Goal: Task Accomplishment & Management: Manage account settings

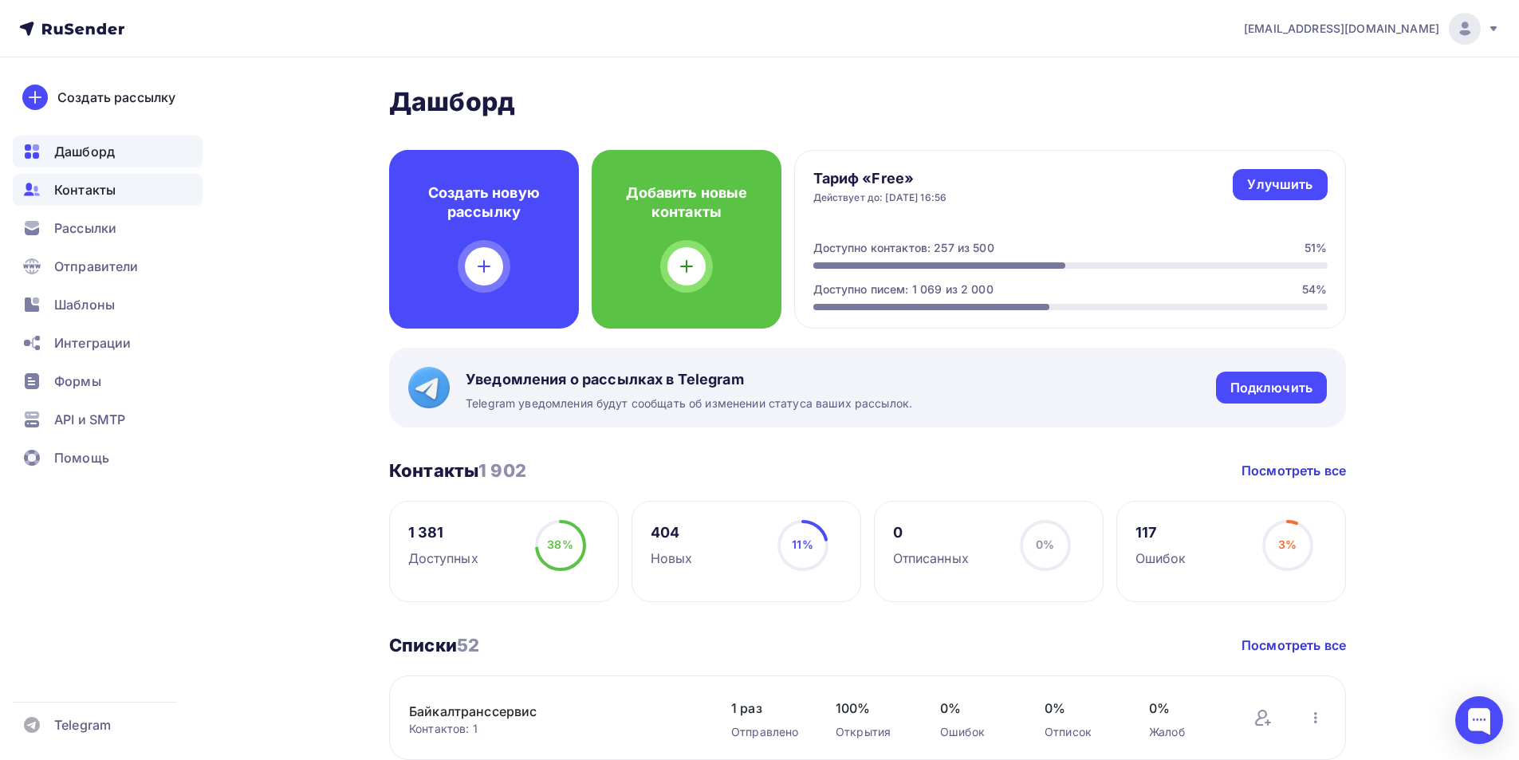
click at [104, 190] on span "Контакты" at bounding box center [84, 189] width 61 height 19
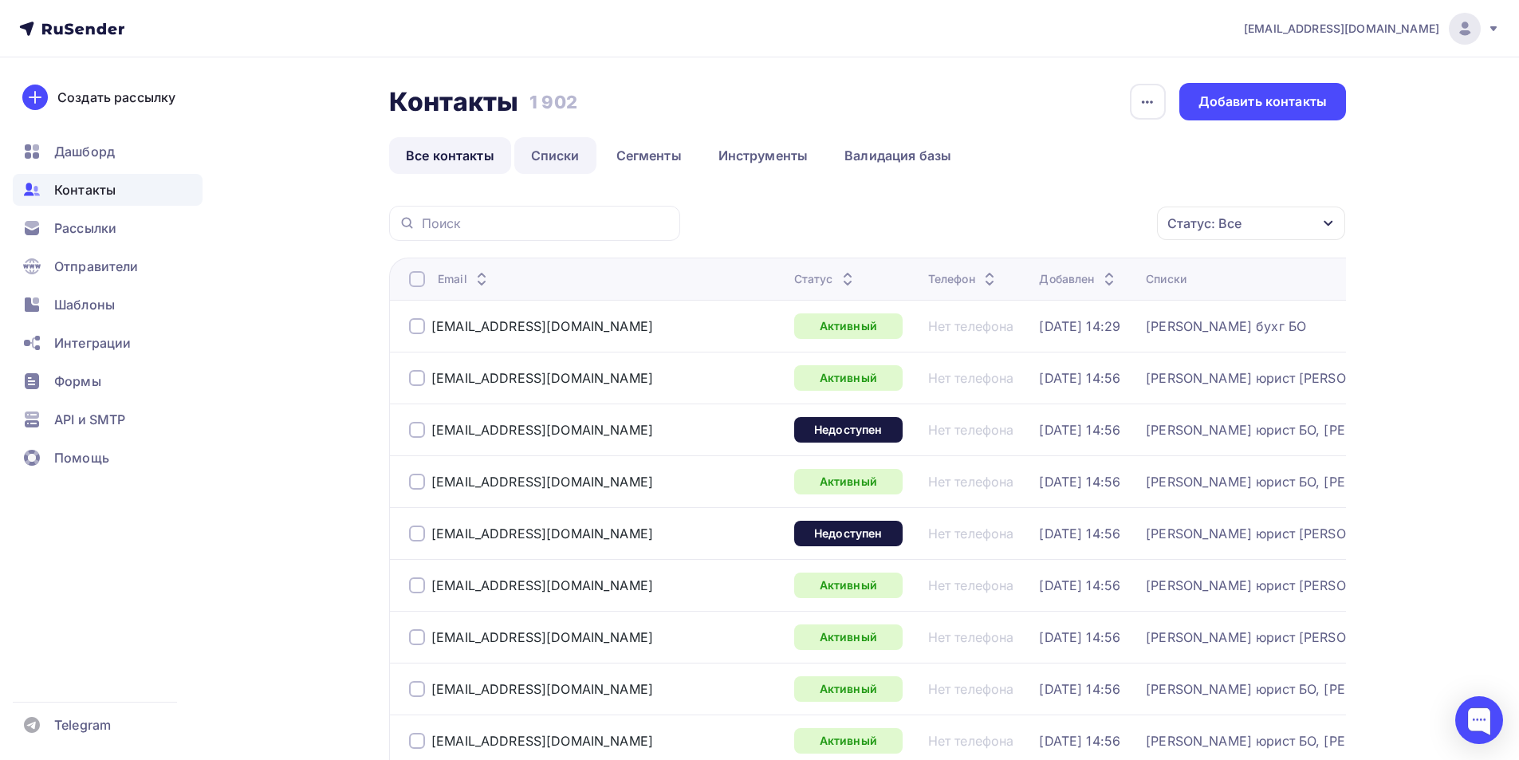
click at [553, 156] on link "Списки" at bounding box center [555, 155] width 82 height 37
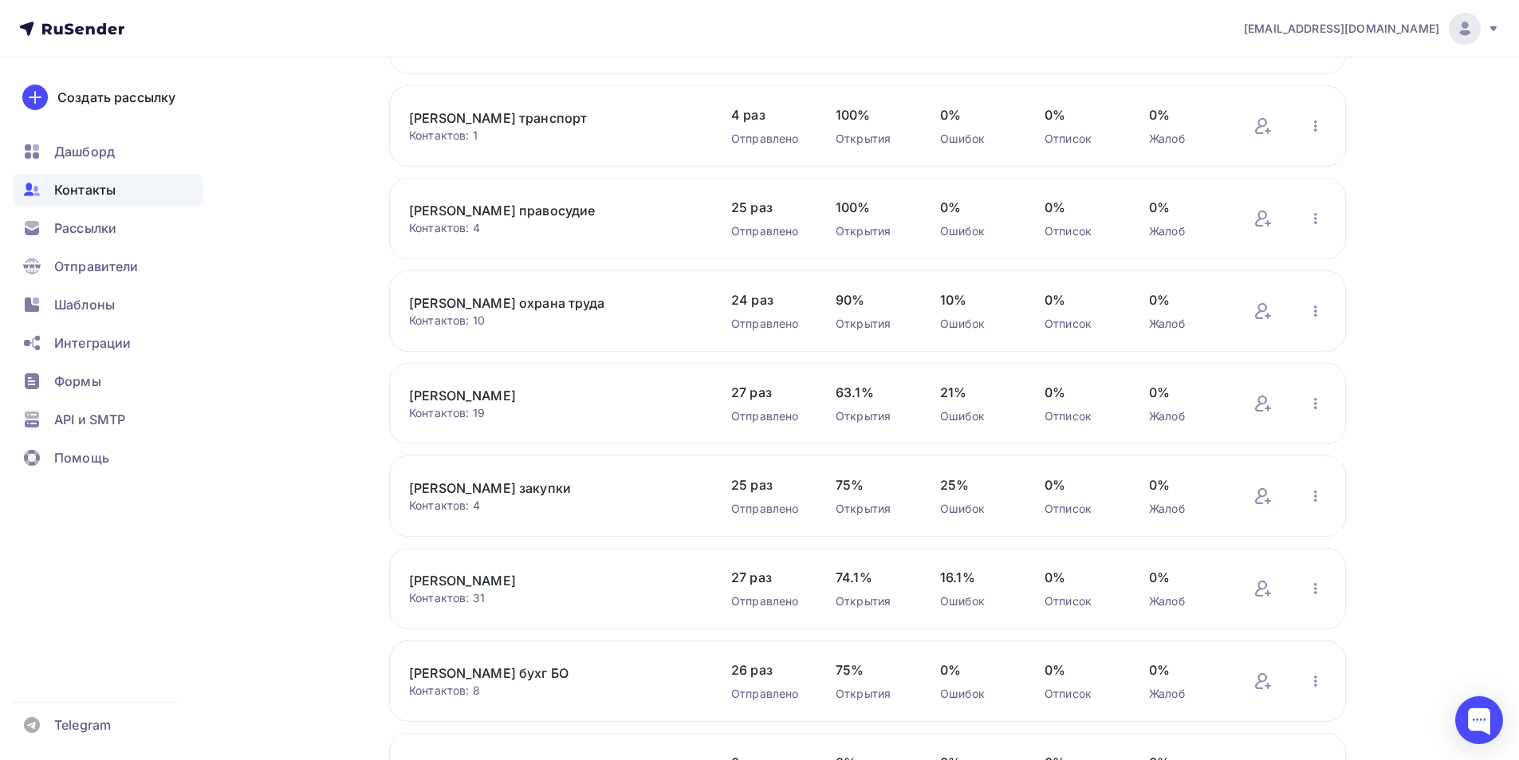
scroll to position [477, 0]
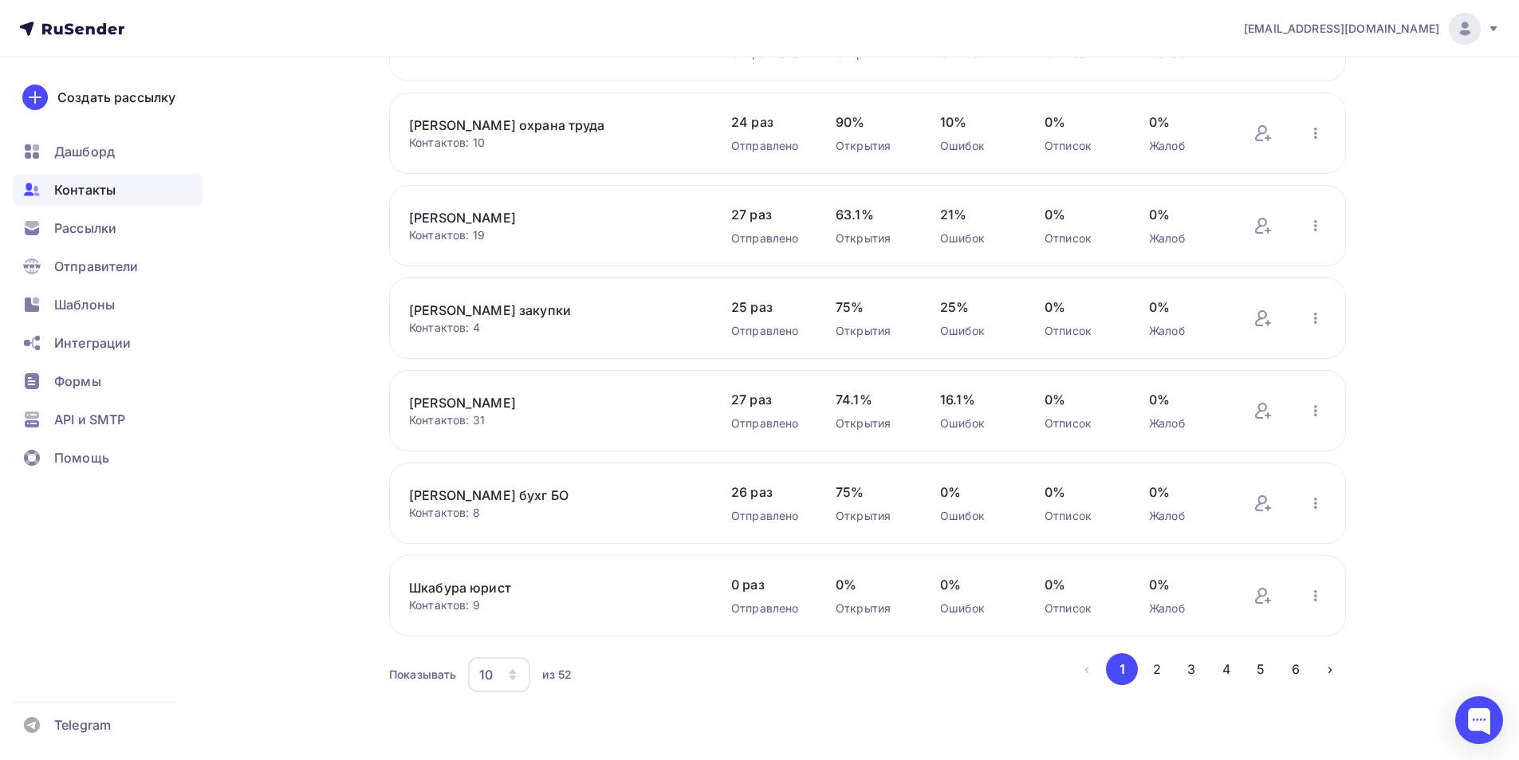
click at [507, 672] on icon "button" at bounding box center [512, 674] width 13 height 13
click at [499, 611] on link "100" at bounding box center [563, 625] width 172 height 32
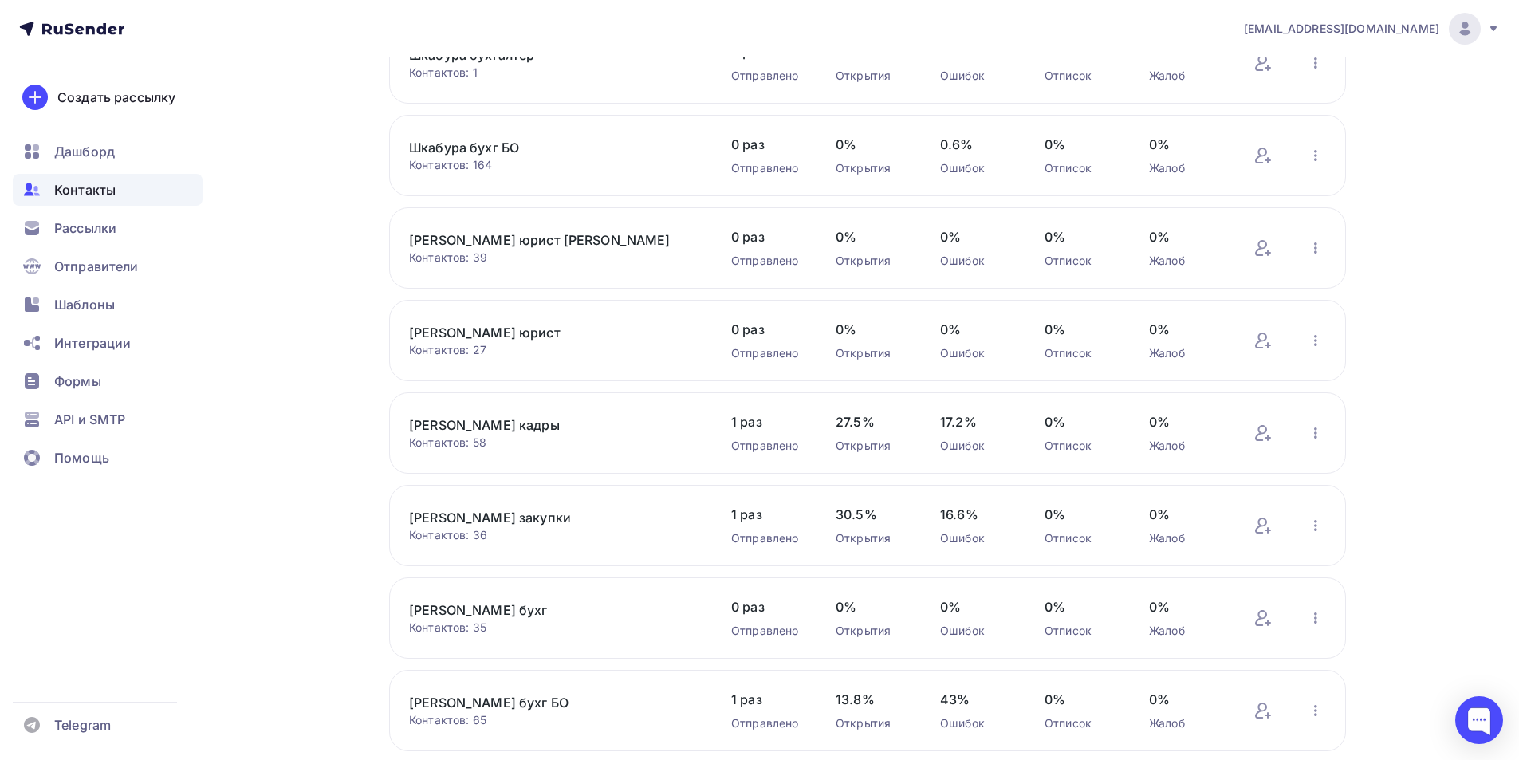
scroll to position [1354, 0]
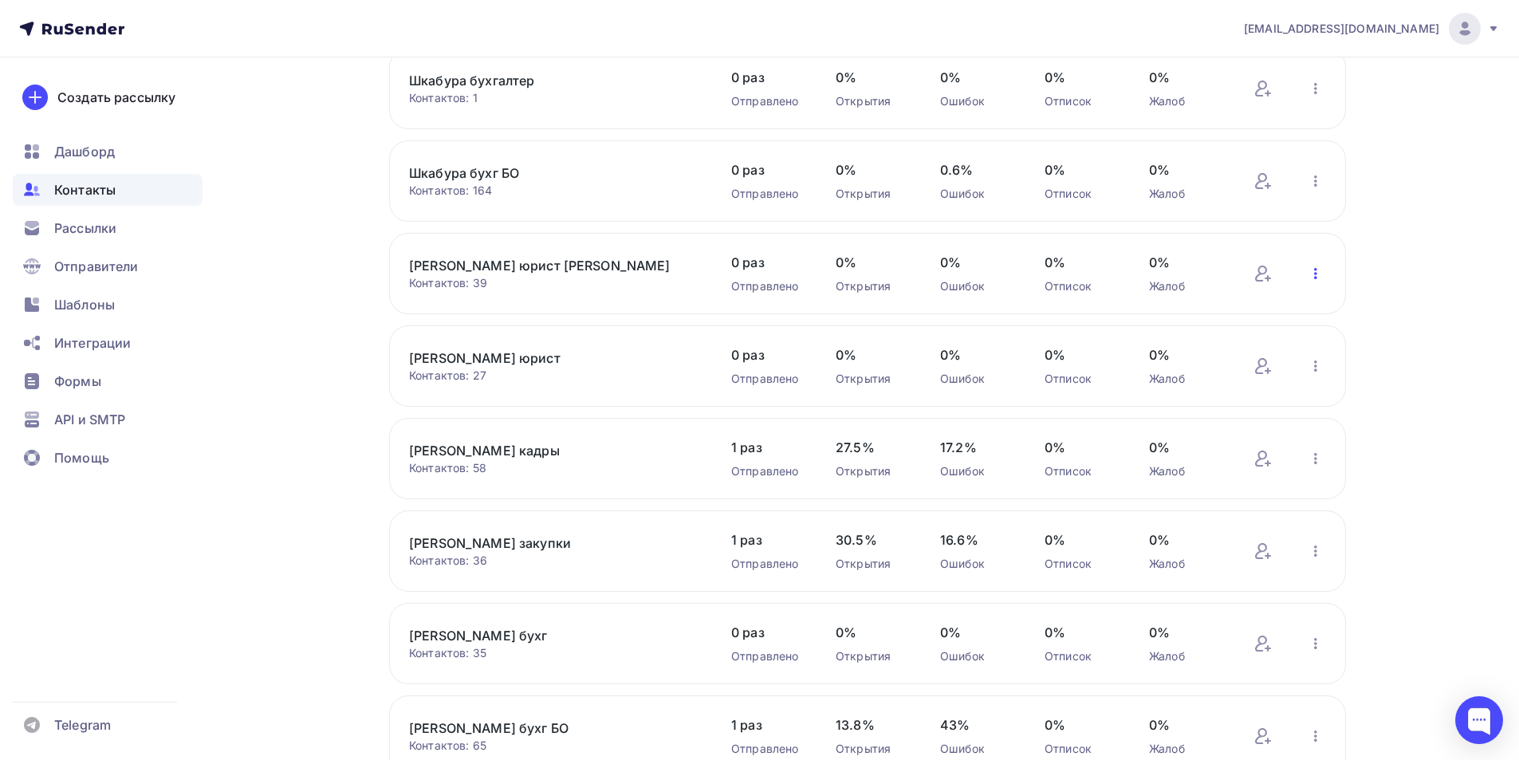
click at [1318, 274] on icon "button" at bounding box center [1315, 273] width 19 height 19
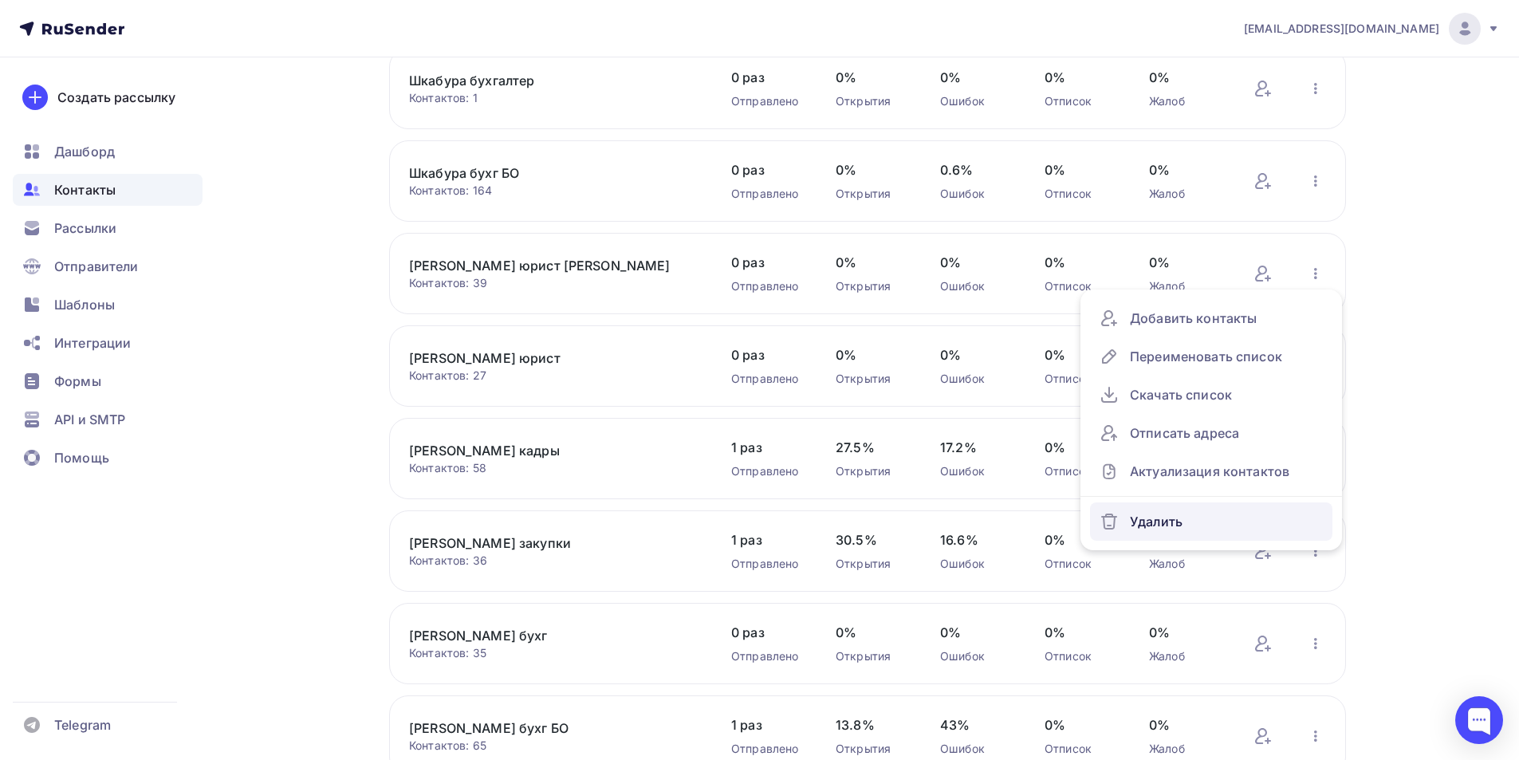
click at [1147, 526] on div "Удалить" at bounding box center [1211, 522] width 223 height 26
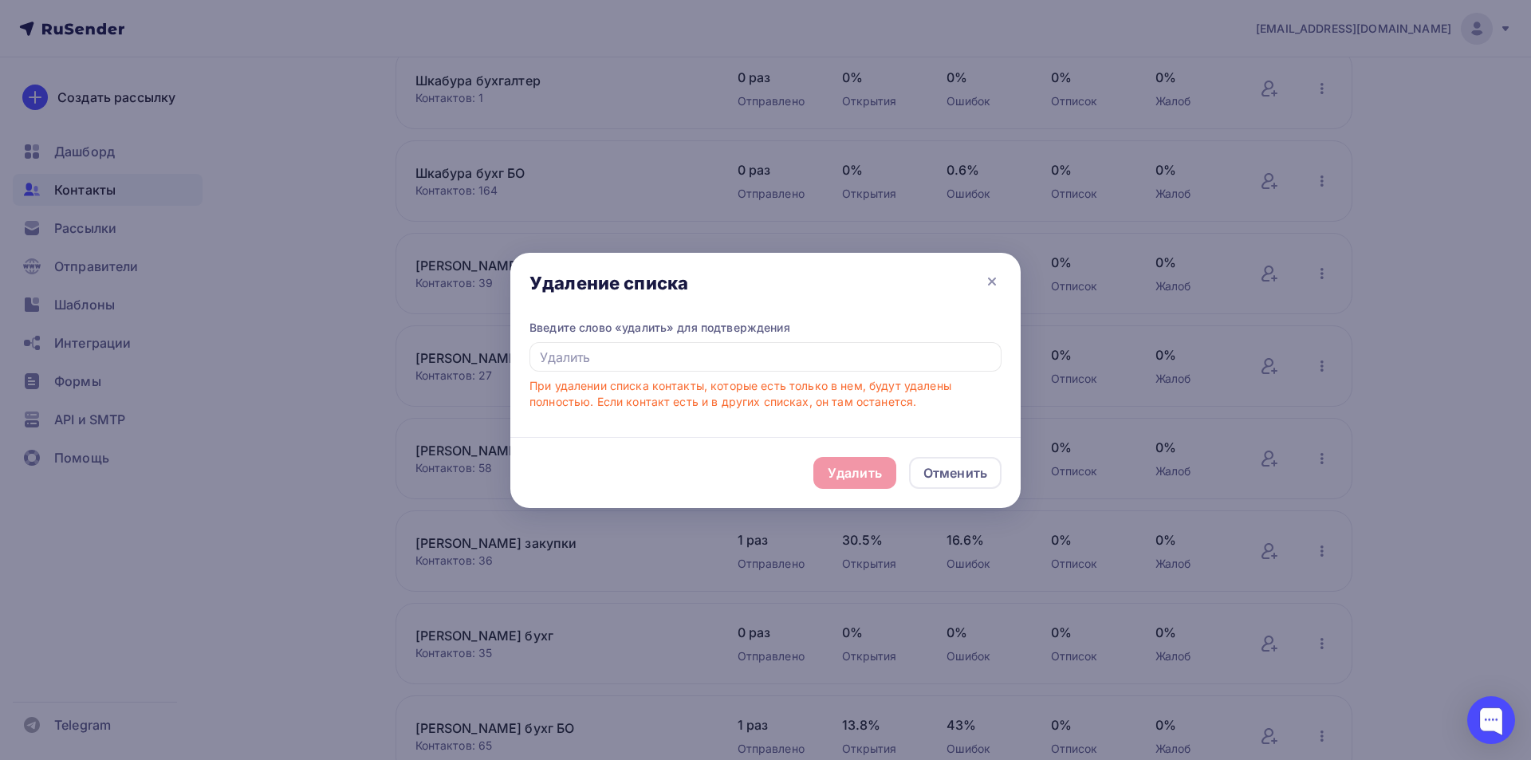
click at [849, 471] on div "Удалить Отменить" at bounding box center [765, 472] width 510 height 71
click at [702, 361] on input "text" at bounding box center [766, 357] width 472 height 30
click at [837, 471] on div "Удалить Отменить" at bounding box center [765, 472] width 510 height 71
drag, startPoint x: 540, startPoint y: 358, endPoint x: 580, endPoint y: 360, distance: 39.9
click at [580, 360] on input "text" at bounding box center [766, 357] width 472 height 30
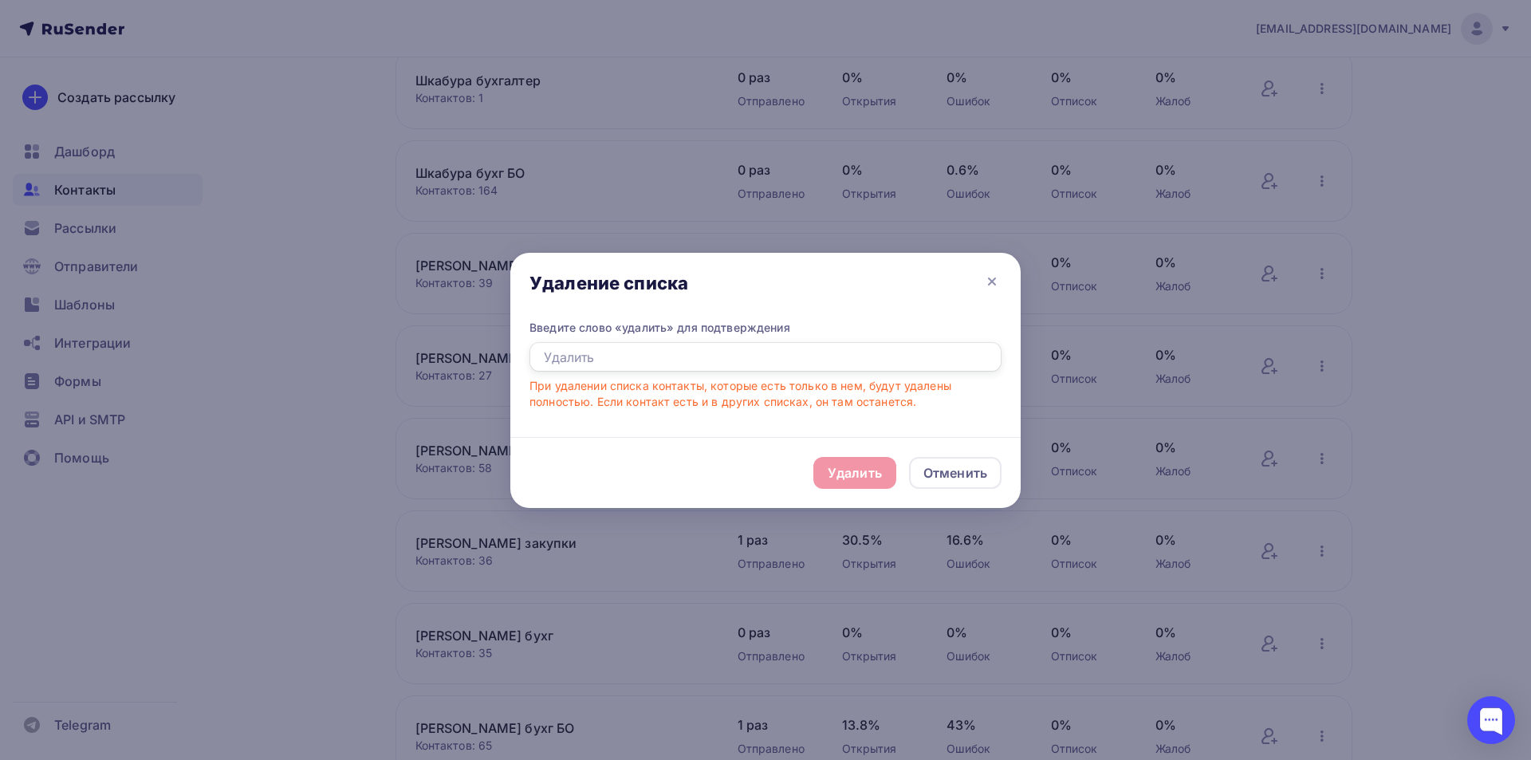
click at [597, 360] on input "text" at bounding box center [766, 357] width 472 height 30
type input "удалить"
click at [845, 470] on div "Удалить" at bounding box center [855, 472] width 54 height 19
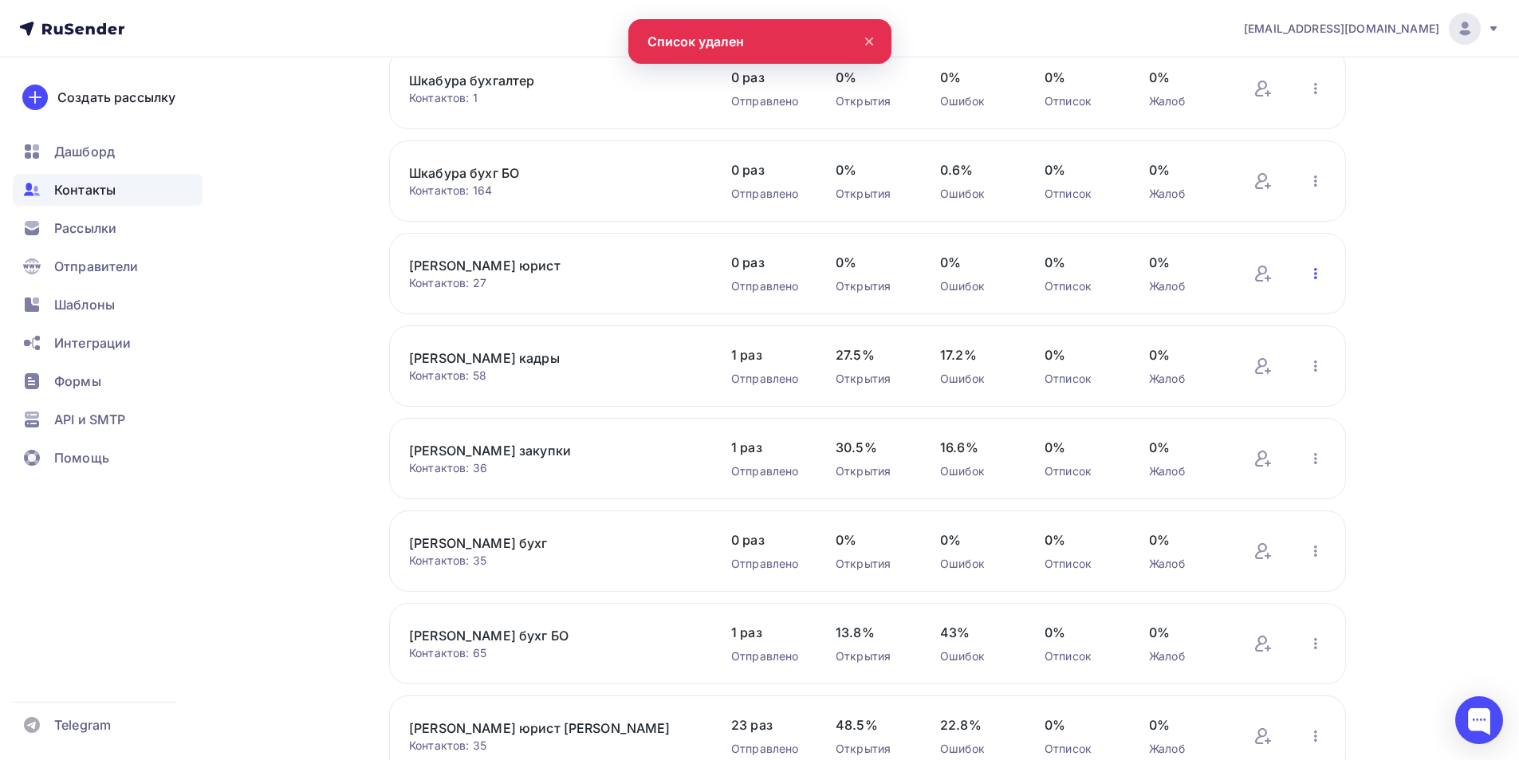
click at [1317, 269] on icon "button" at bounding box center [1315, 273] width 3 height 11
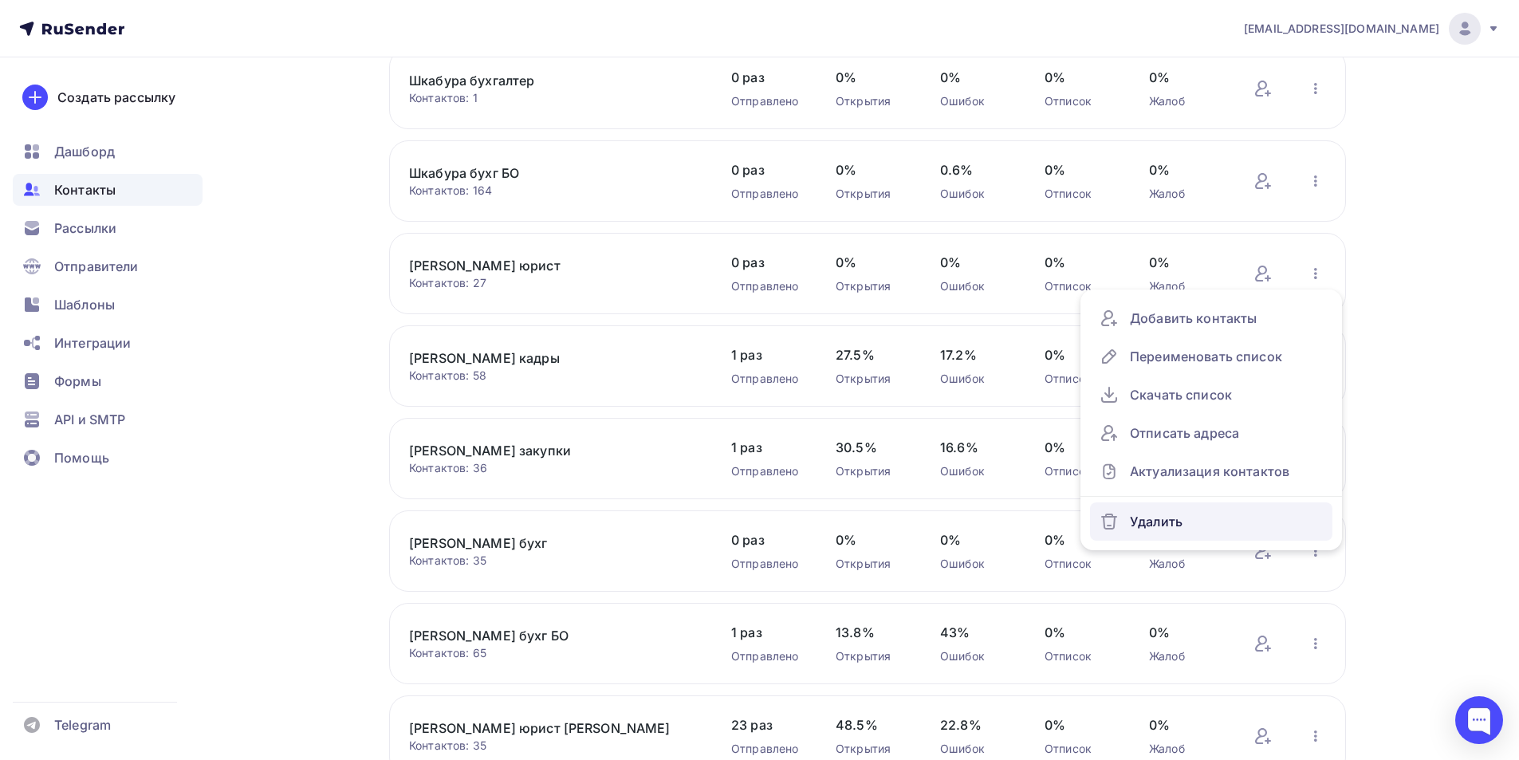
click at [1156, 523] on div "Удалить" at bounding box center [1211, 522] width 223 height 26
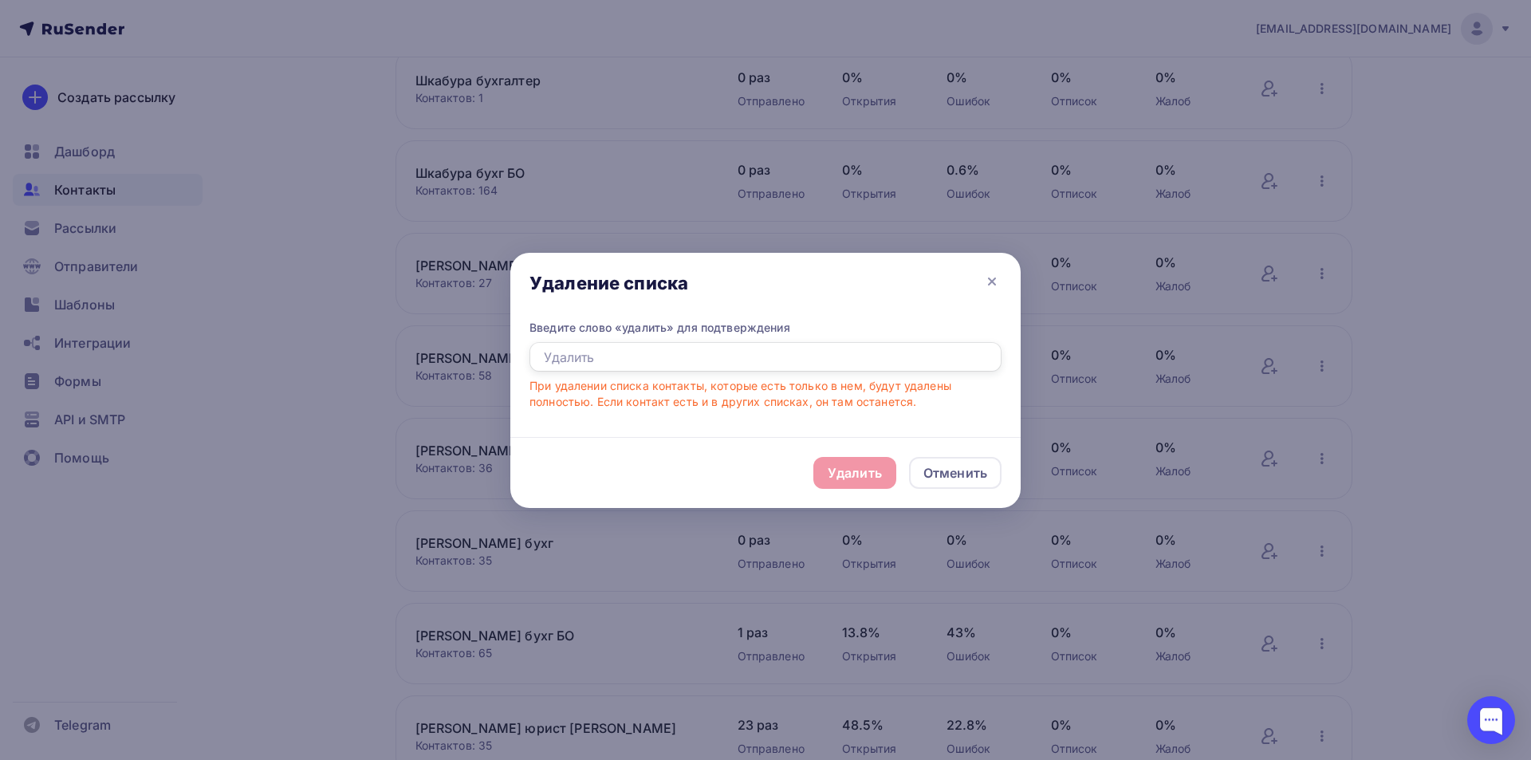
click at [597, 363] on input "text" at bounding box center [766, 357] width 472 height 30
type input "удалить"
click at [856, 476] on div "Удалить" at bounding box center [855, 472] width 54 height 19
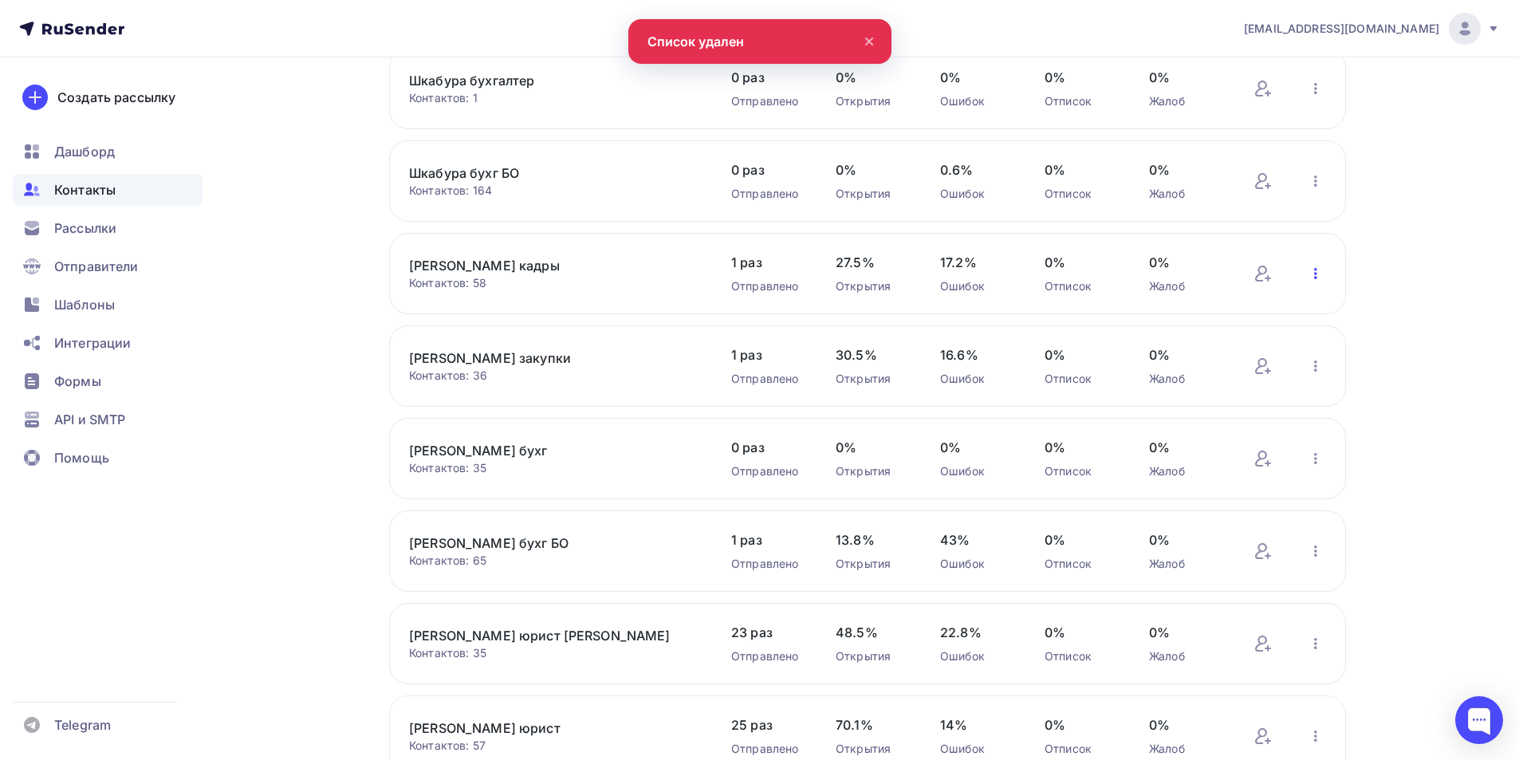
click at [1311, 274] on icon "button" at bounding box center [1315, 273] width 19 height 19
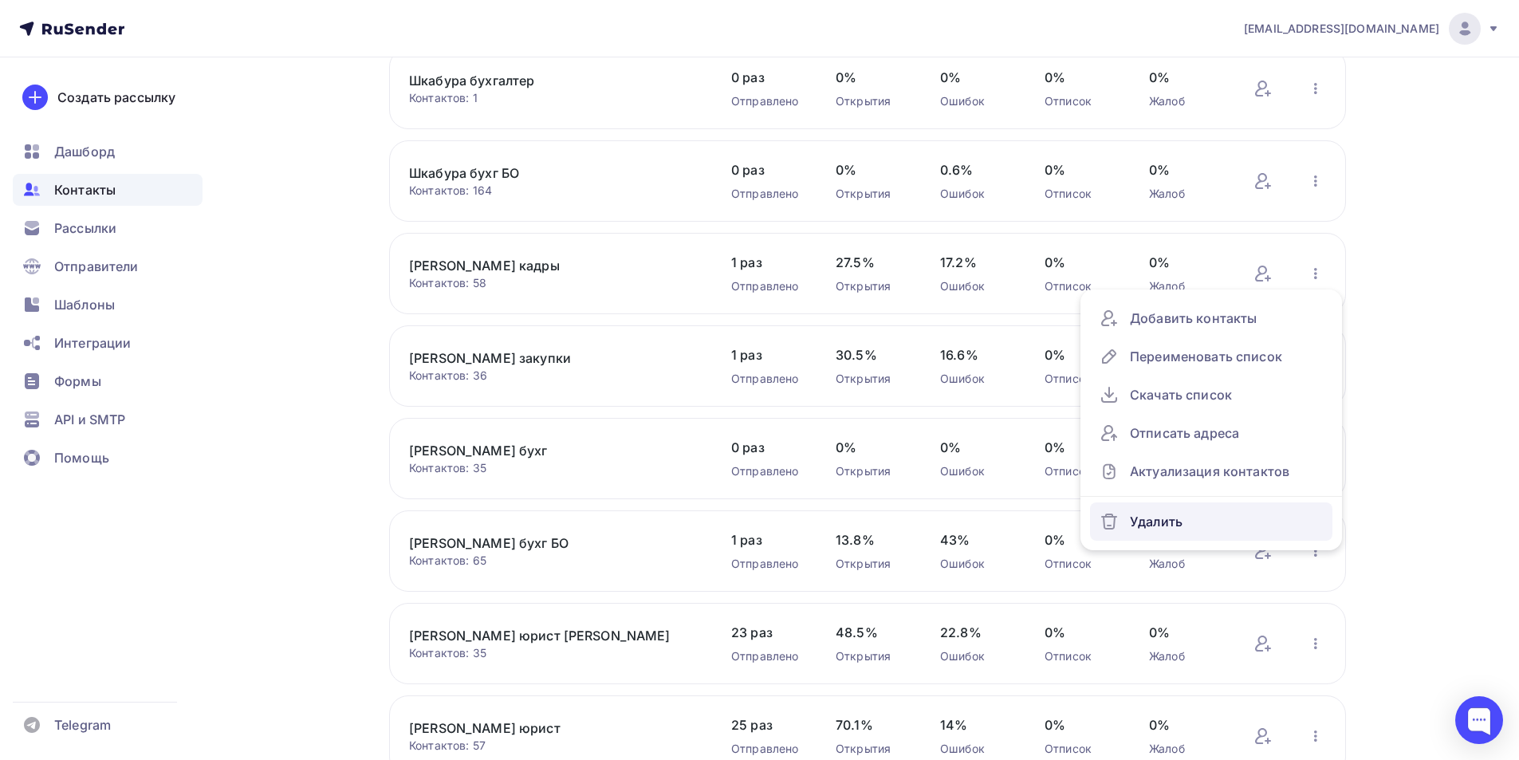
click at [1150, 519] on div "Удалить" at bounding box center [1211, 522] width 223 height 26
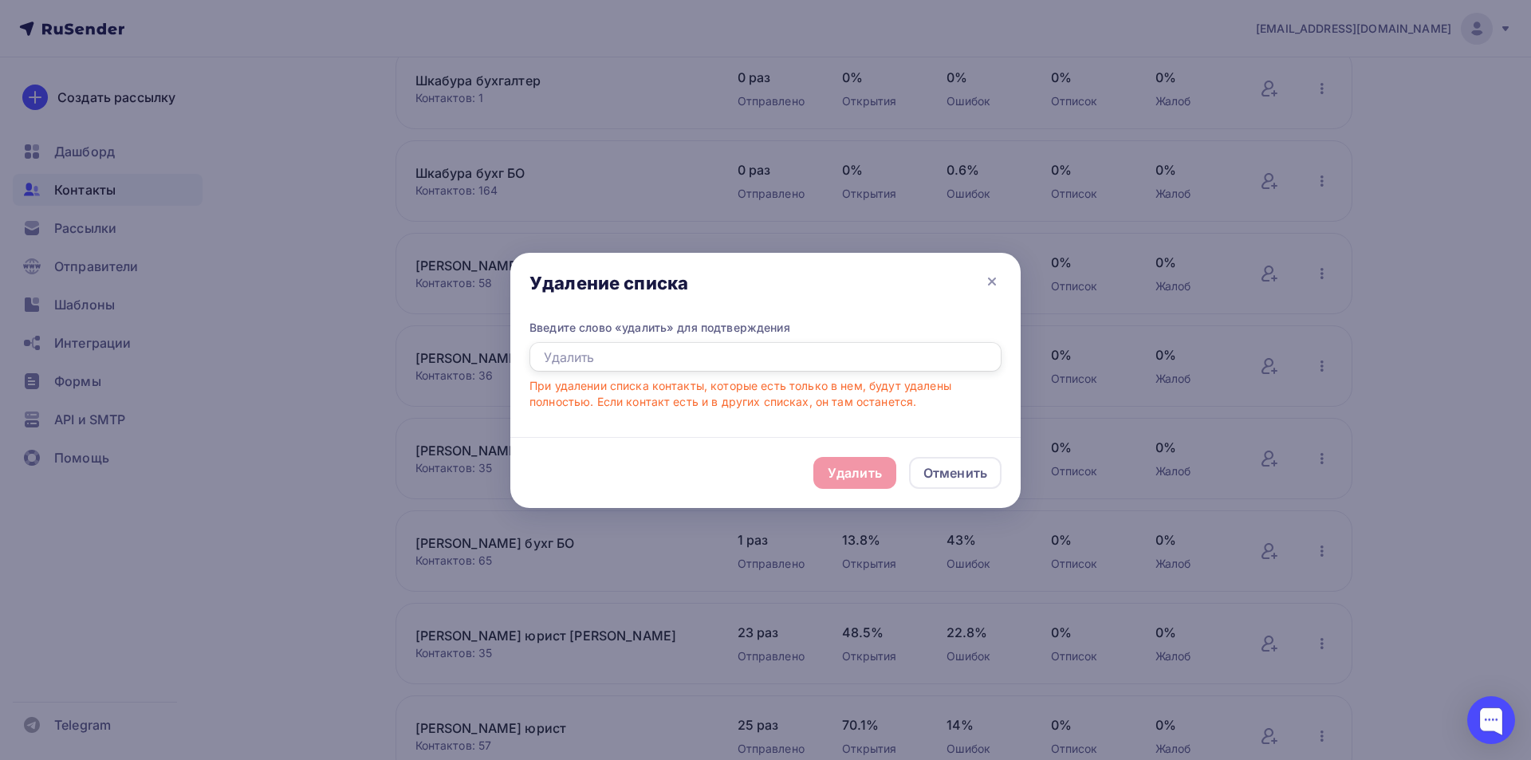
click at [599, 360] on input "text" at bounding box center [766, 357] width 472 height 30
type input "удалить"
click at [850, 466] on div "Удалить" at bounding box center [855, 472] width 54 height 19
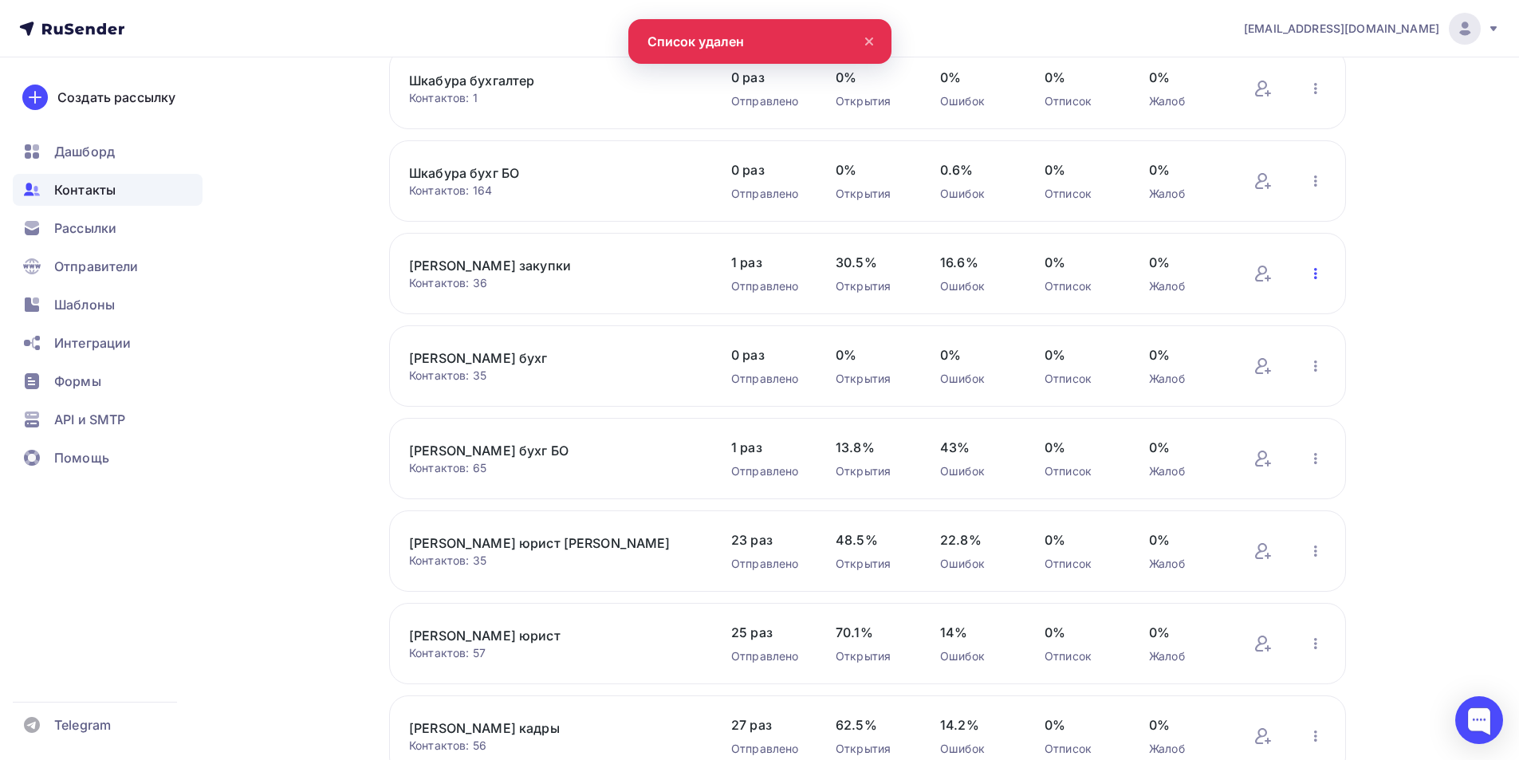
click at [1315, 272] on icon "button" at bounding box center [1315, 273] width 19 height 19
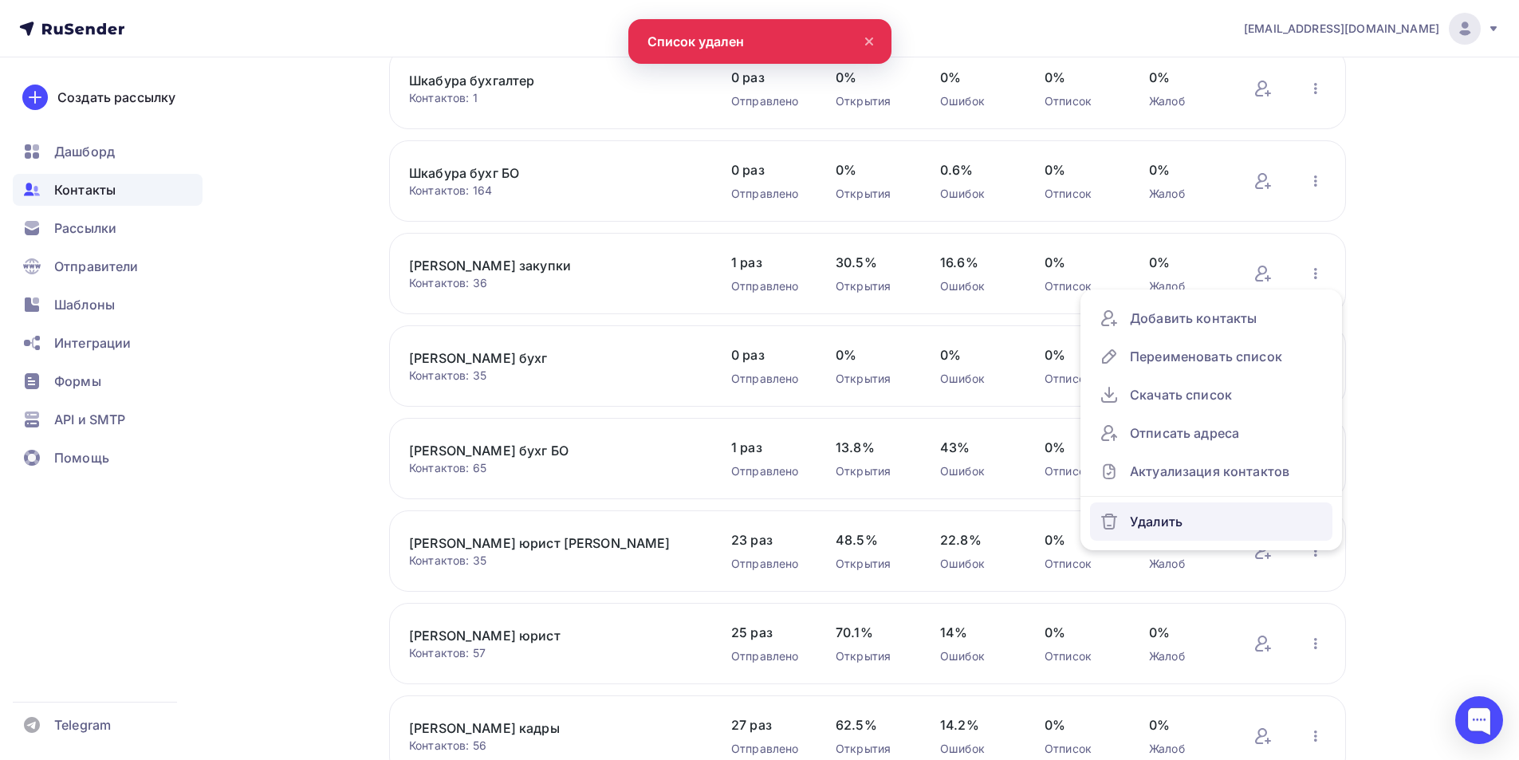
click at [1167, 521] on div "Удалить" at bounding box center [1211, 522] width 223 height 26
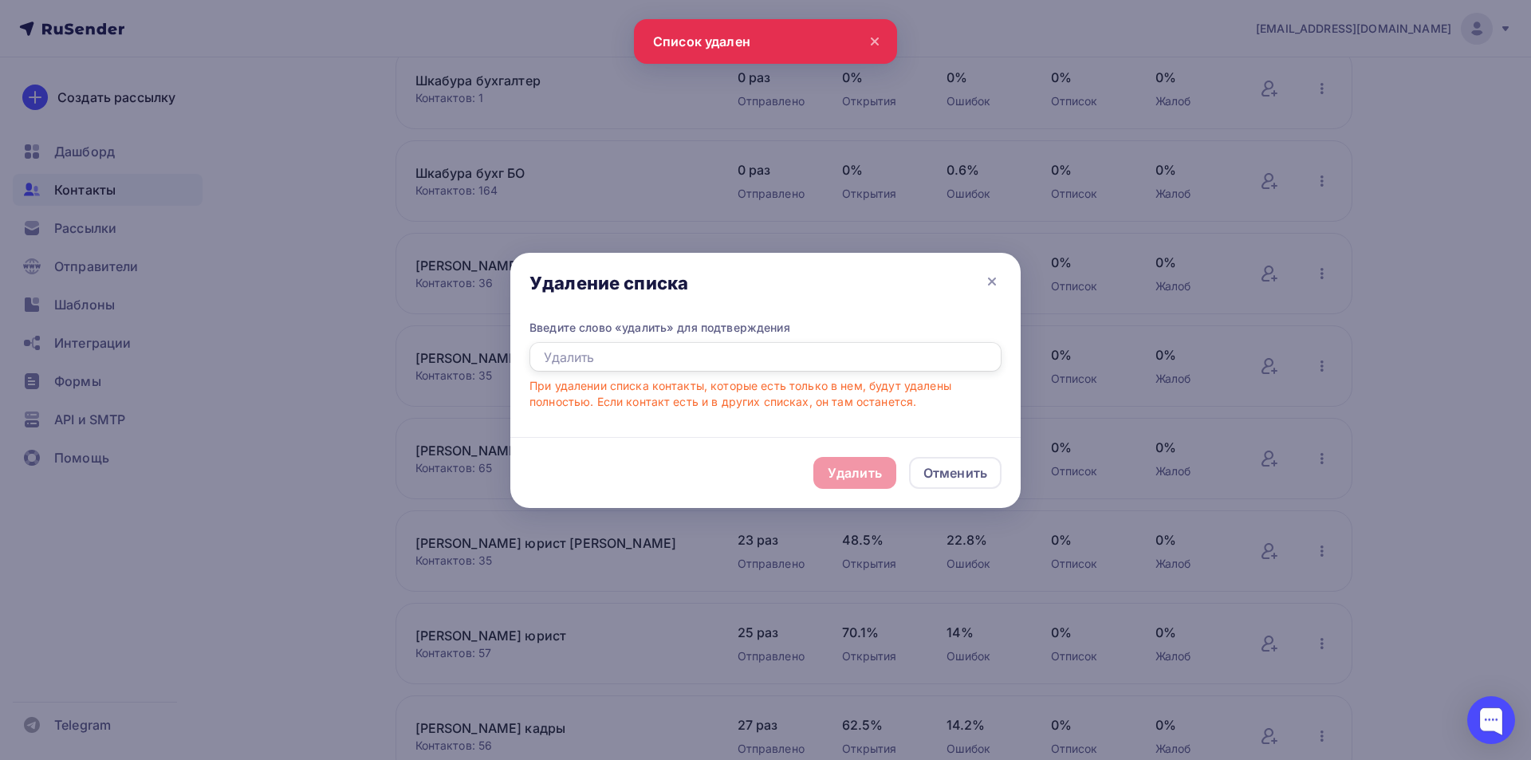
click at [592, 358] on input "text" at bounding box center [766, 357] width 472 height 30
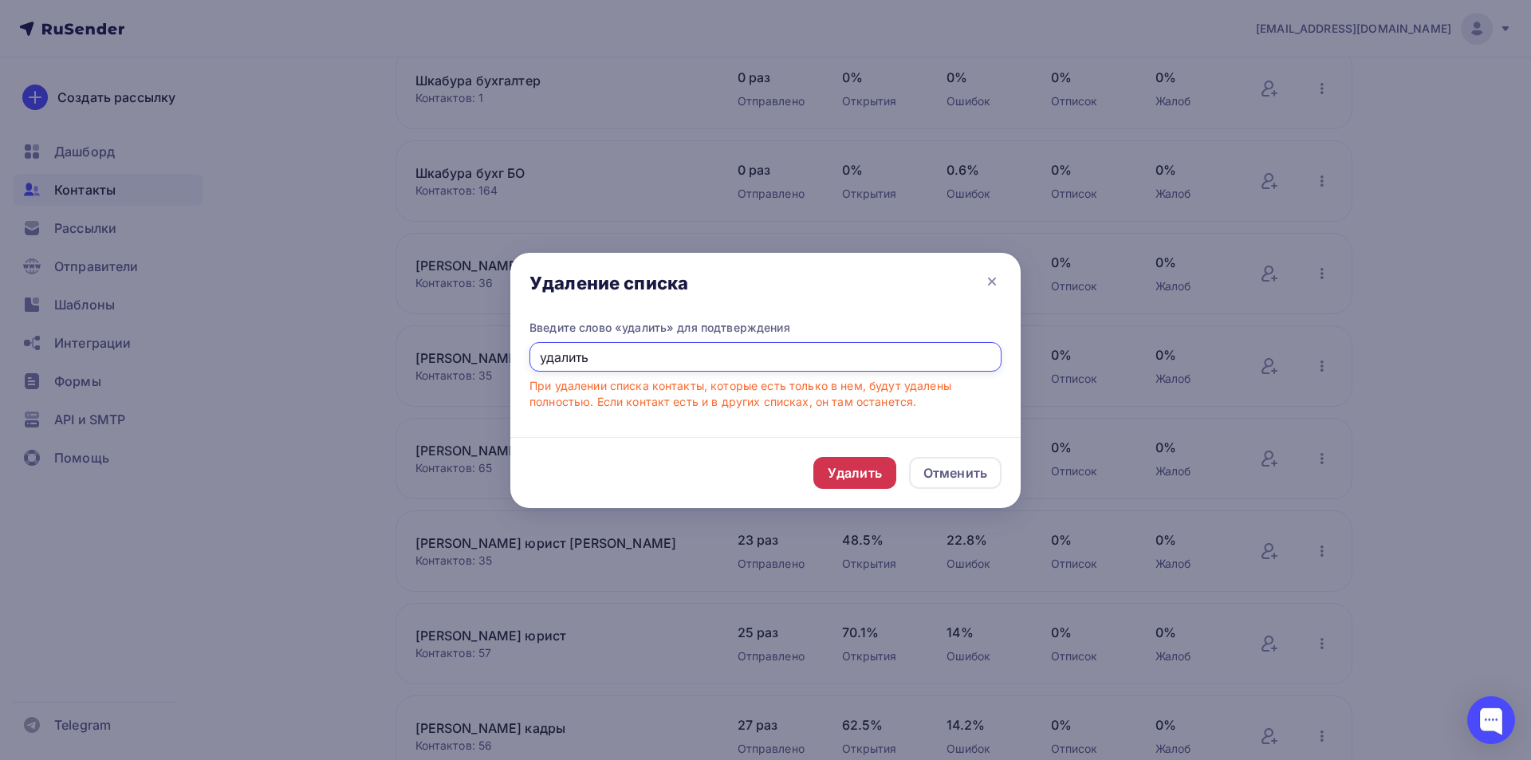
type input "удалить"
click at [866, 469] on div "Удалить" at bounding box center [855, 472] width 54 height 19
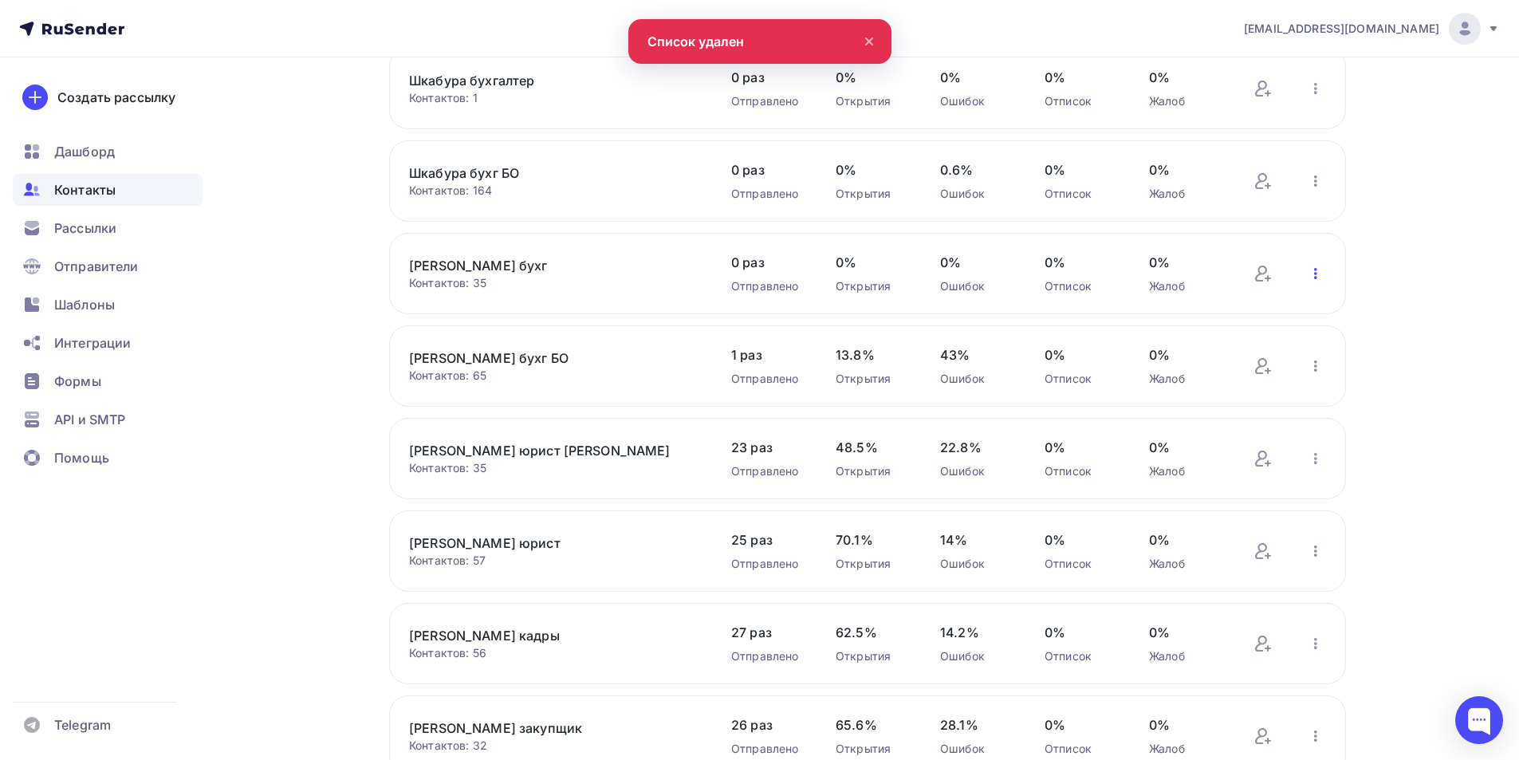
click at [1317, 275] on icon "button" at bounding box center [1315, 273] width 19 height 19
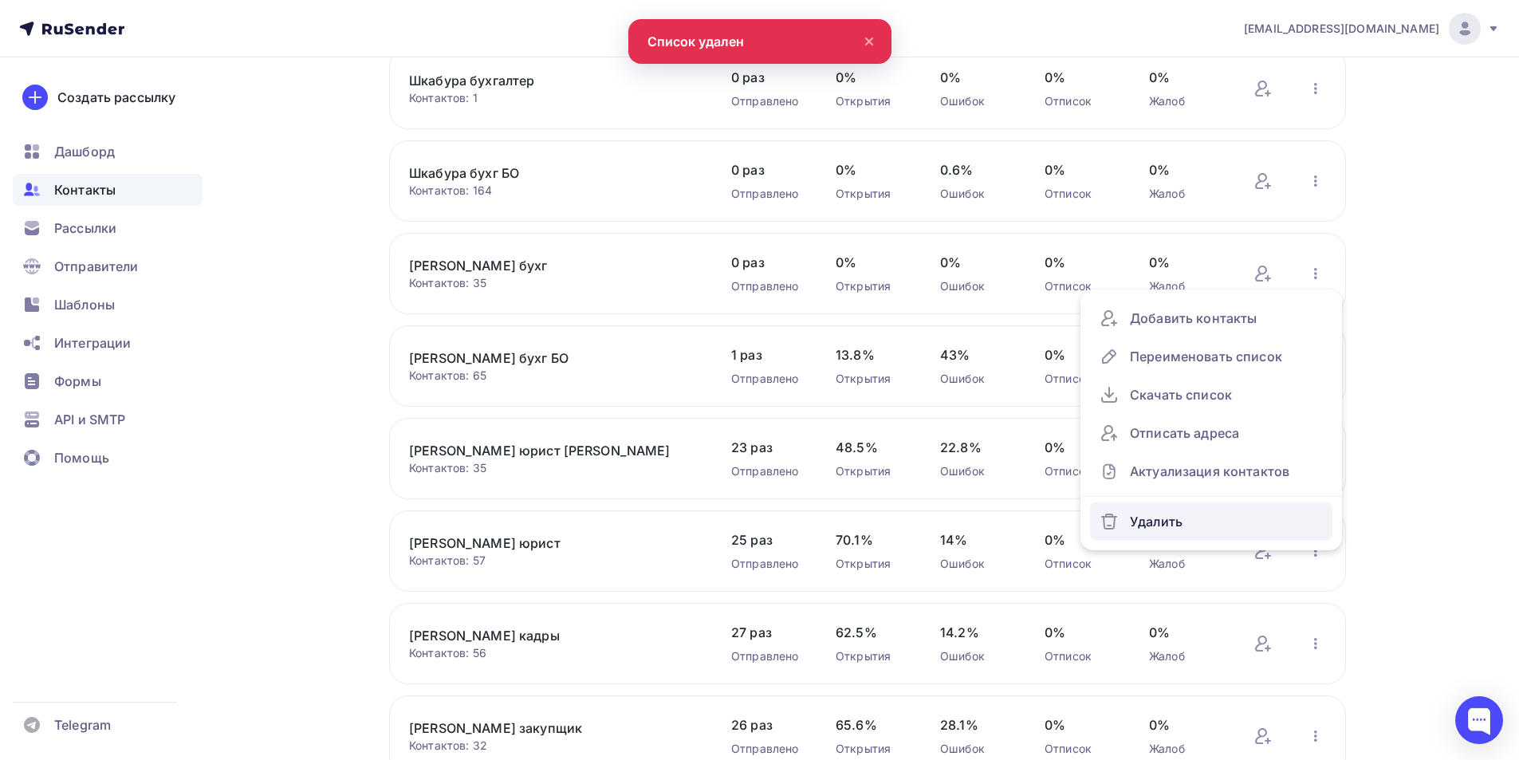
click at [1161, 519] on div "Удалить" at bounding box center [1211, 522] width 223 height 26
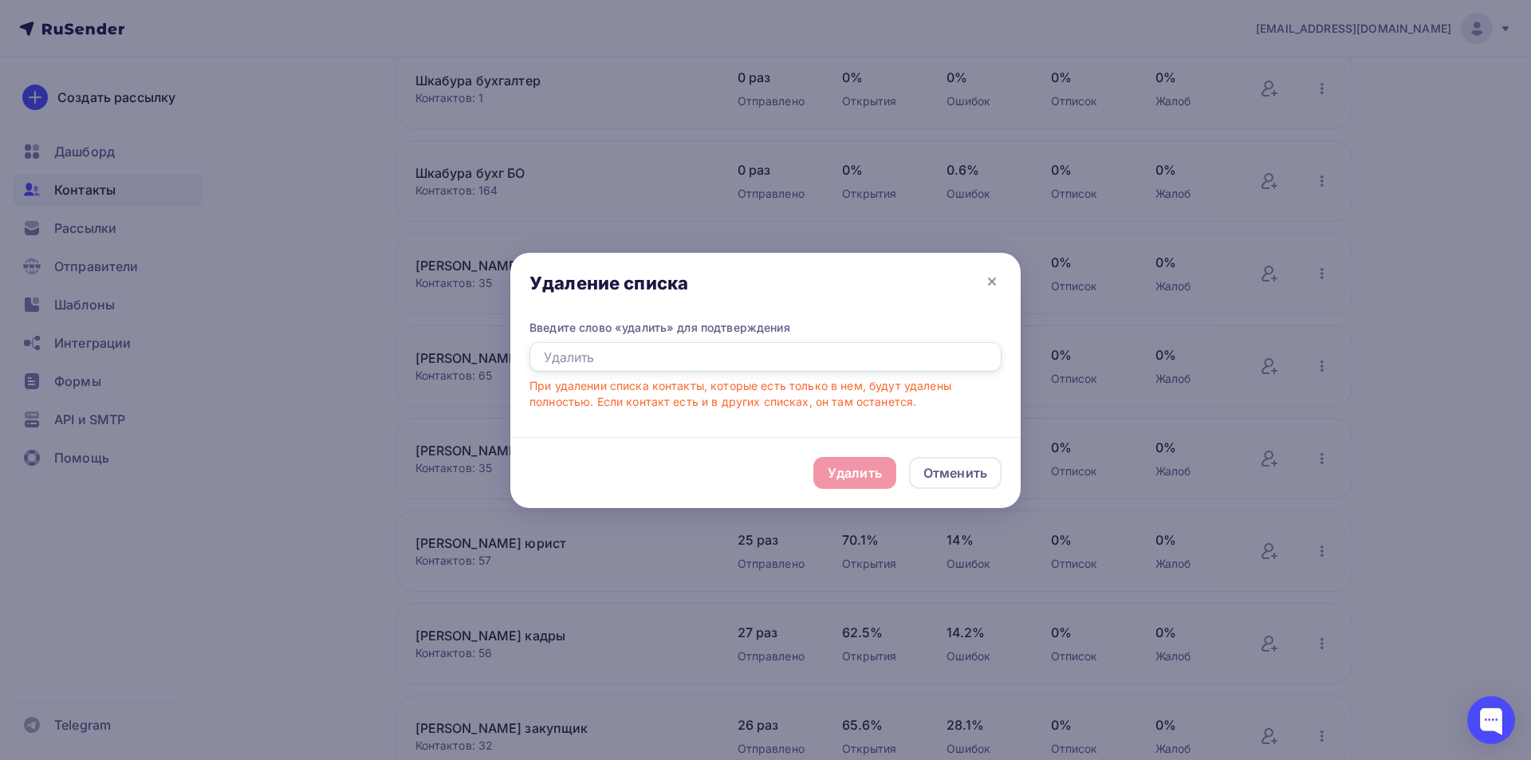
click at [597, 359] on input "text" at bounding box center [766, 357] width 472 height 30
type input "удалить"
click at [870, 484] on div "Удалить" at bounding box center [854, 473] width 83 height 32
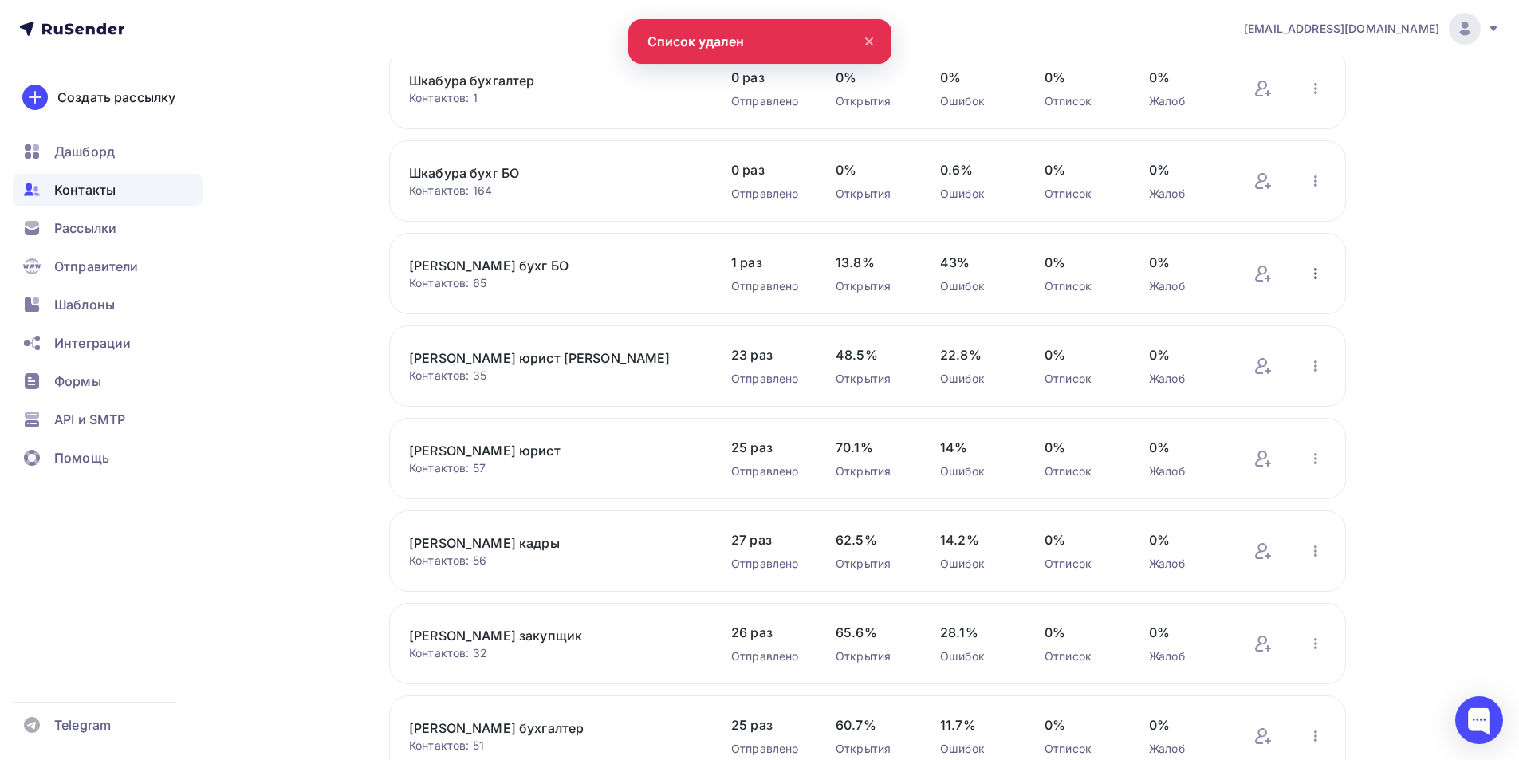
click at [1314, 276] on icon "button" at bounding box center [1315, 273] width 19 height 19
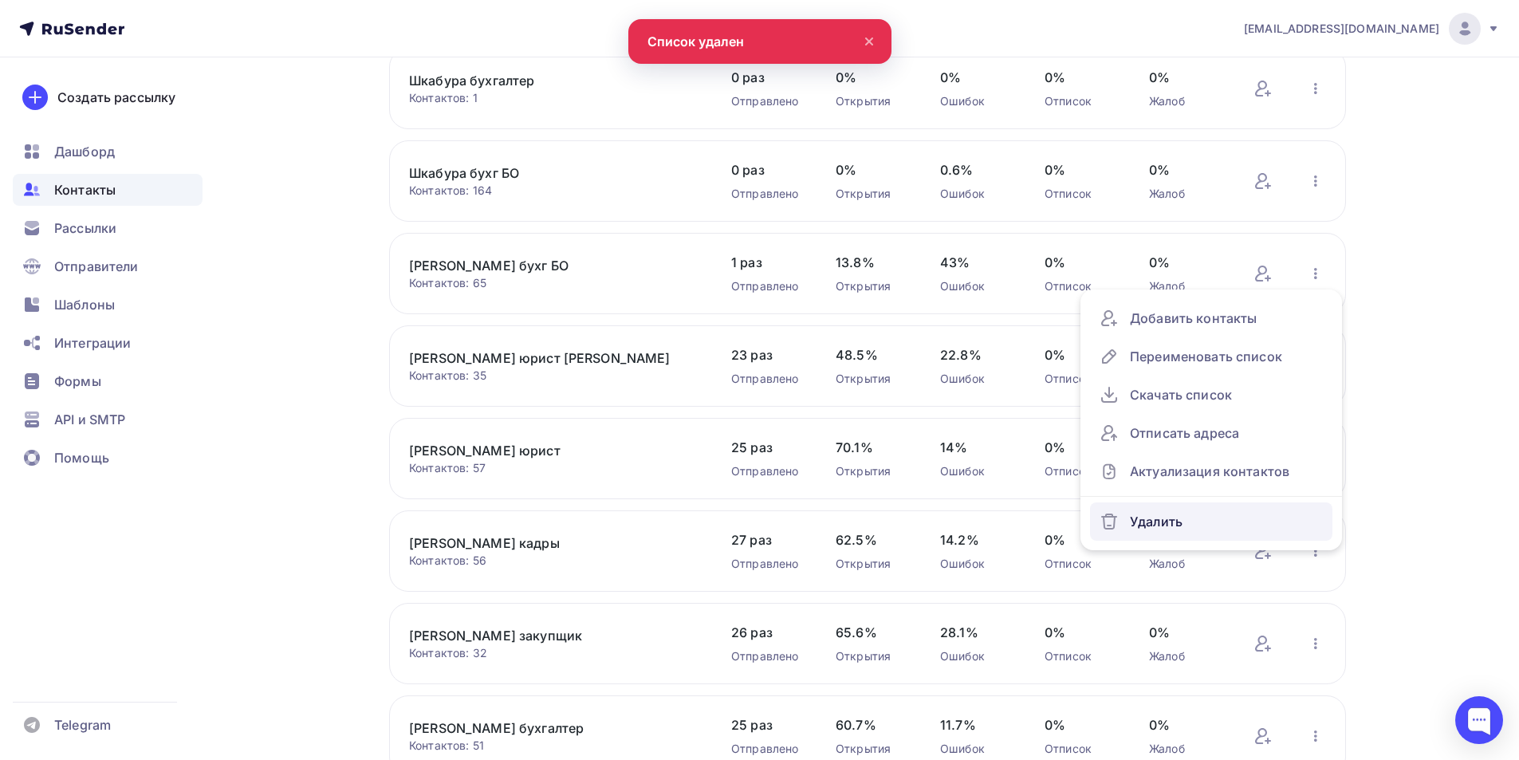
click at [1160, 522] on div "Удалить" at bounding box center [1211, 522] width 223 height 26
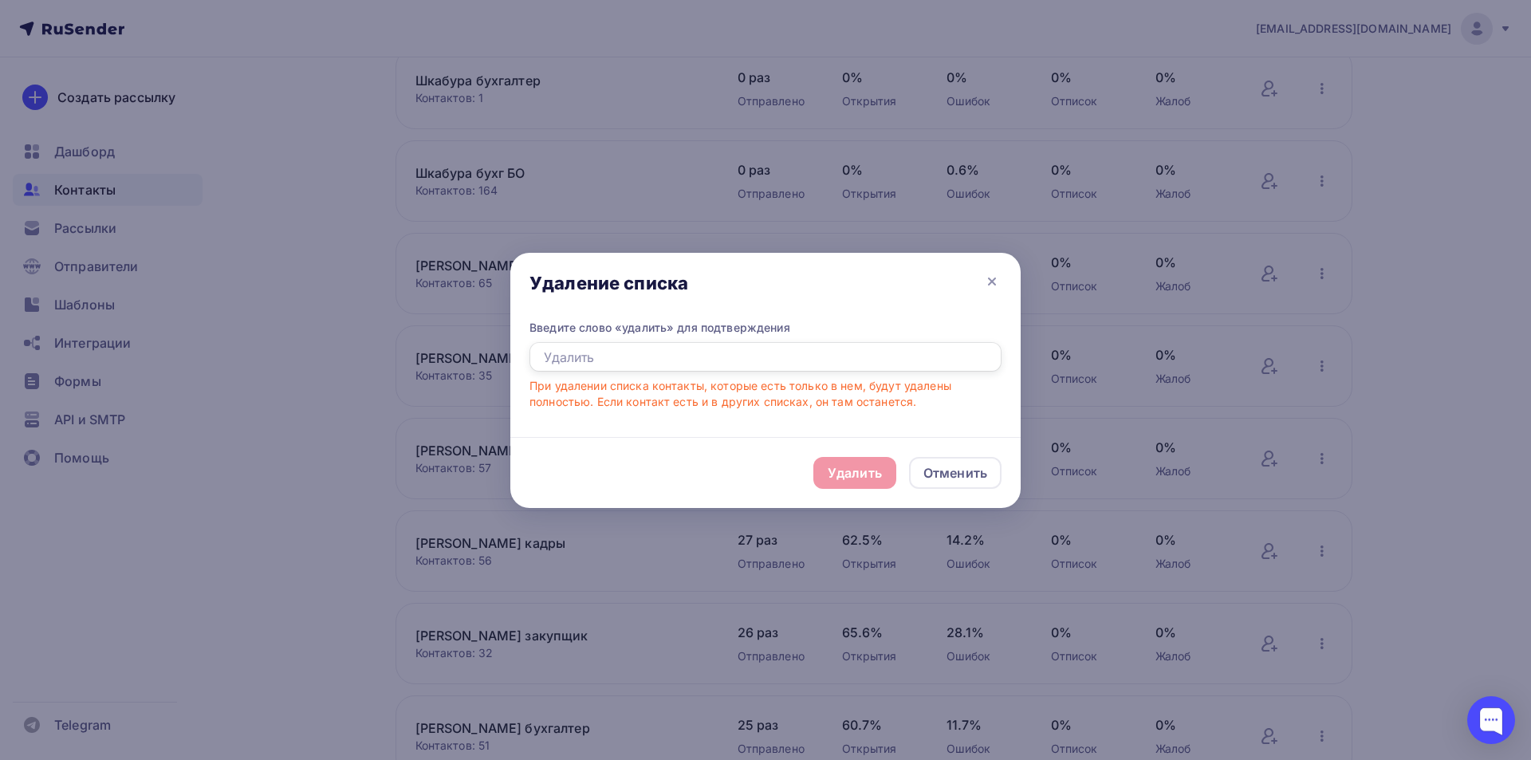
drag, startPoint x: 534, startPoint y: 359, endPoint x: 545, endPoint y: 363, distance: 11.1
click at [535, 359] on input "text" at bounding box center [766, 357] width 472 height 30
type input "удалить"
click at [841, 479] on div "Удалить" at bounding box center [855, 472] width 54 height 19
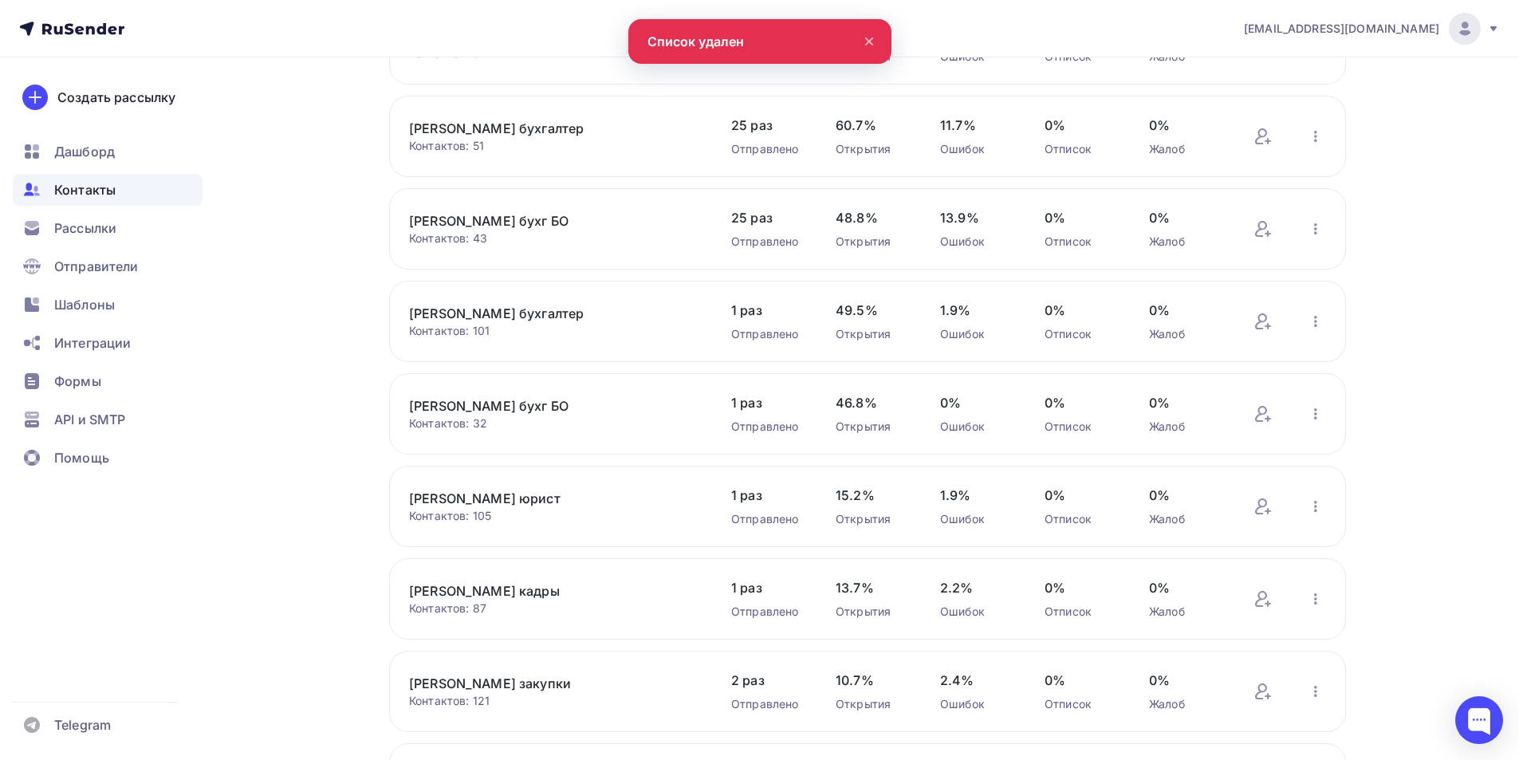
scroll to position [1833, 0]
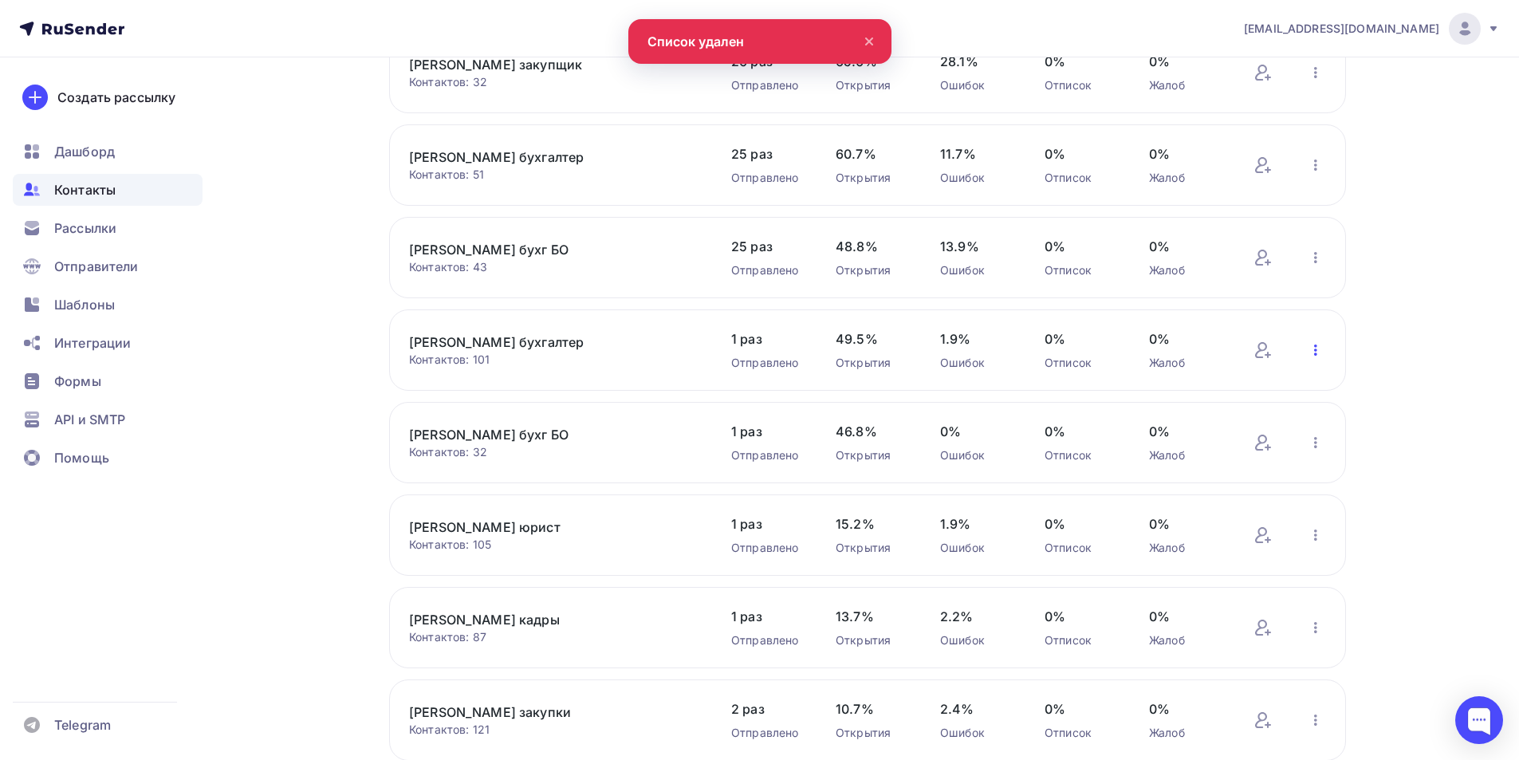
click at [1315, 349] on icon "button" at bounding box center [1315, 350] width 19 height 19
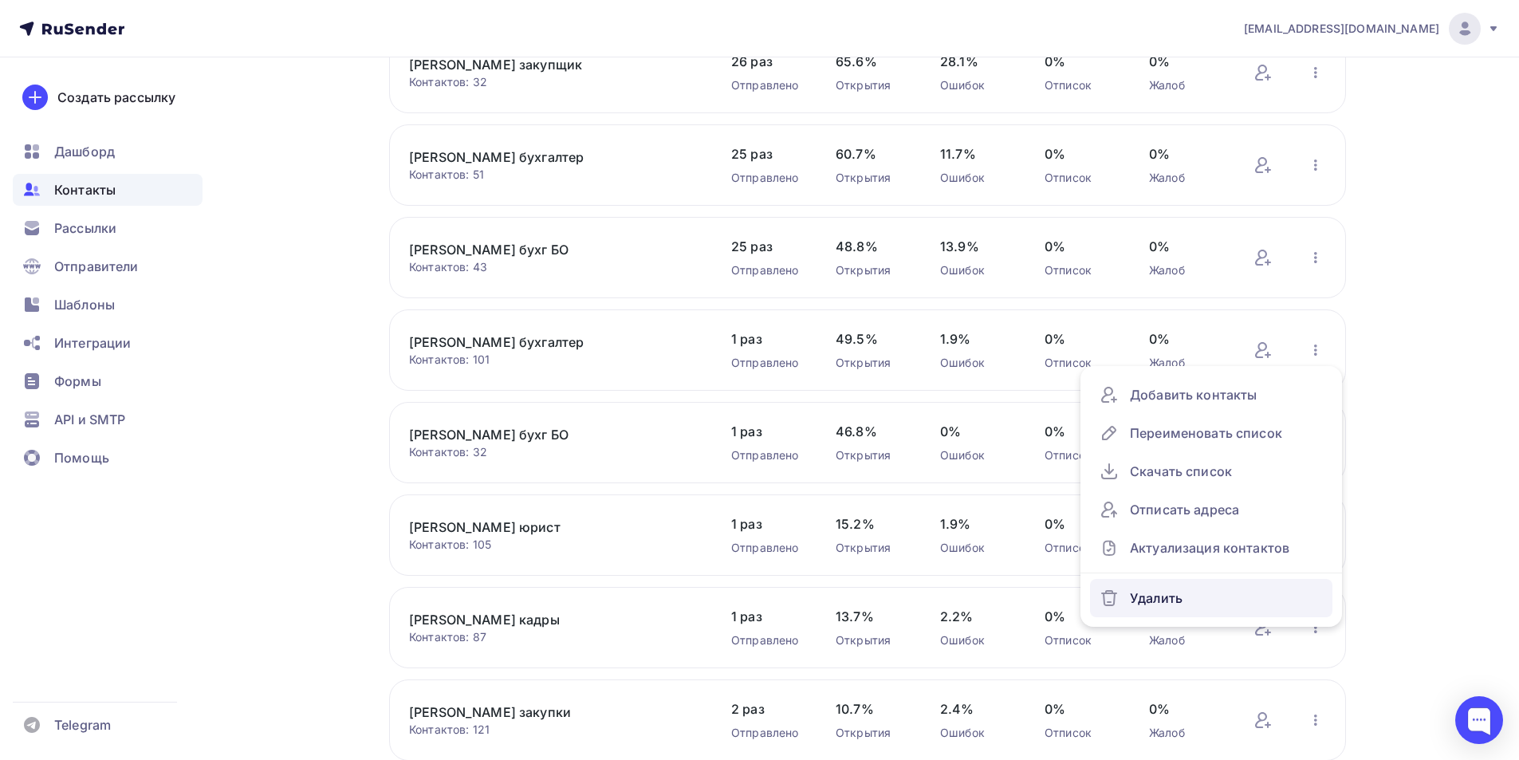
click at [1168, 590] on div "Удалить" at bounding box center [1211, 598] width 223 height 26
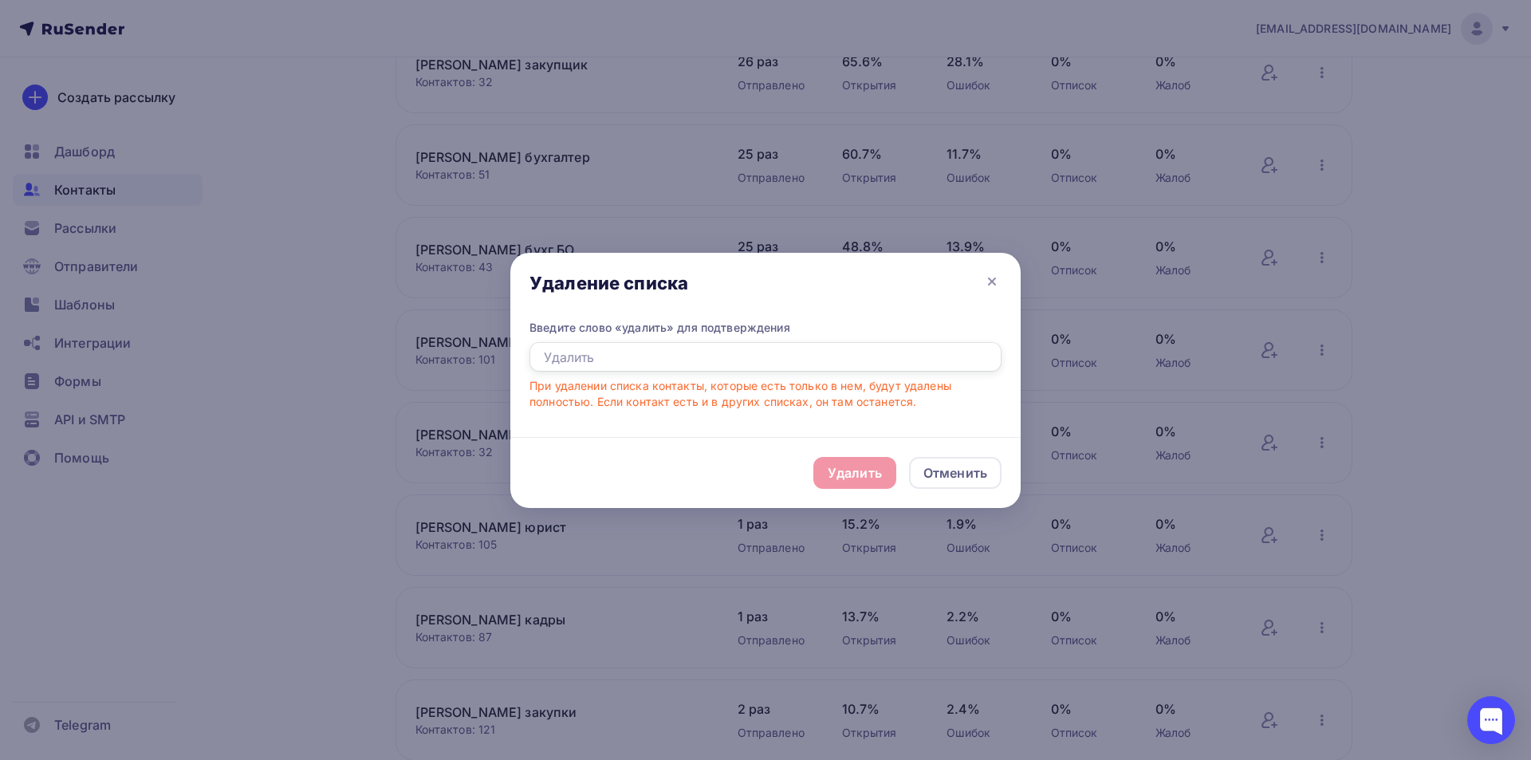
click at [613, 356] on input "text" at bounding box center [766, 357] width 472 height 30
type input "удалить"
click at [830, 464] on div "Удалить" at bounding box center [855, 472] width 54 height 19
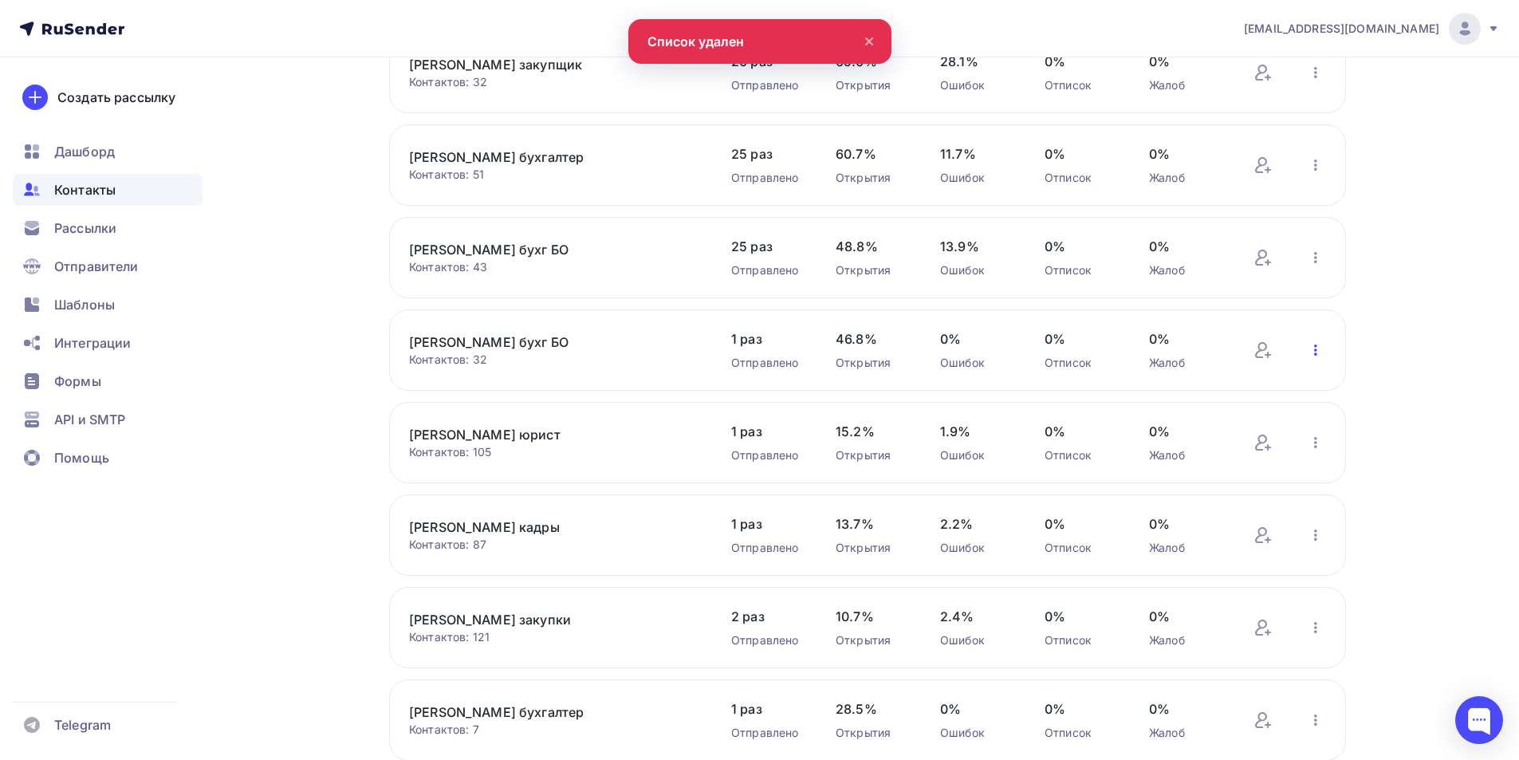
click at [1316, 353] on icon "button" at bounding box center [1315, 350] width 19 height 19
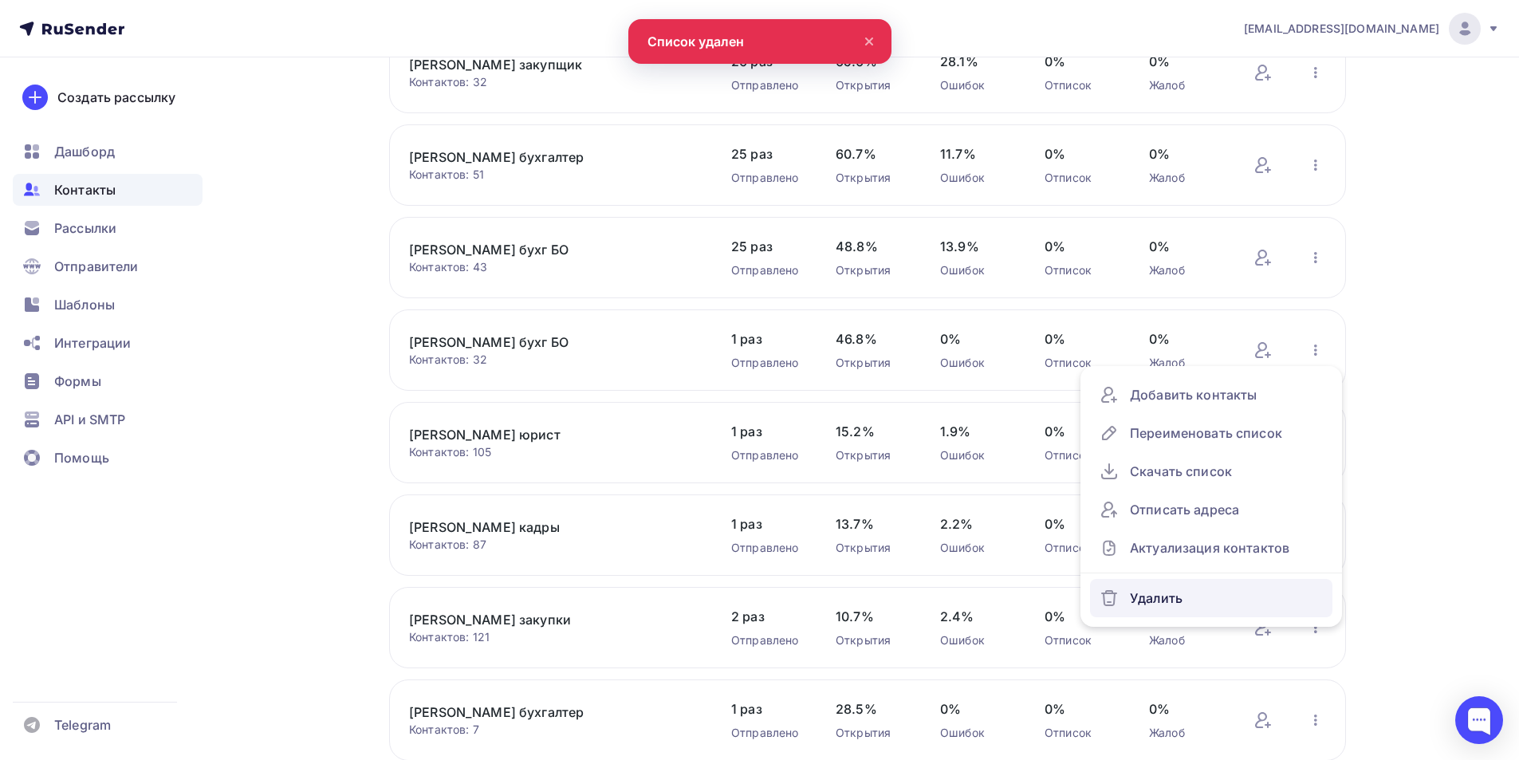
click at [1172, 592] on div "Удалить" at bounding box center [1211, 598] width 223 height 26
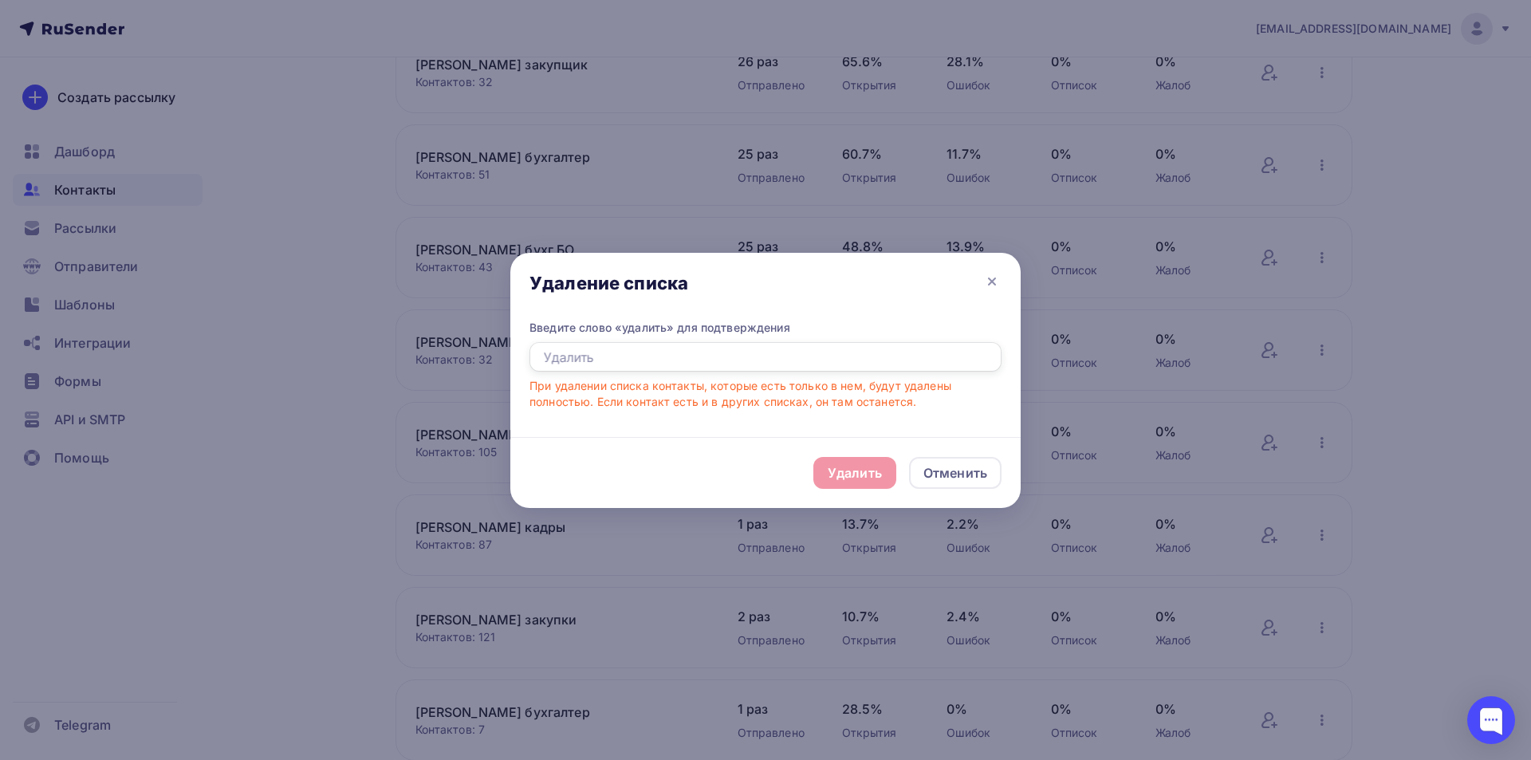
click at [539, 356] on input "text" at bounding box center [766, 357] width 472 height 30
type input "удалить"
click at [864, 471] on div "Удалить" at bounding box center [855, 472] width 54 height 19
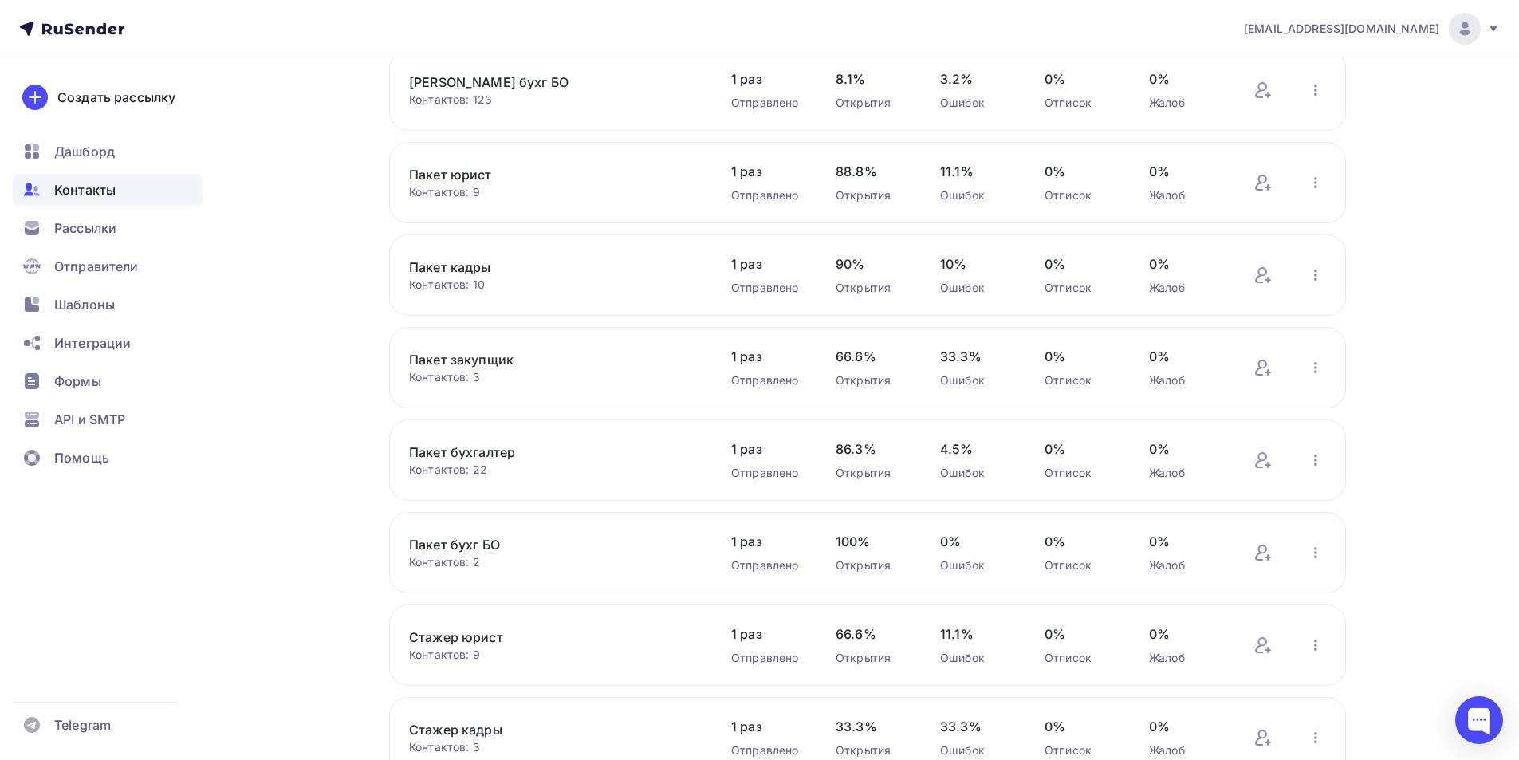
scroll to position [2471, 0]
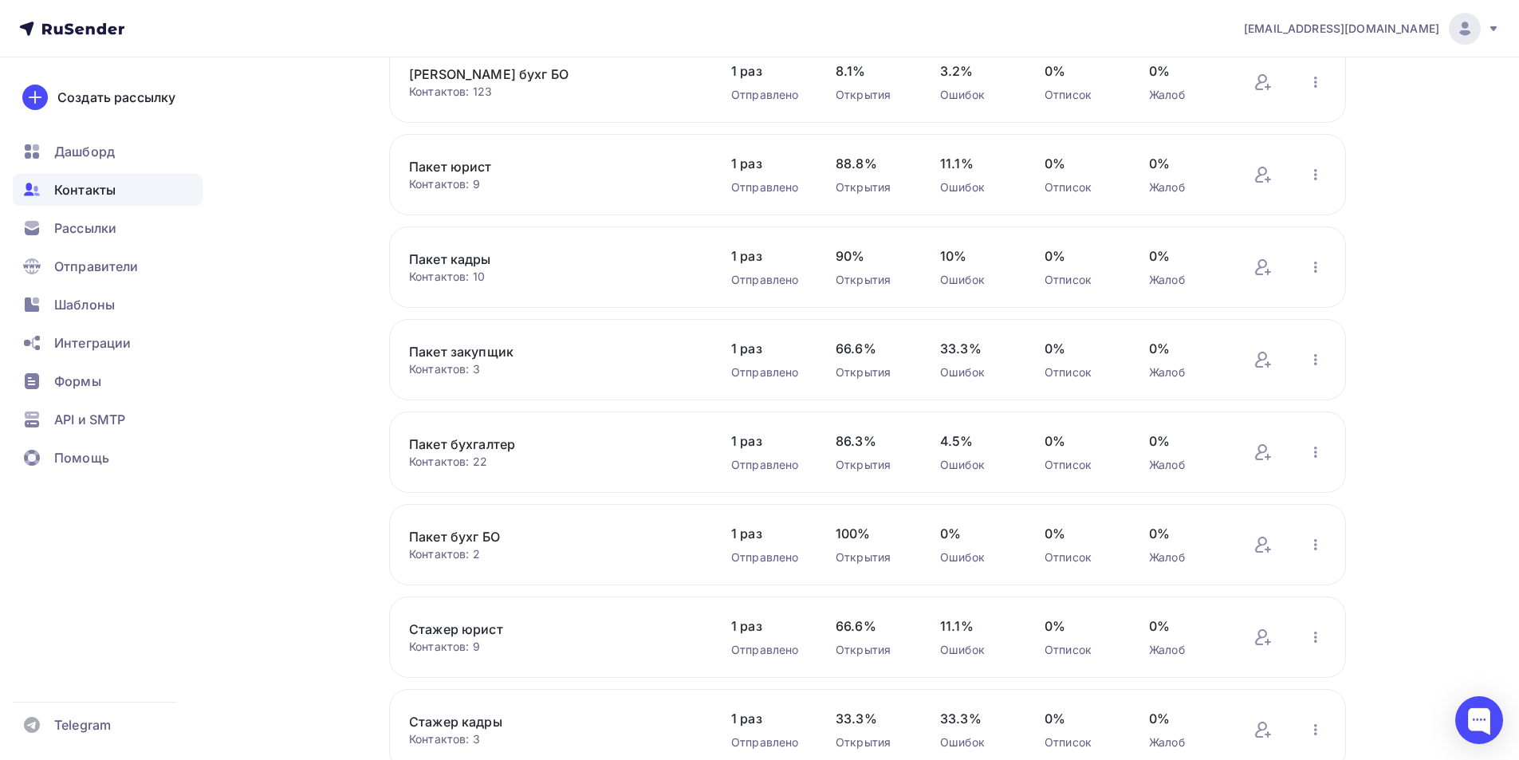
click at [462, 541] on link "Пакет бухг БО" at bounding box center [544, 536] width 271 height 19
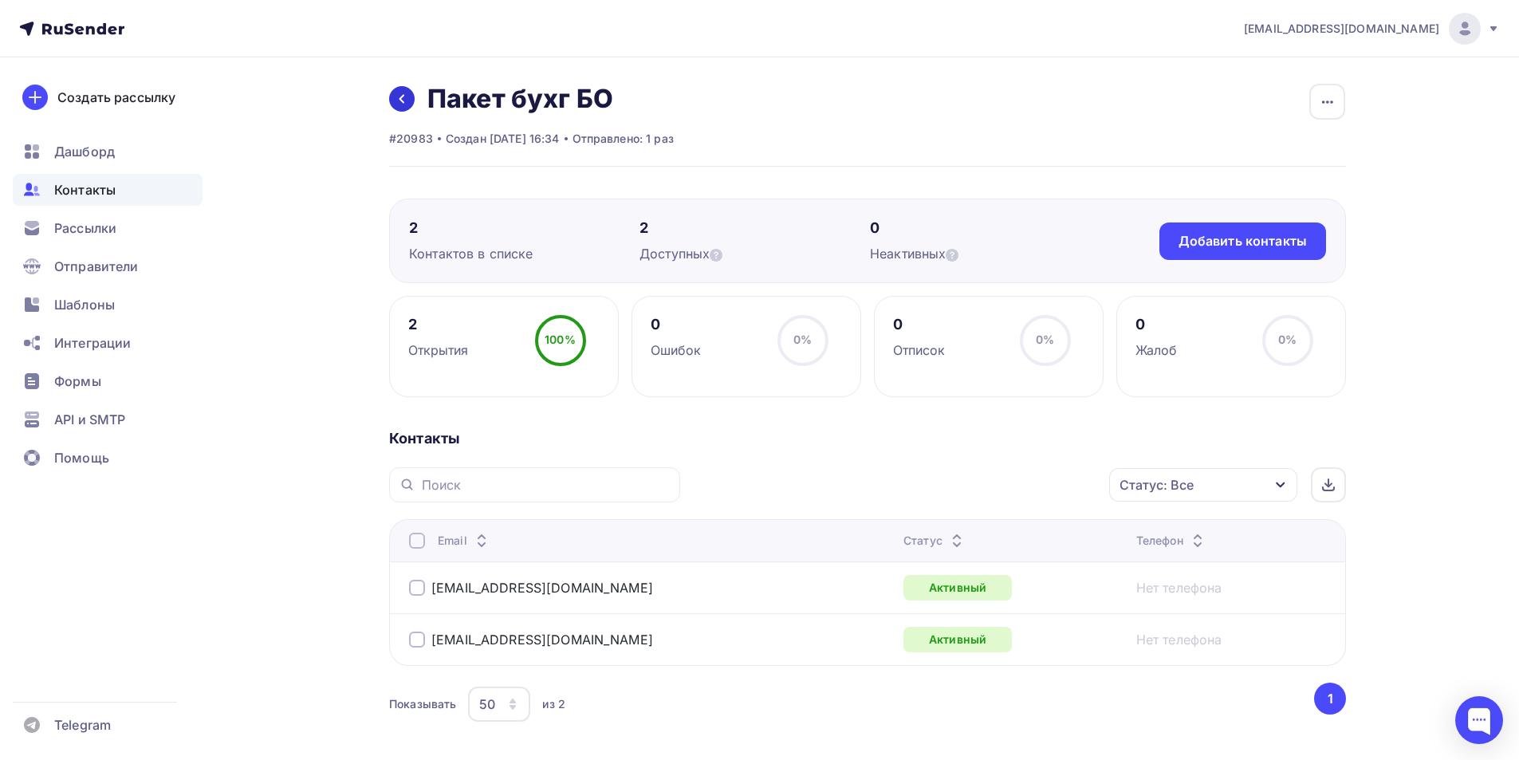
click at [403, 100] on icon at bounding box center [402, 99] width 13 height 13
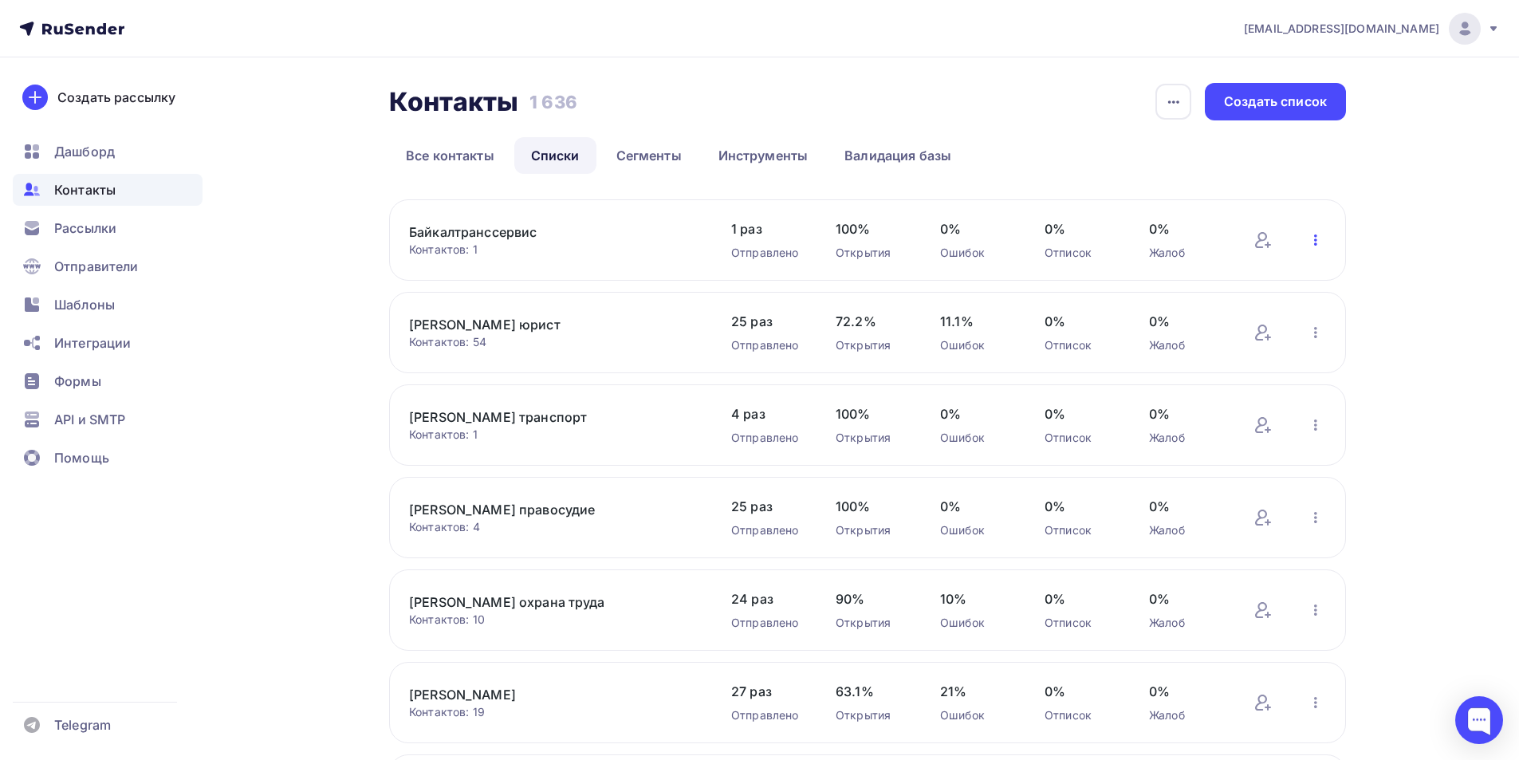
click at [1311, 237] on icon "button" at bounding box center [1315, 239] width 19 height 19
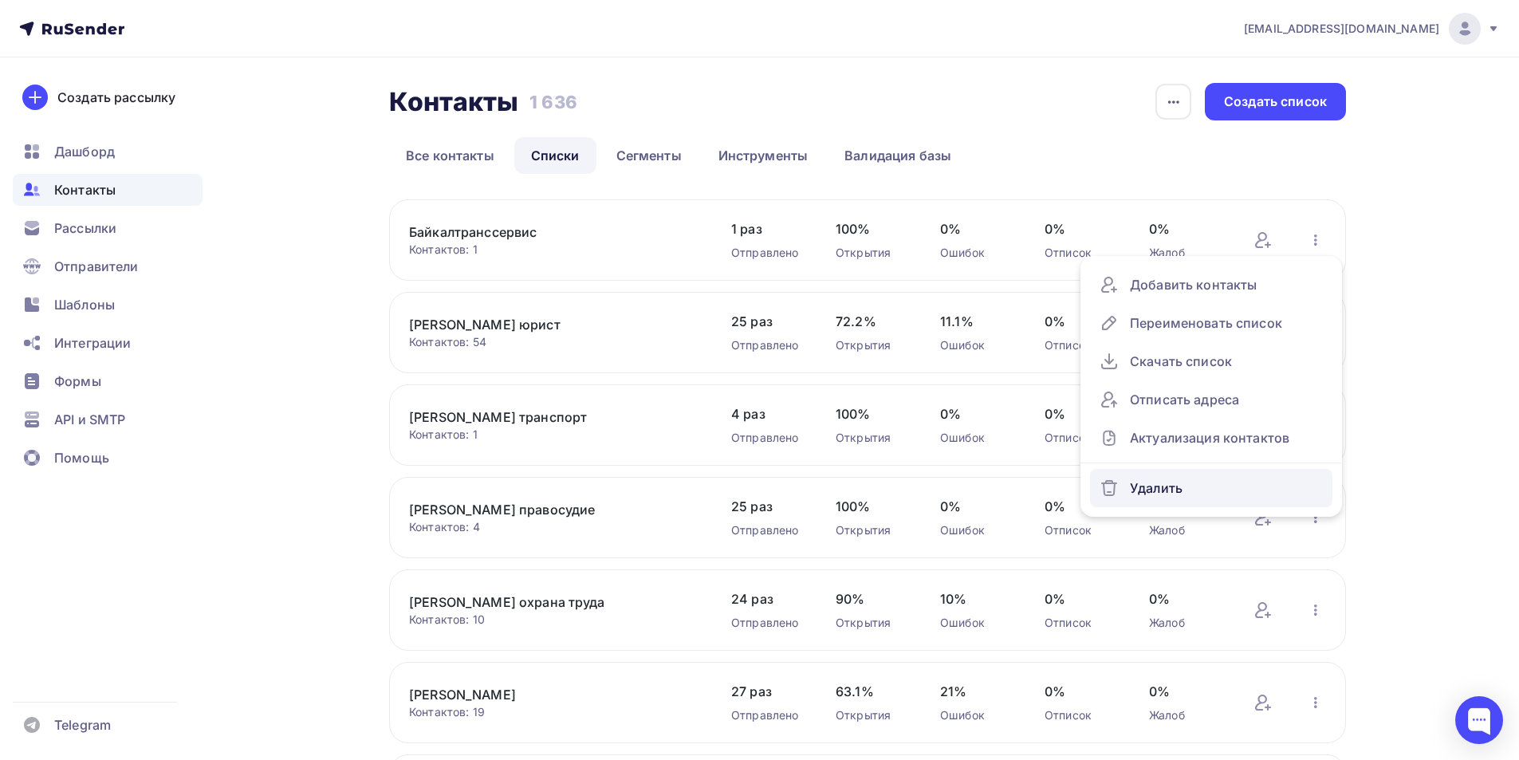
click at [1182, 479] on div "Удалить" at bounding box center [1211, 488] width 223 height 26
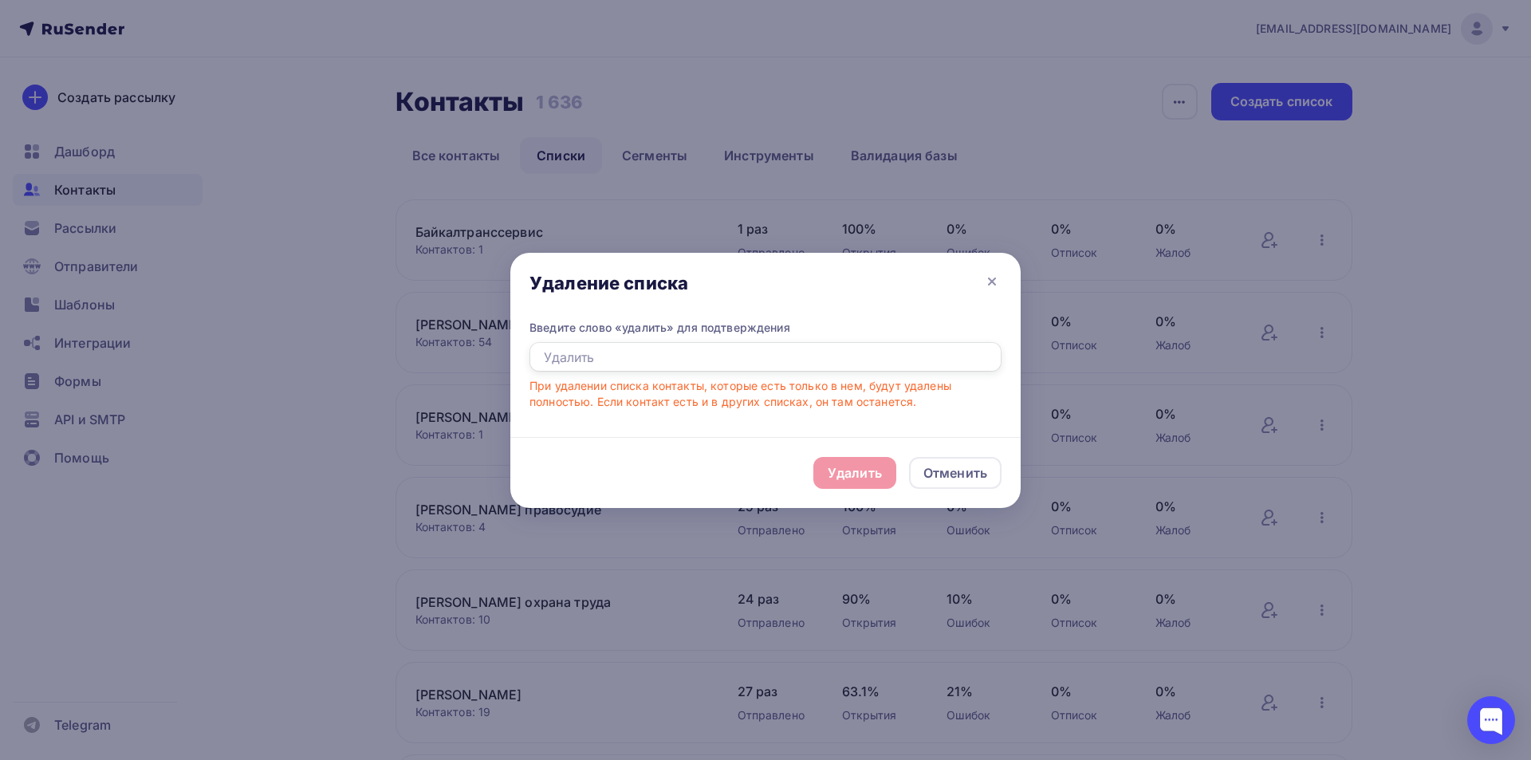
click at [545, 356] on input "text" at bounding box center [766, 357] width 472 height 30
type input "удалить"
click at [837, 467] on div "Удалить" at bounding box center [855, 472] width 54 height 19
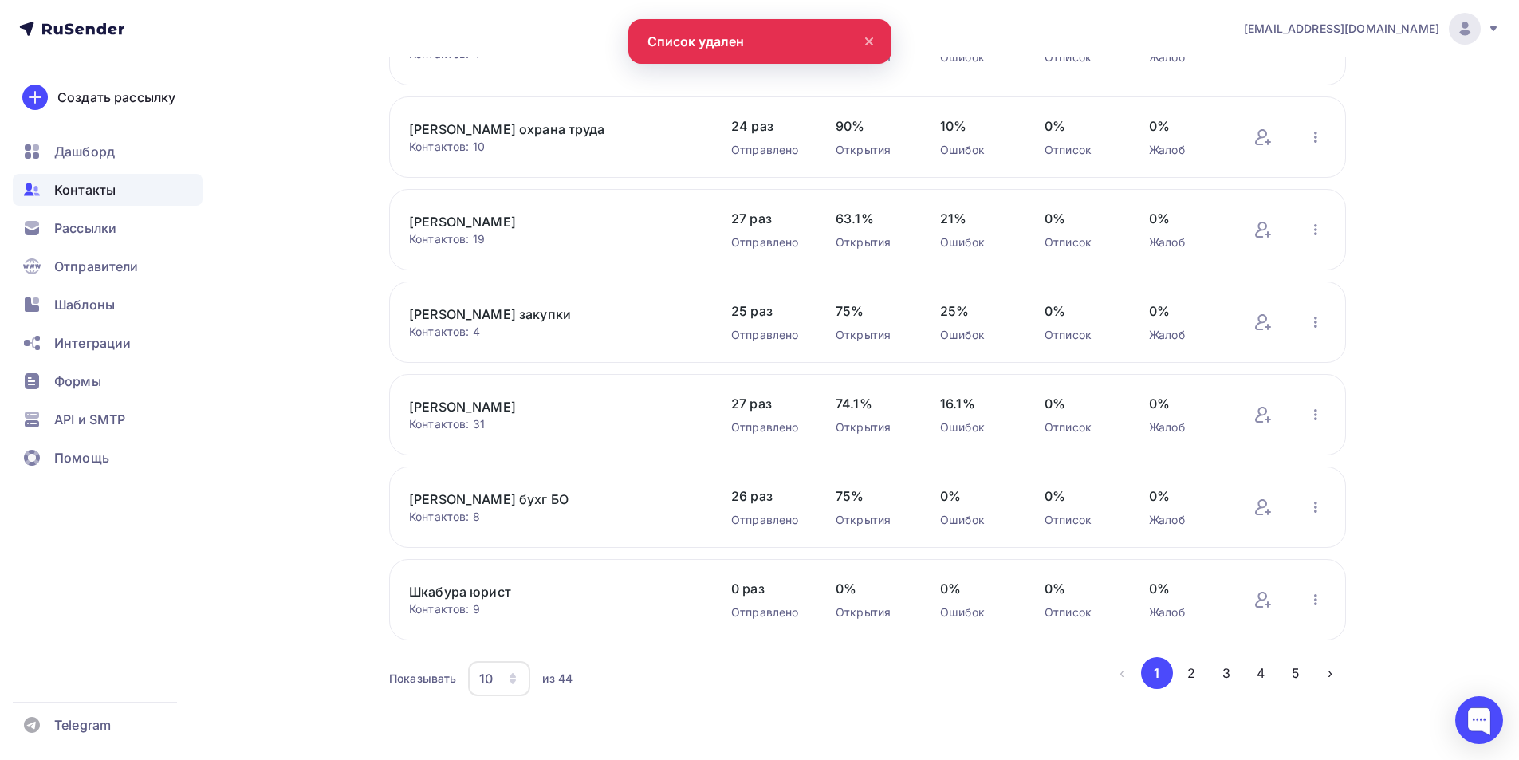
scroll to position [384, 0]
click at [517, 673] on icon "button" at bounding box center [512, 674] width 13 height 13
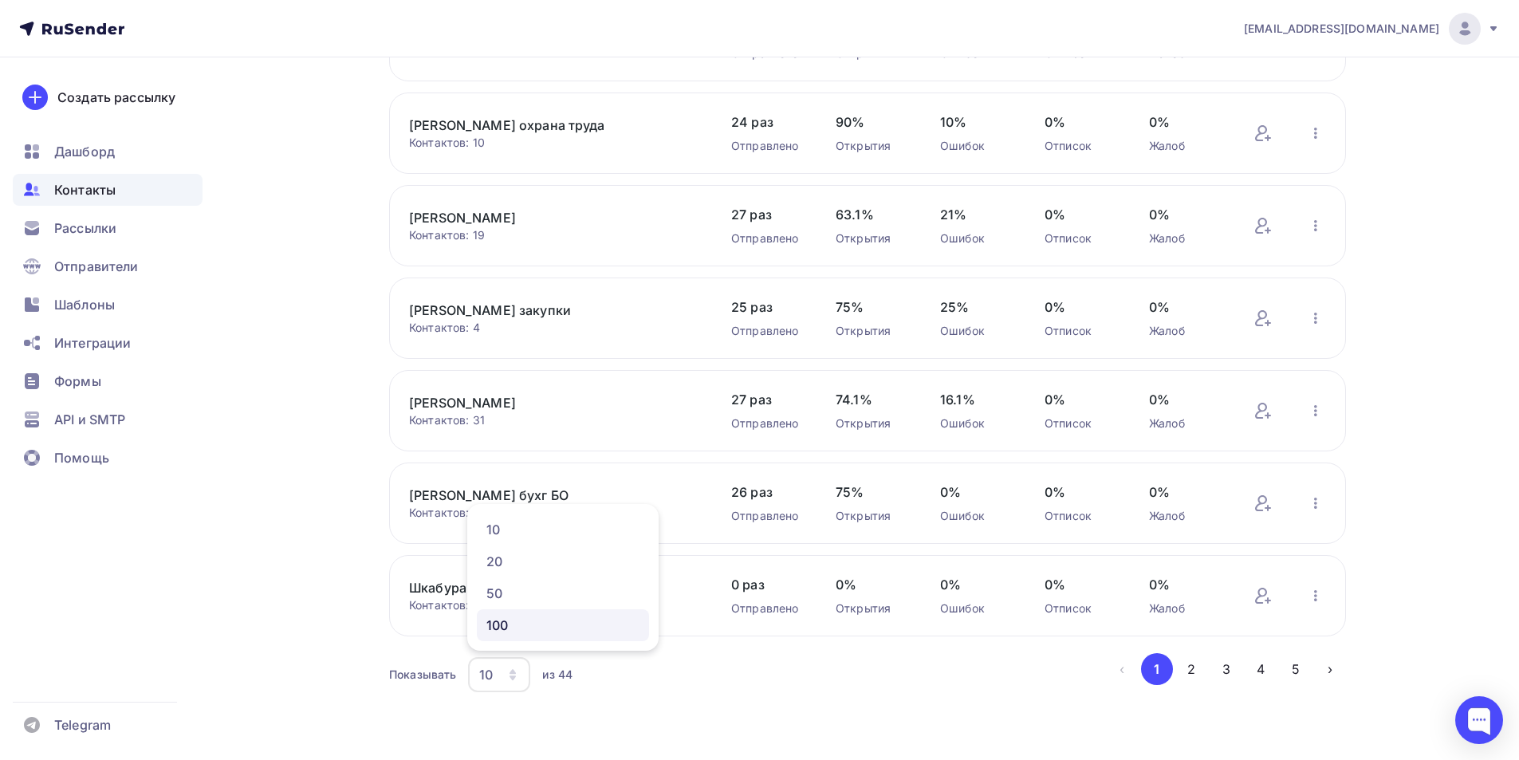
click at [504, 628] on div "100" at bounding box center [562, 625] width 153 height 19
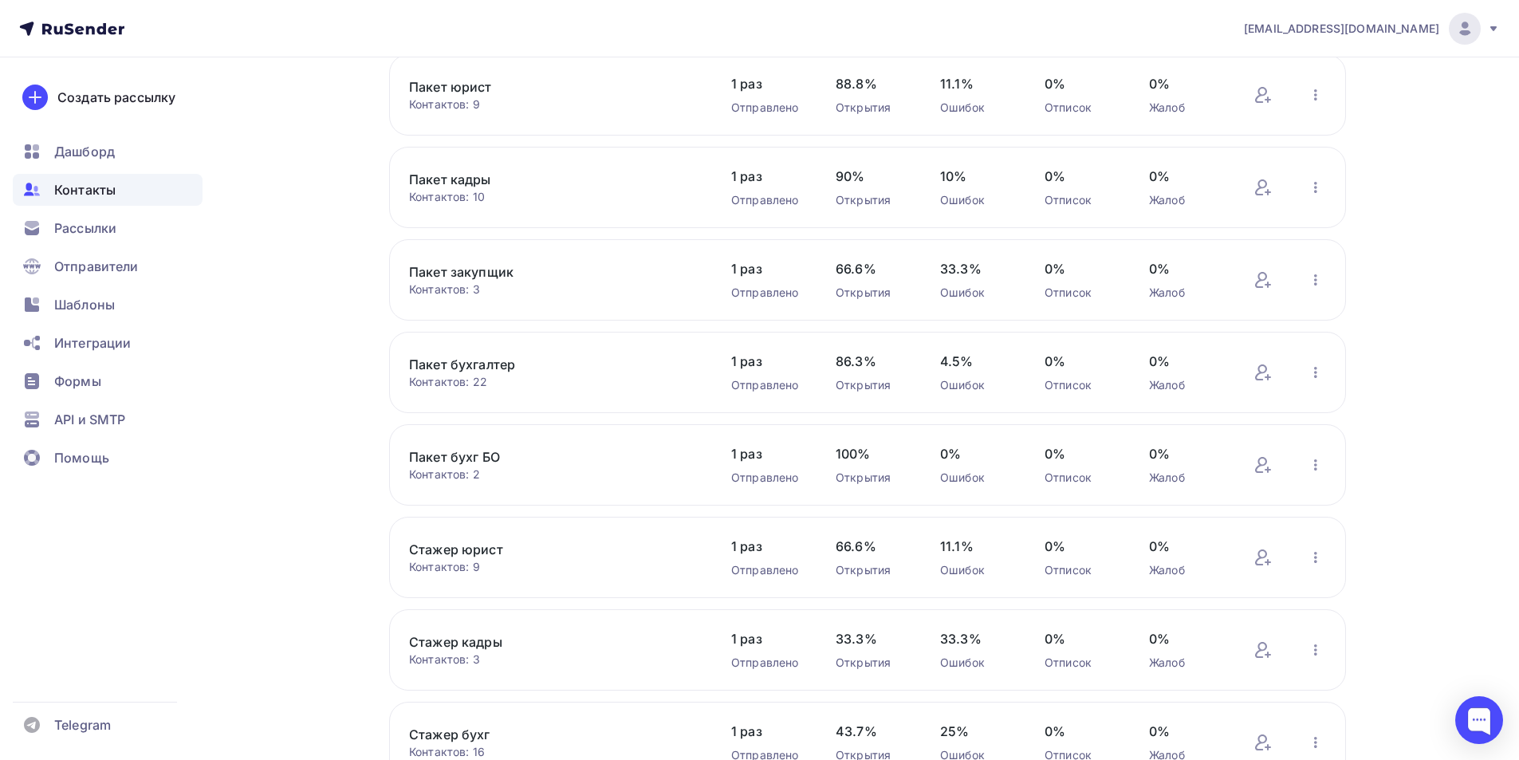
scroll to position [2538, 0]
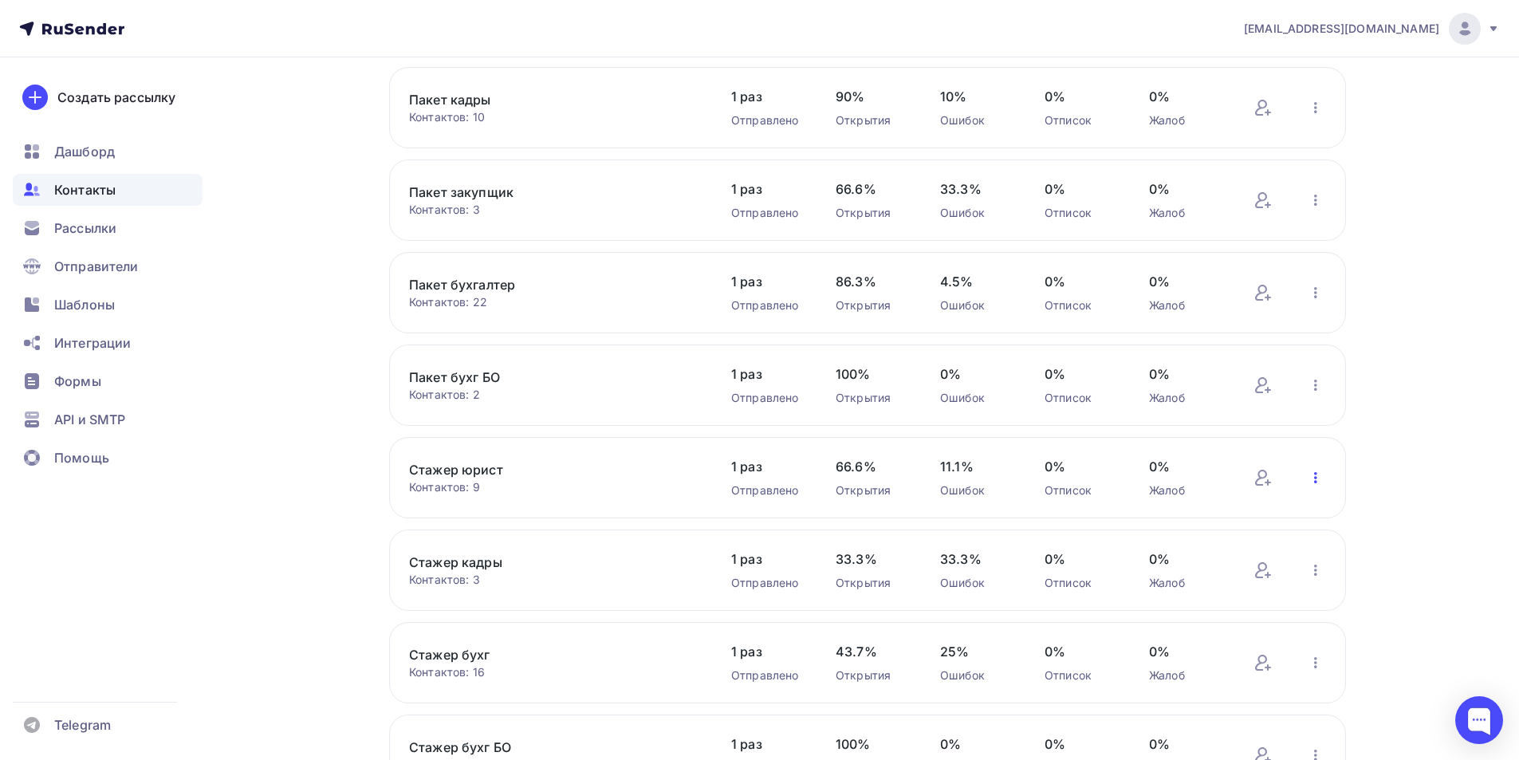
click at [1318, 475] on icon "button" at bounding box center [1315, 477] width 19 height 19
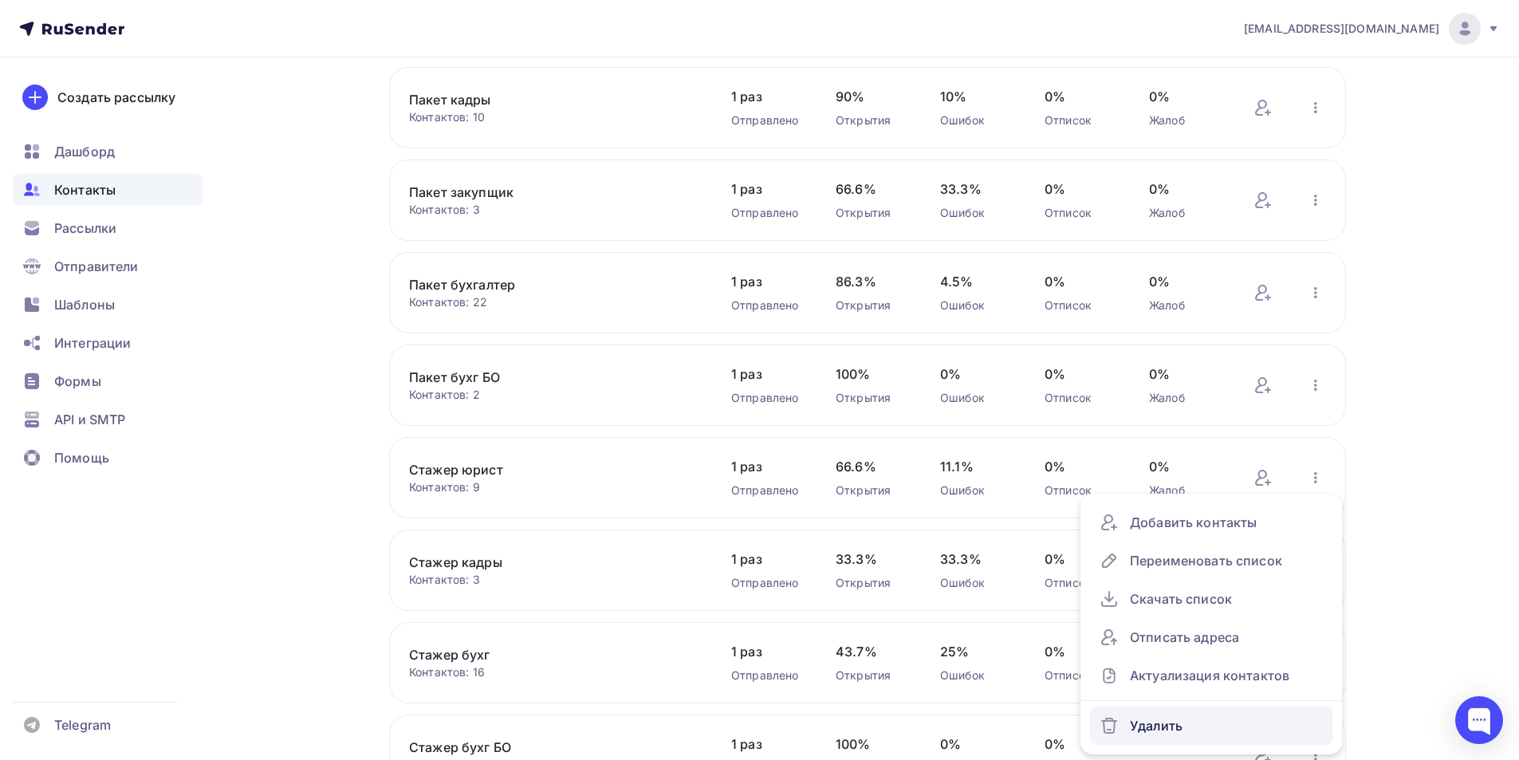
click at [1179, 727] on div "Удалить" at bounding box center [1211, 726] width 223 height 26
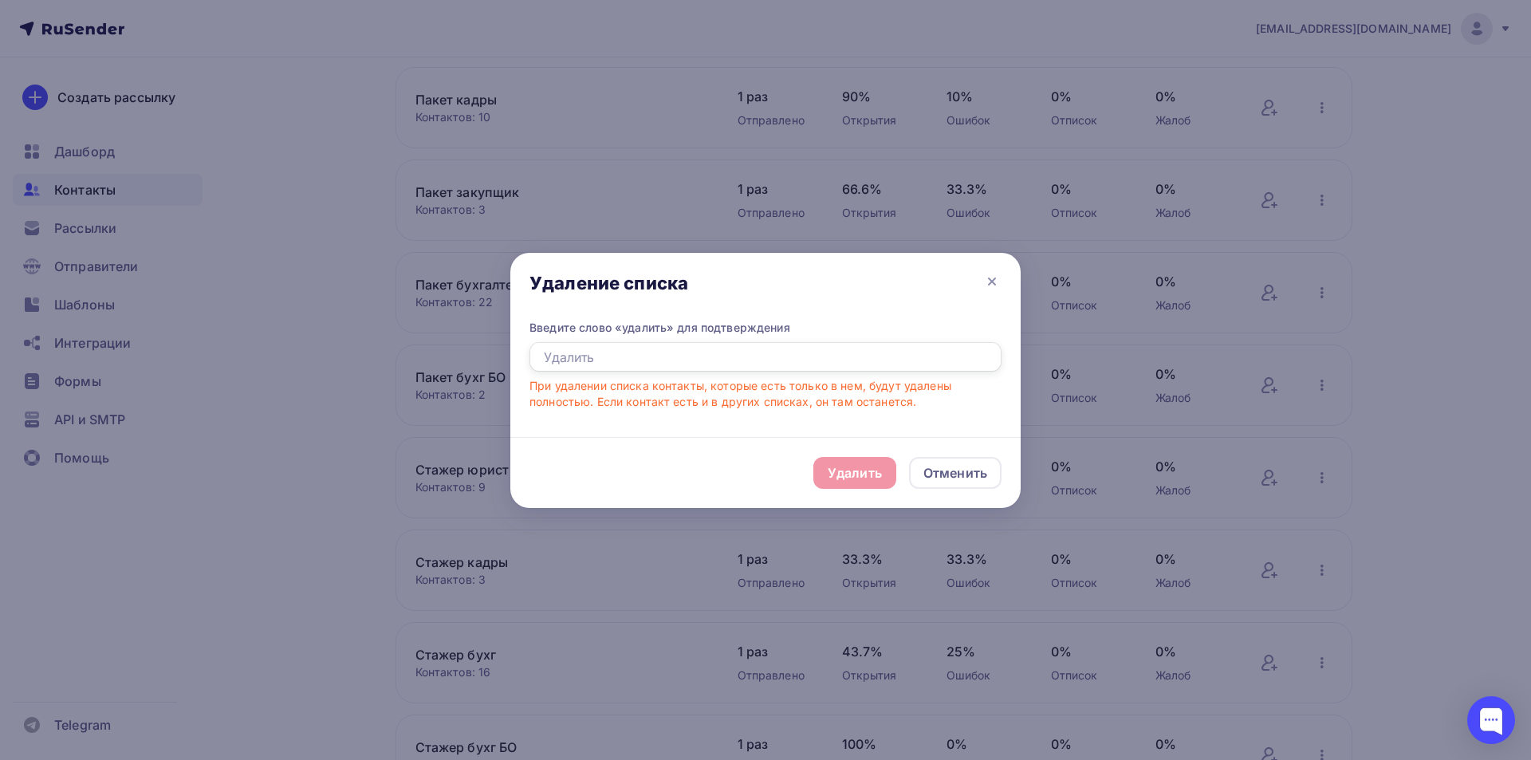
click at [544, 357] on input "text" at bounding box center [766, 357] width 472 height 30
type input "удалить"
click at [865, 474] on div "Удалить" at bounding box center [855, 472] width 54 height 19
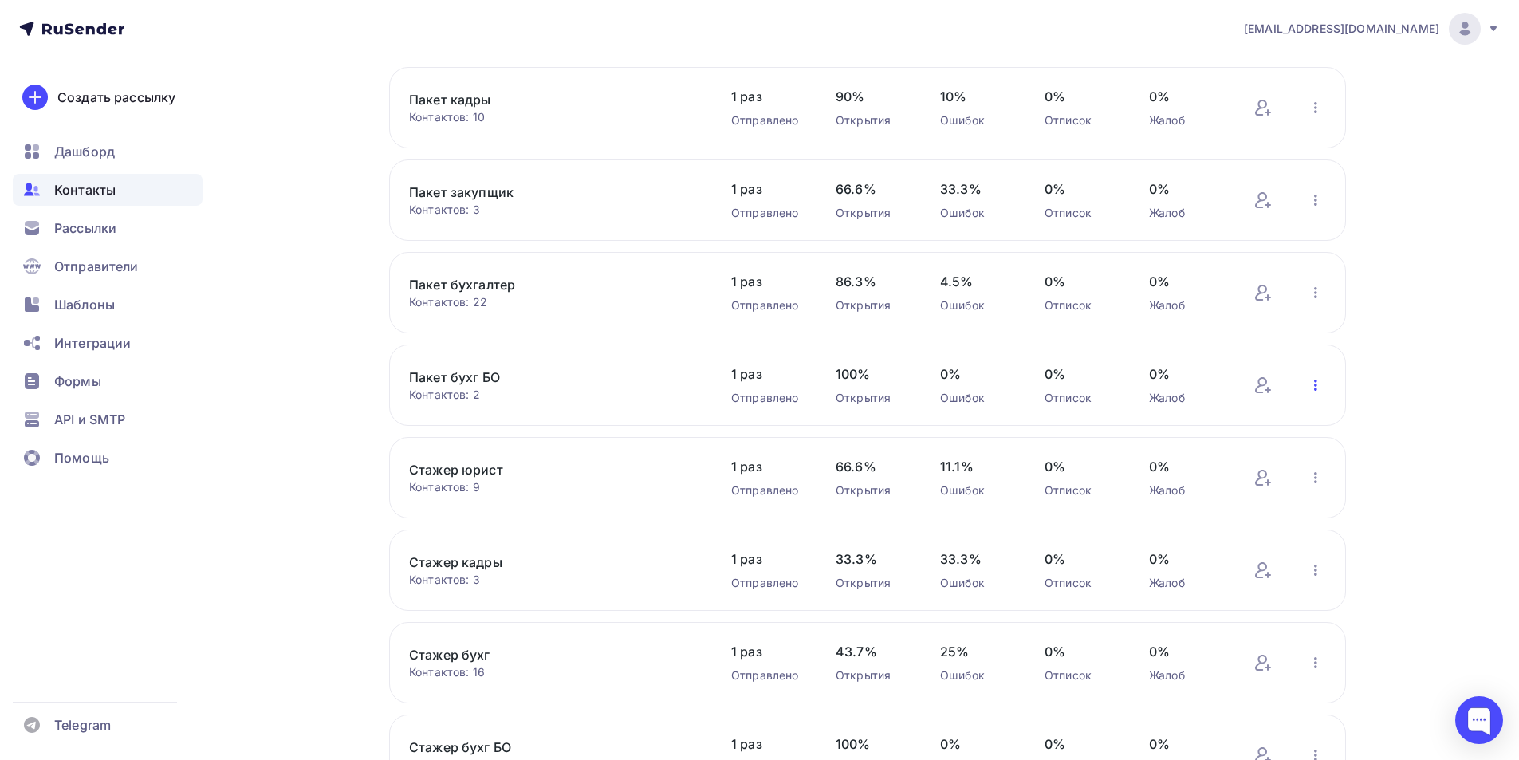
click at [1311, 381] on icon "button" at bounding box center [1315, 385] width 19 height 19
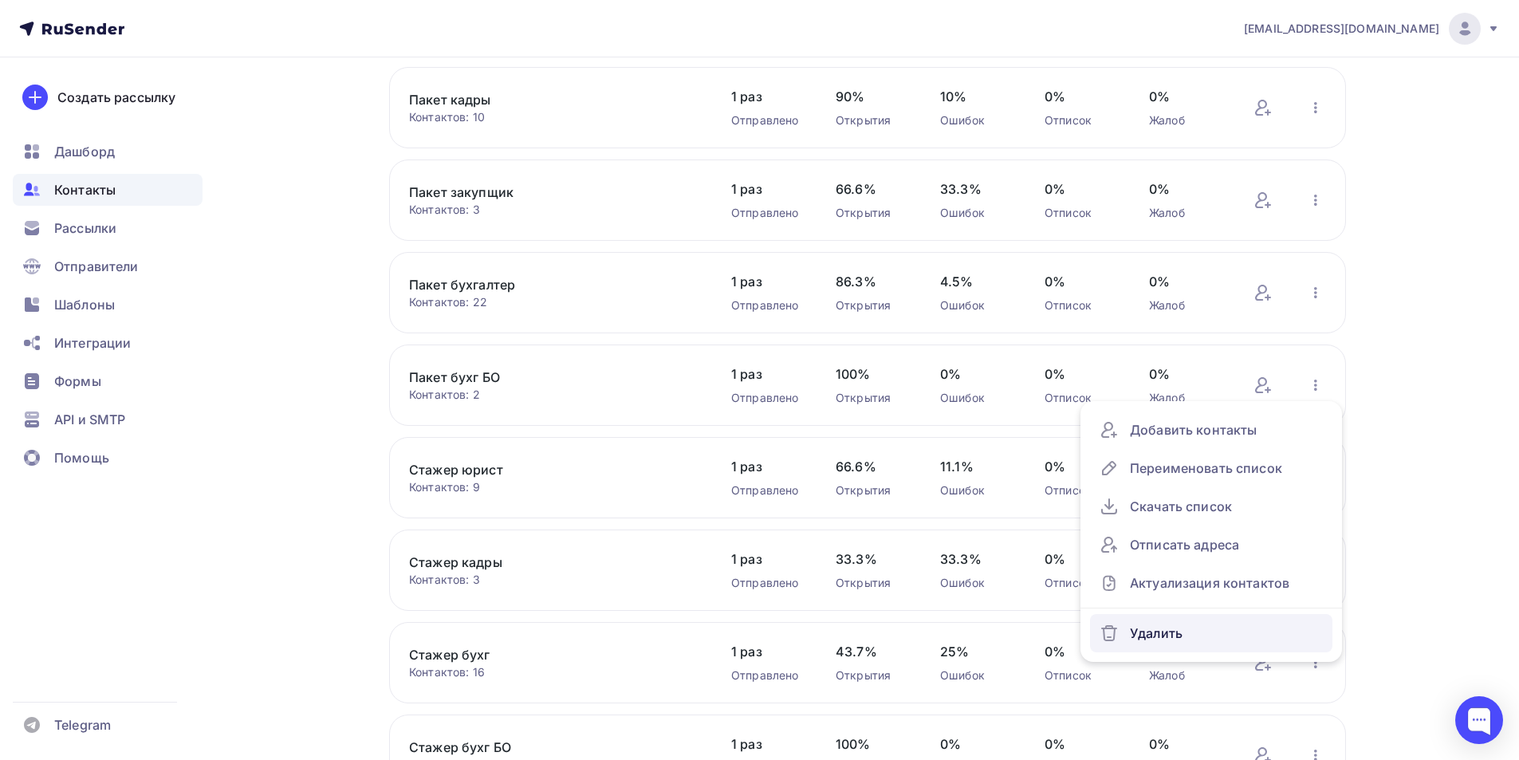
click at [1150, 637] on div "Удалить" at bounding box center [1211, 633] width 223 height 26
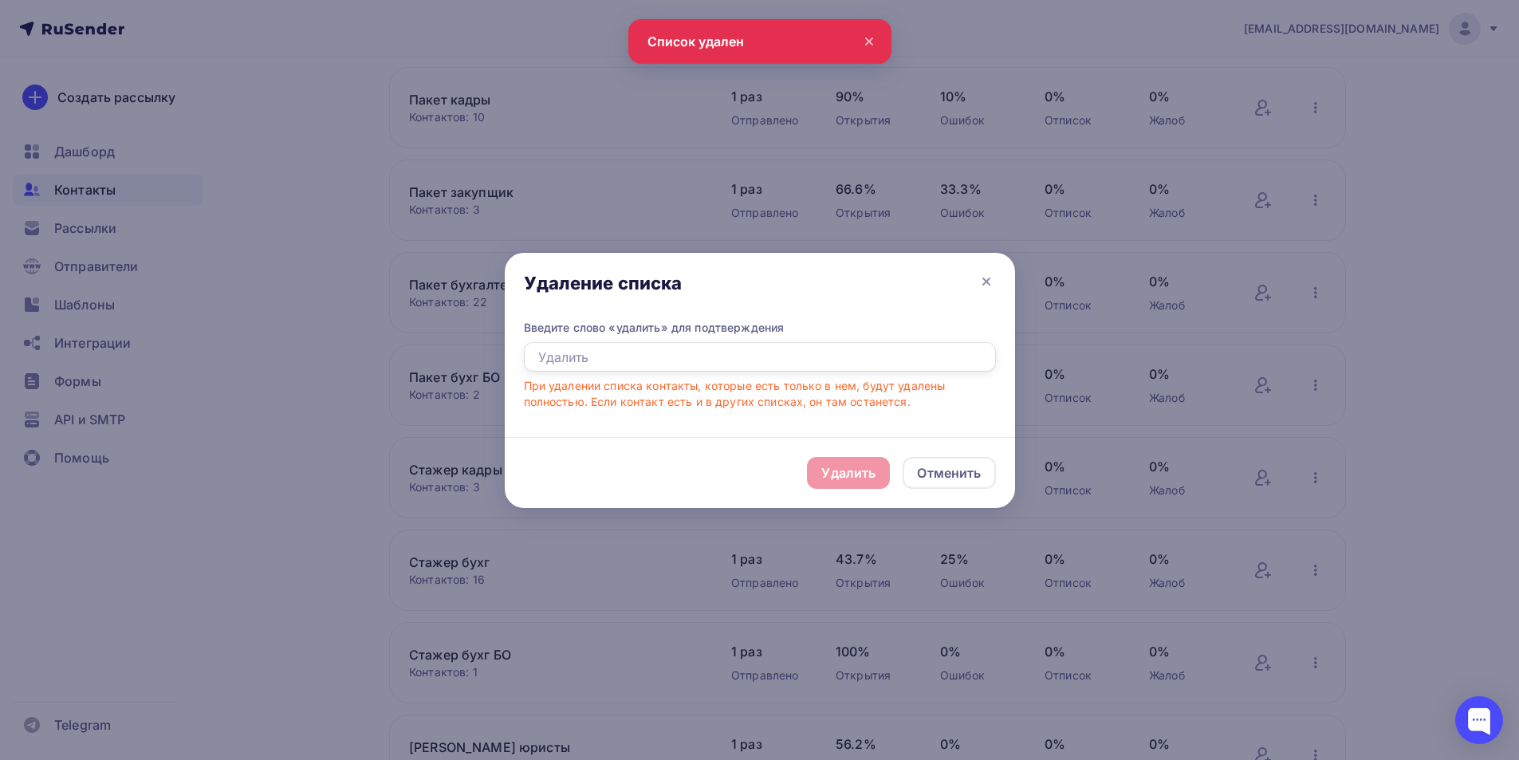
click at [601, 362] on input "text" at bounding box center [760, 357] width 472 height 30
type input "удалить"
click at [833, 472] on div "Удалить" at bounding box center [848, 472] width 54 height 19
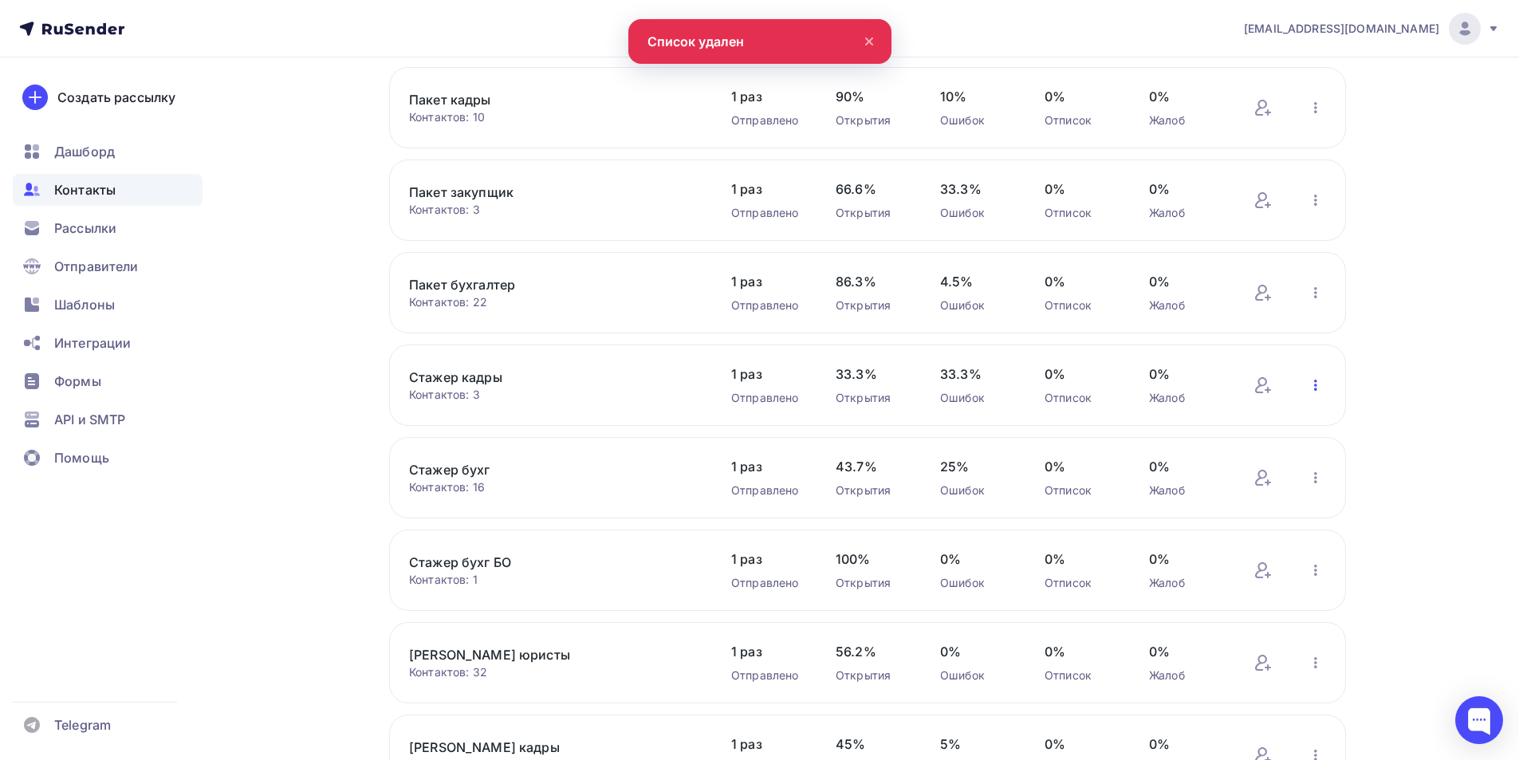
click at [1319, 384] on icon "button" at bounding box center [1315, 385] width 19 height 19
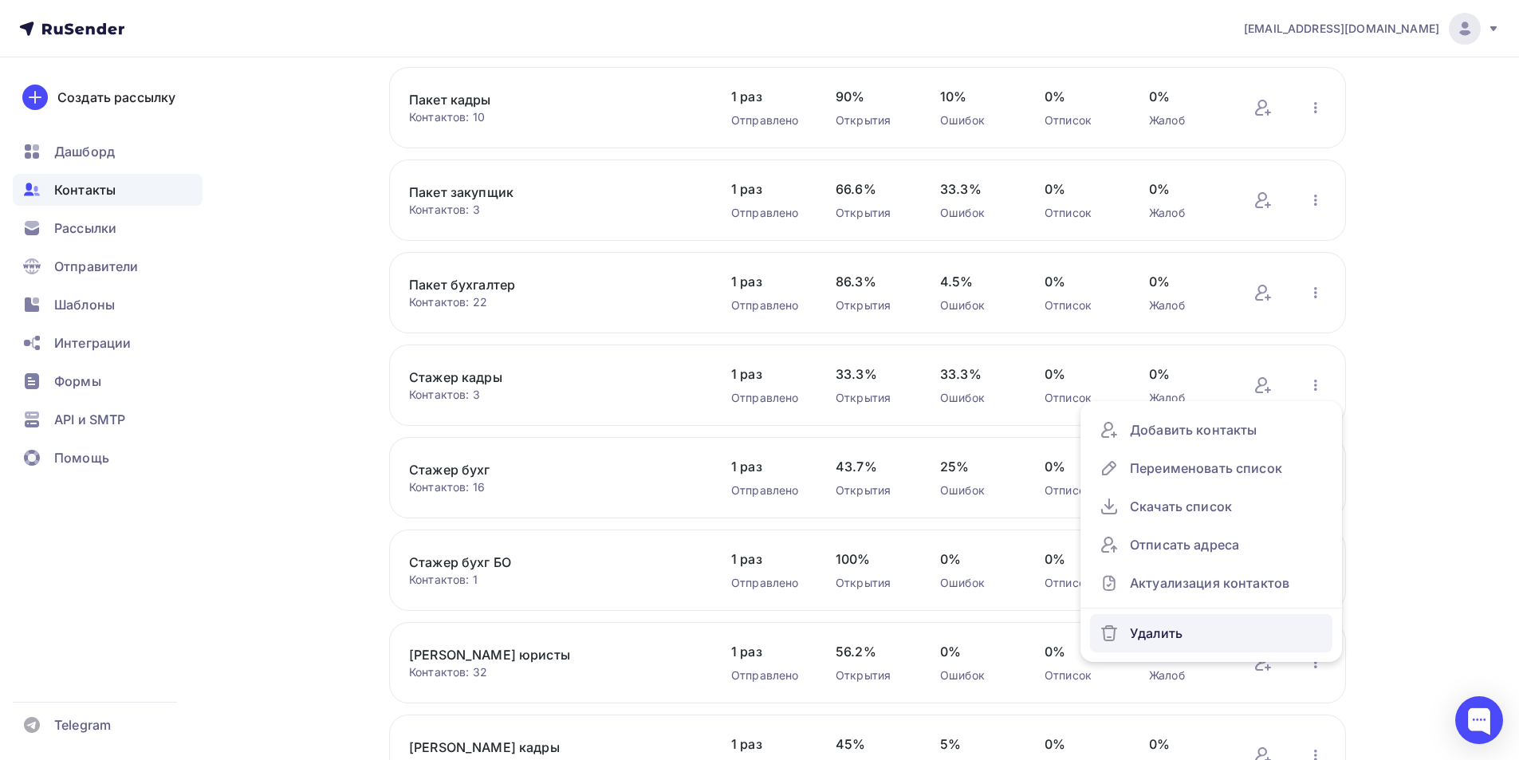
click at [1177, 635] on div "Удалить" at bounding box center [1211, 633] width 223 height 26
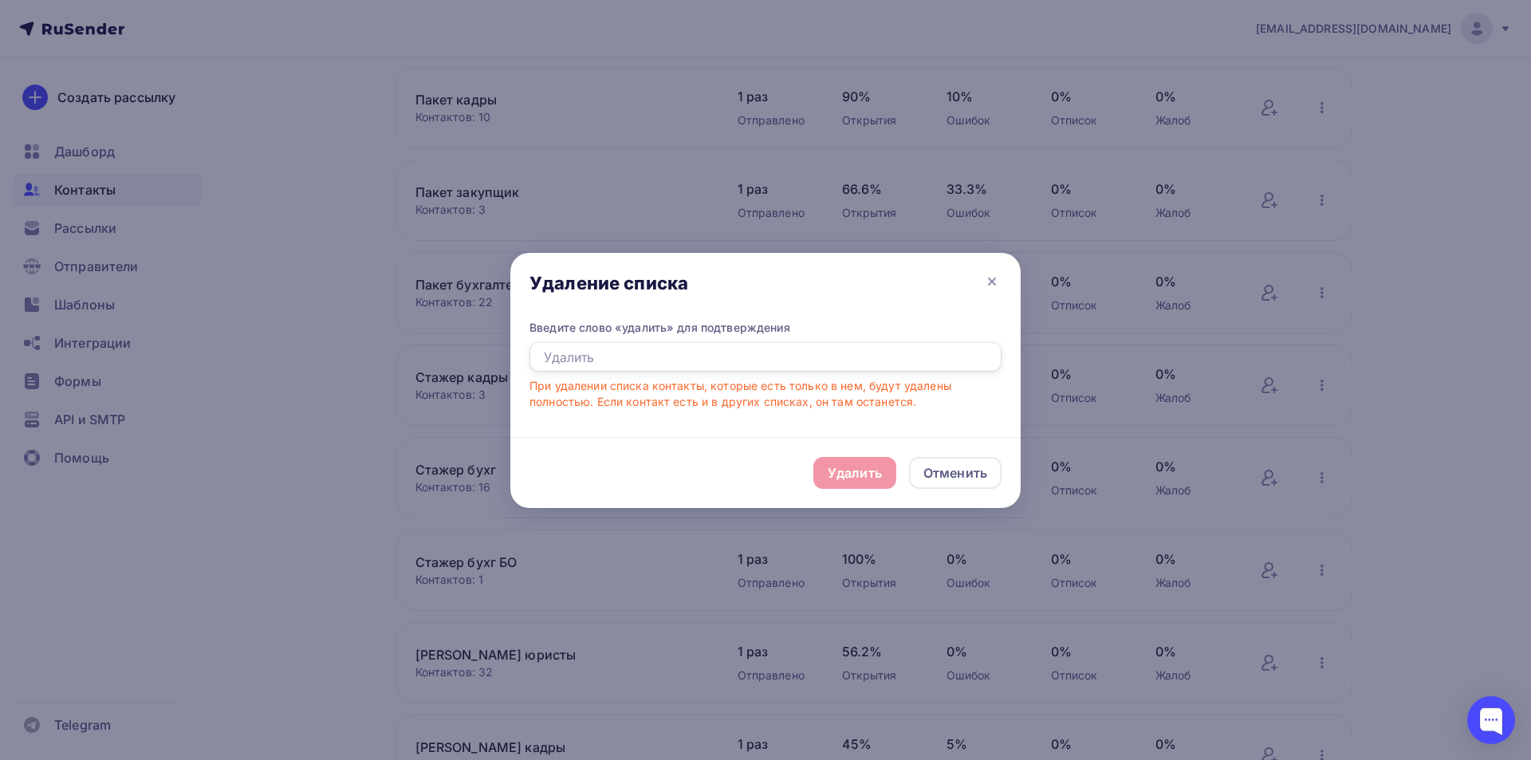
click at [533, 358] on input "text" at bounding box center [766, 357] width 472 height 30
type input "удалить"
click at [888, 471] on div "Удалить" at bounding box center [854, 473] width 83 height 32
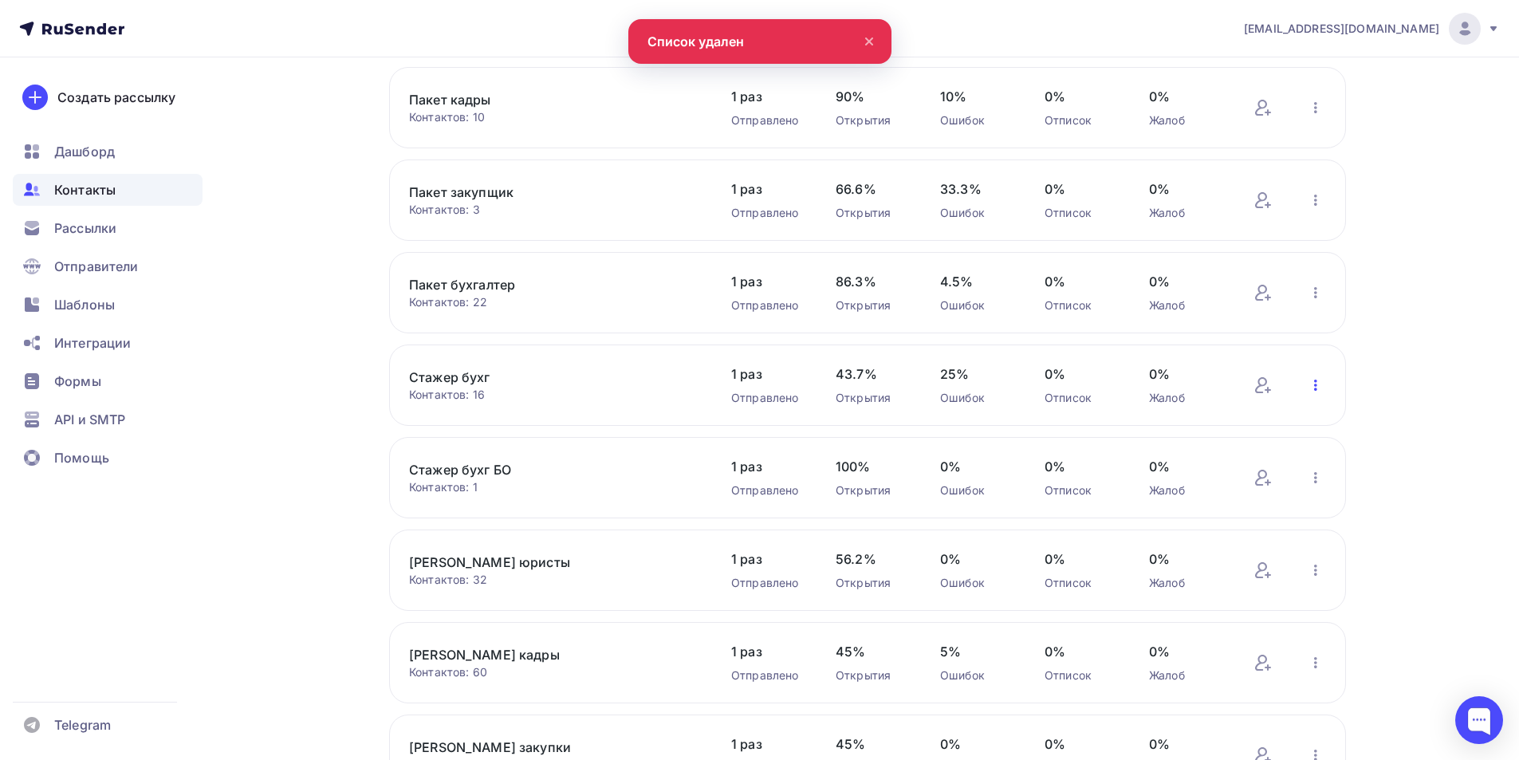
click at [1322, 384] on icon "button" at bounding box center [1315, 385] width 19 height 19
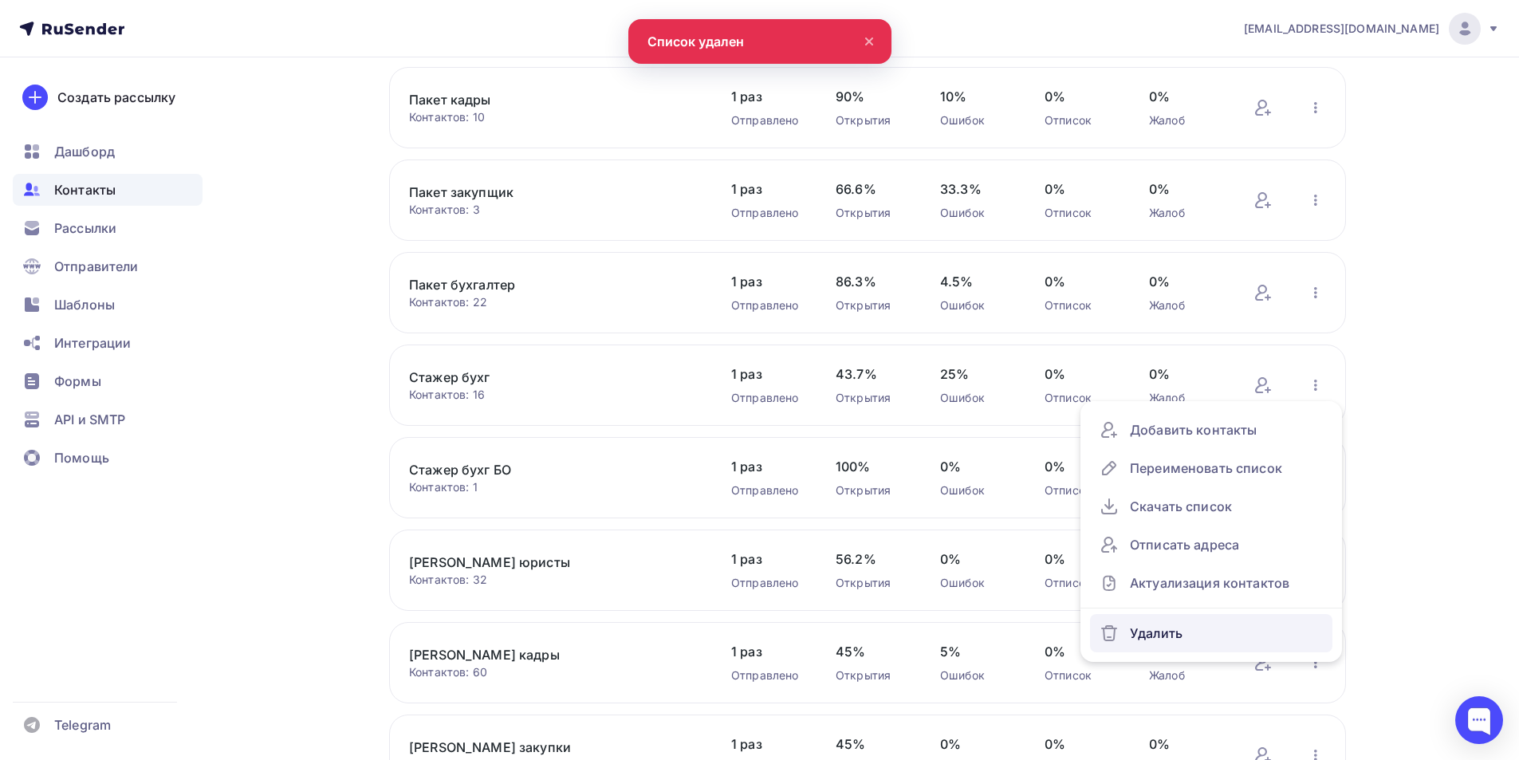
click at [1153, 634] on div "Удалить" at bounding box center [1211, 633] width 223 height 26
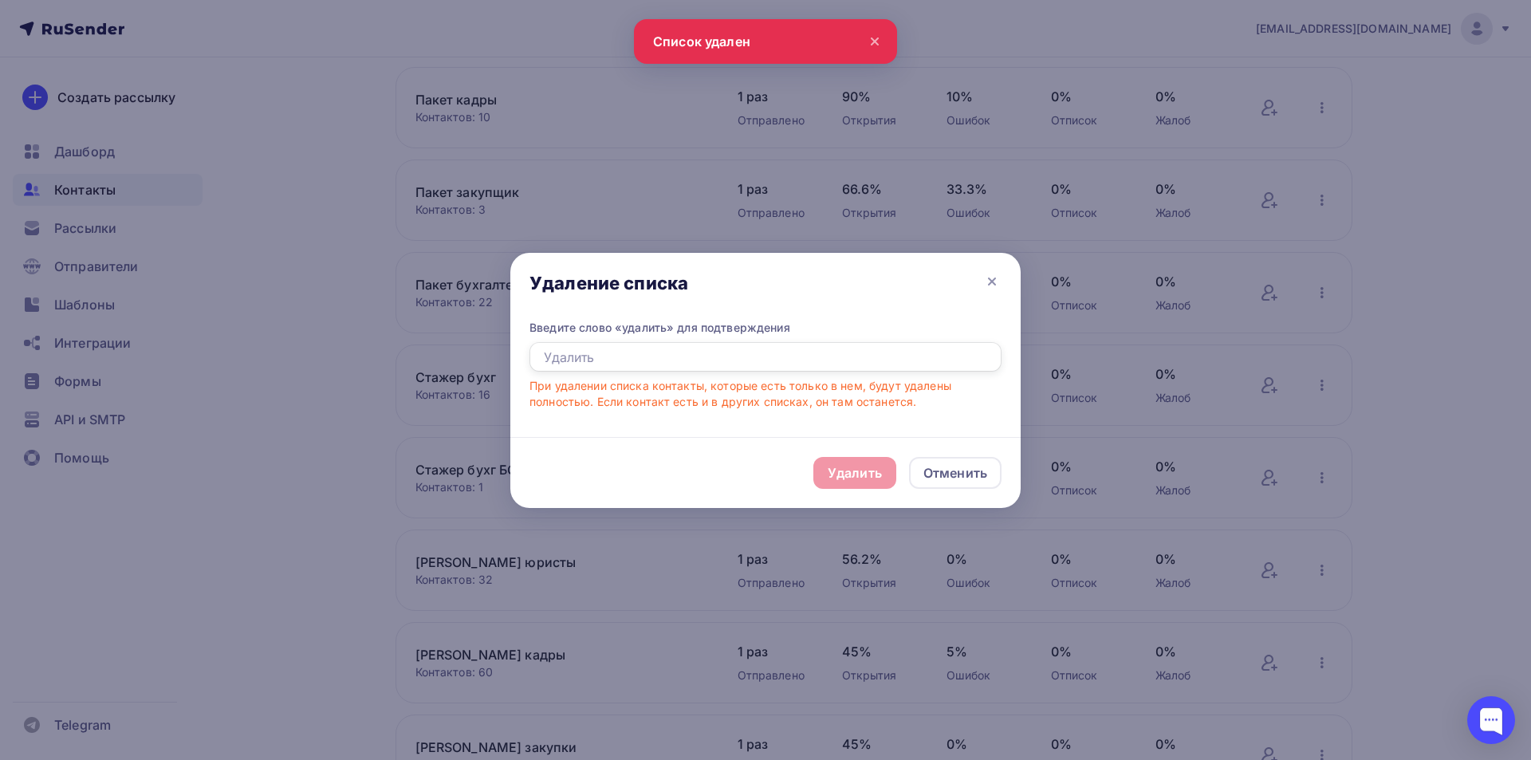
click at [541, 356] on input "text" at bounding box center [766, 357] width 472 height 30
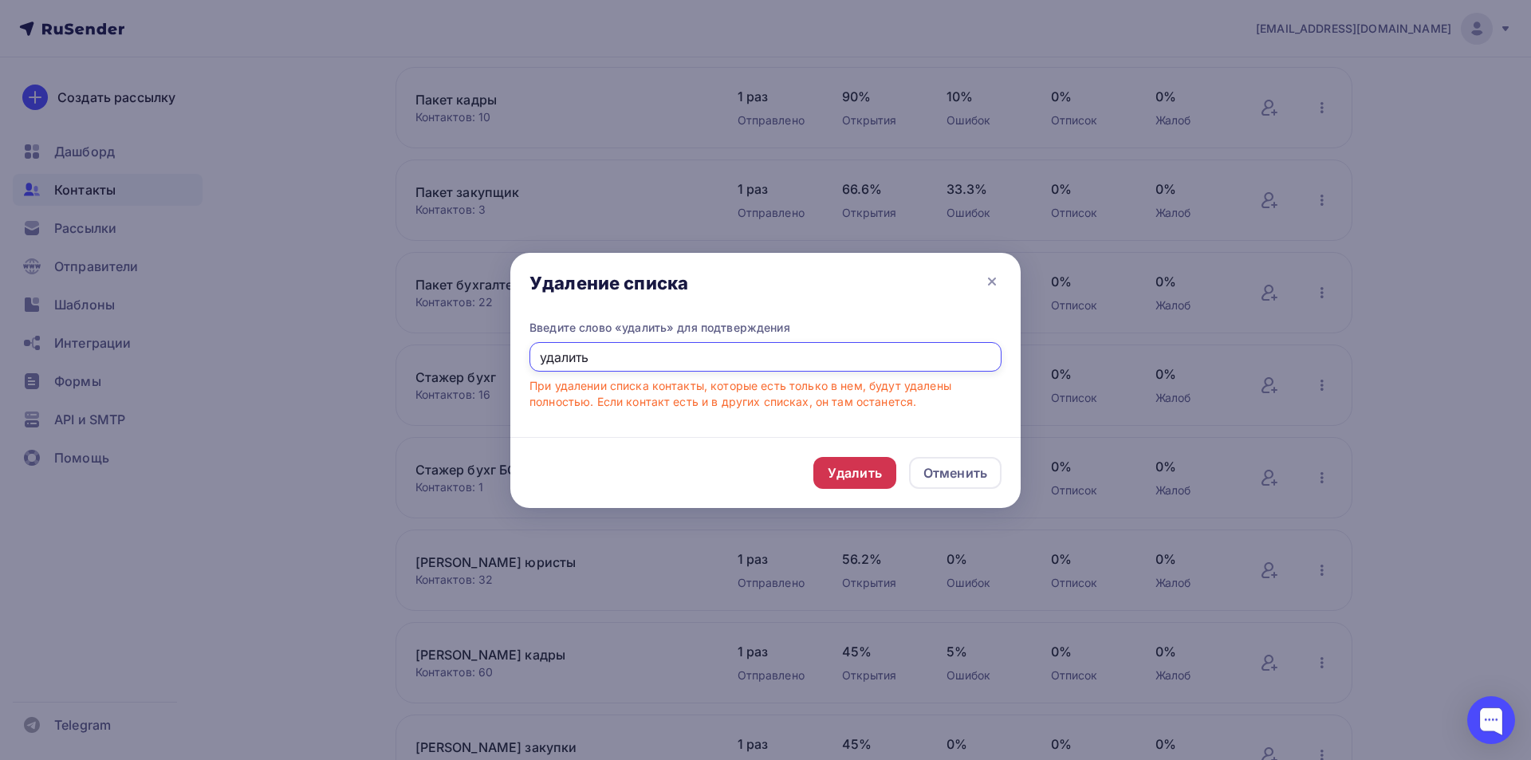
type input "удалить"
click at [844, 471] on div "Удалить" at bounding box center [855, 472] width 54 height 19
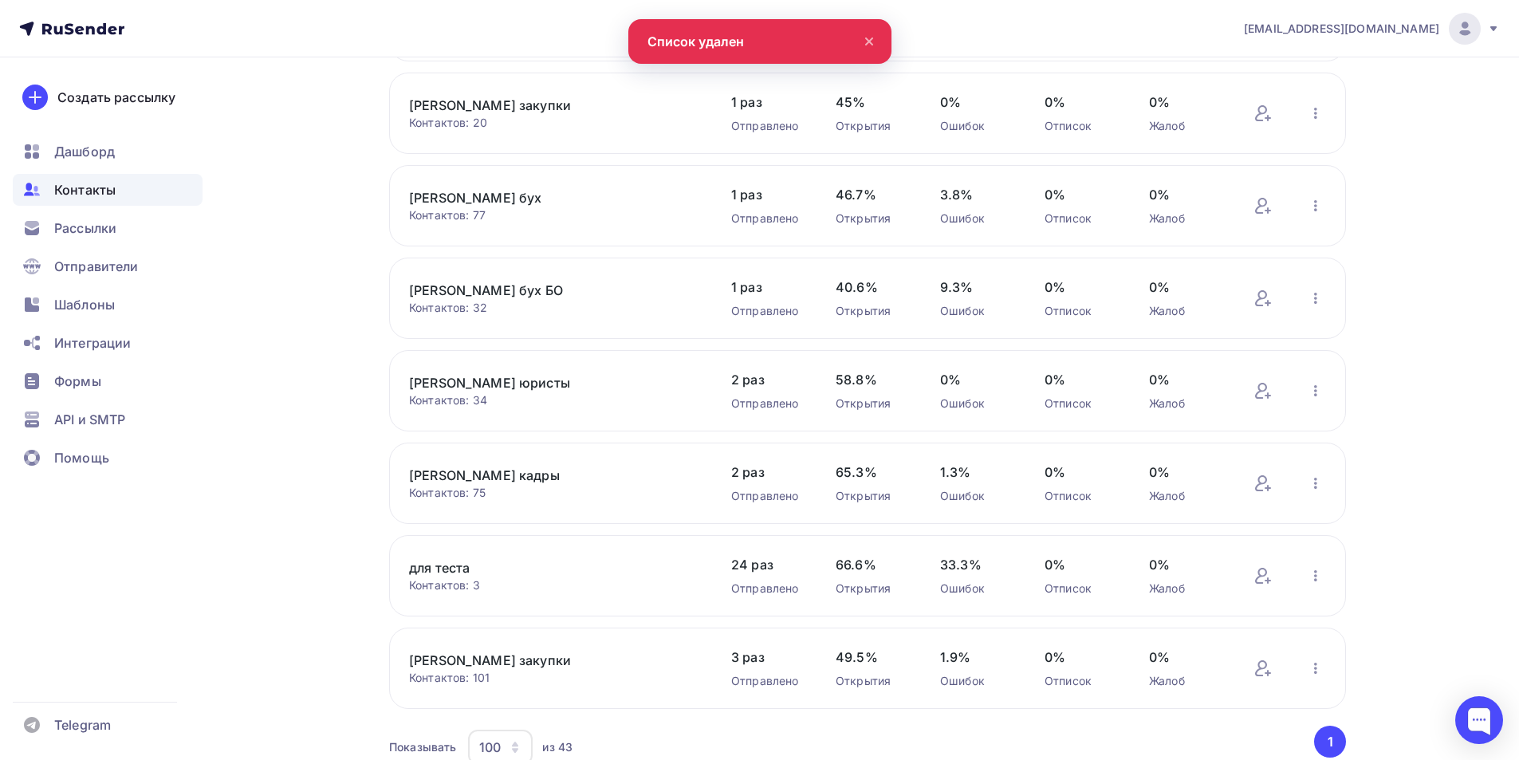
scroll to position [3096, 0]
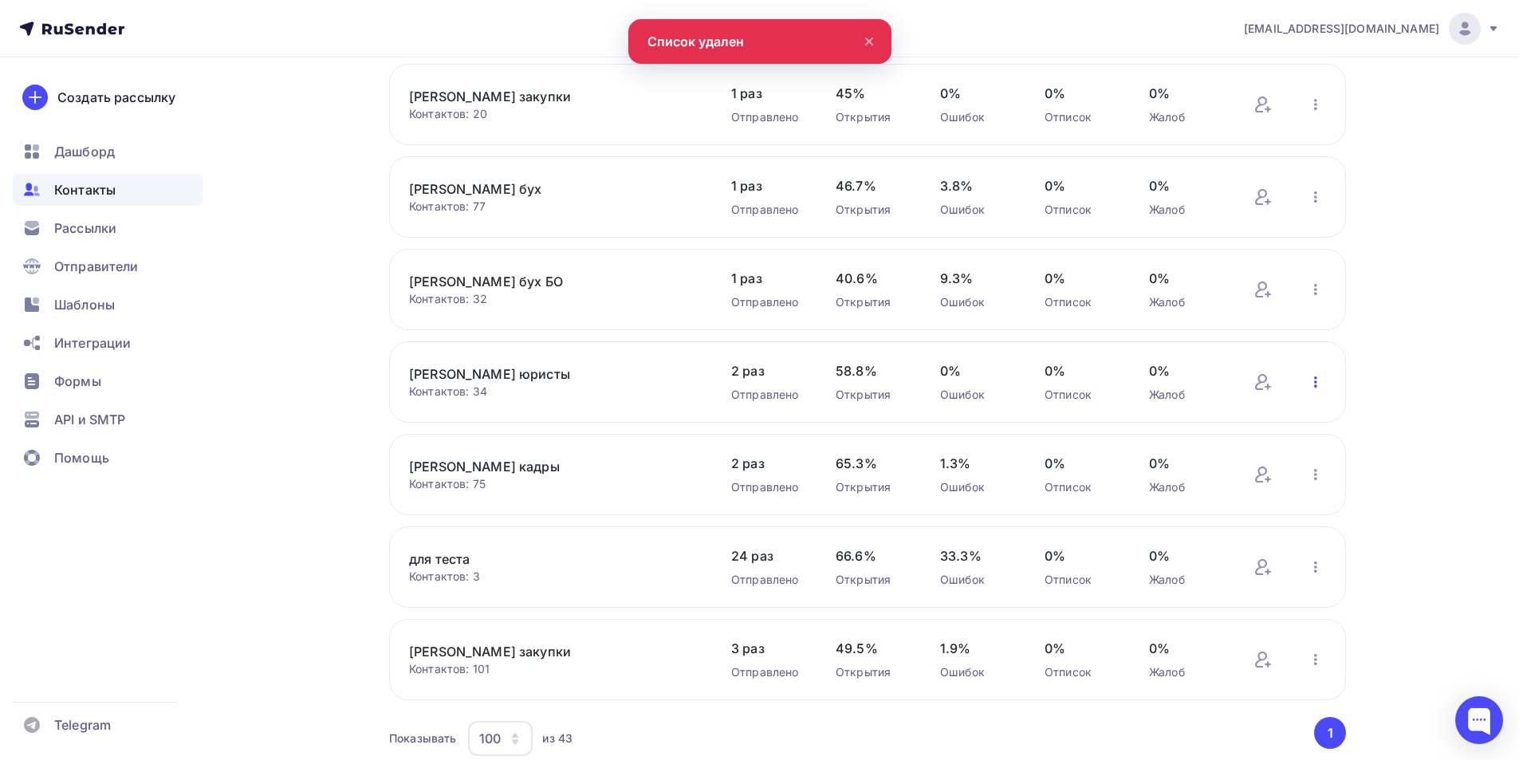
click at [1317, 380] on icon "button" at bounding box center [1315, 381] width 19 height 19
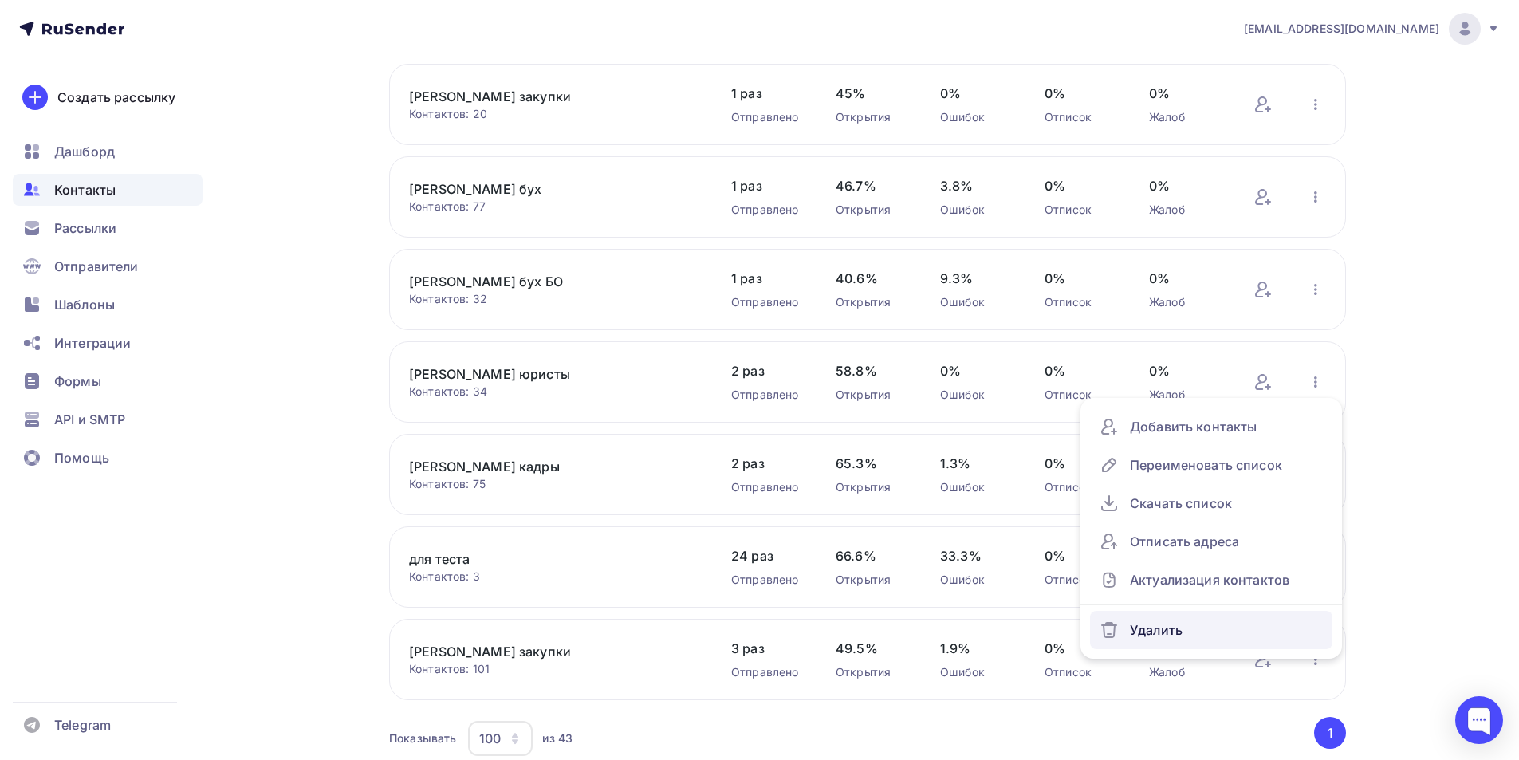
click at [1164, 633] on div "Удалить" at bounding box center [1211, 630] width 223 height 26
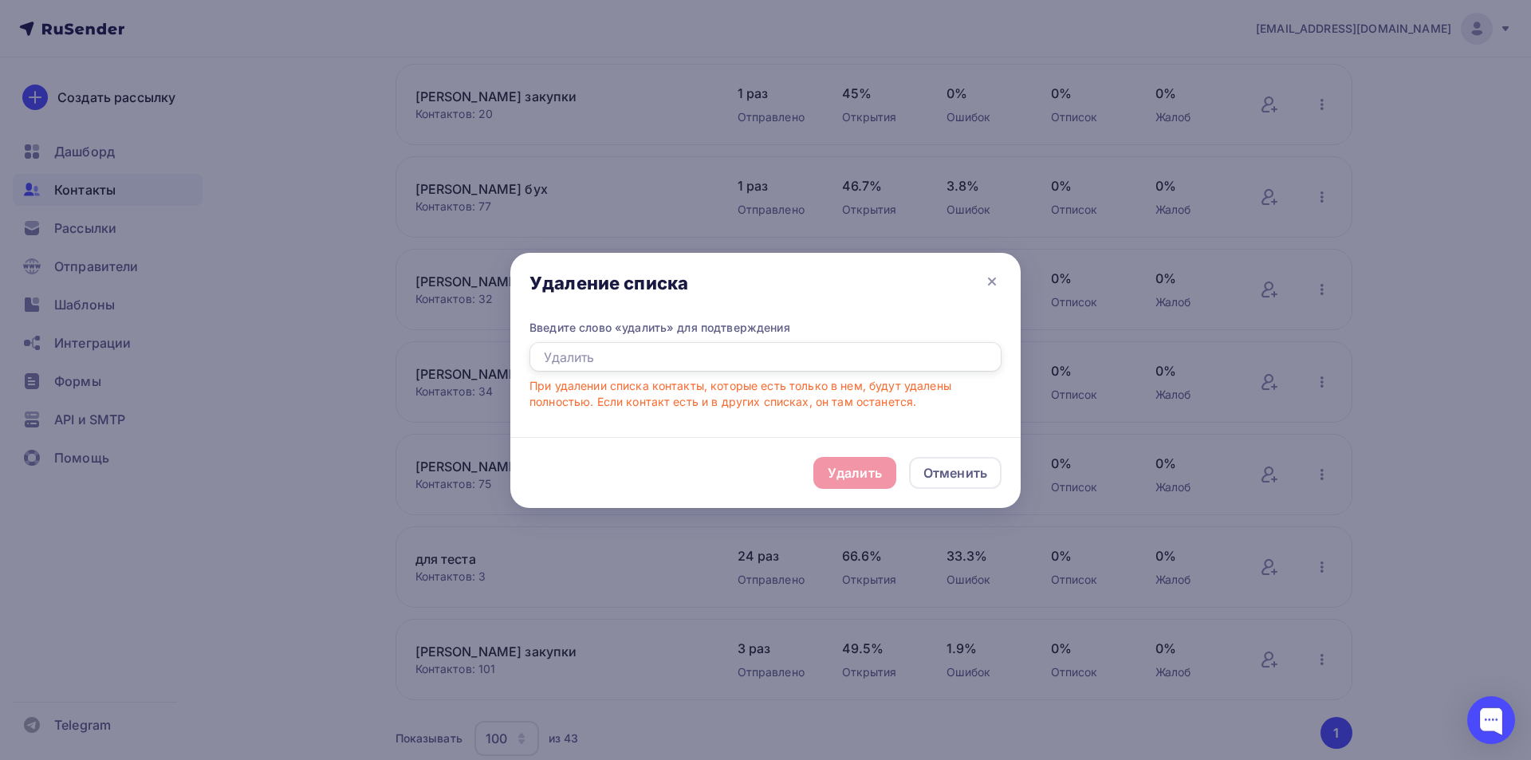
click at [542, 360] on input "text" at bounding box center [766, 357] width 472 height 30
type input "удалить"
click at [856, 470] on div "Удалить" at bounding box center [855, 472] width 54 height 19
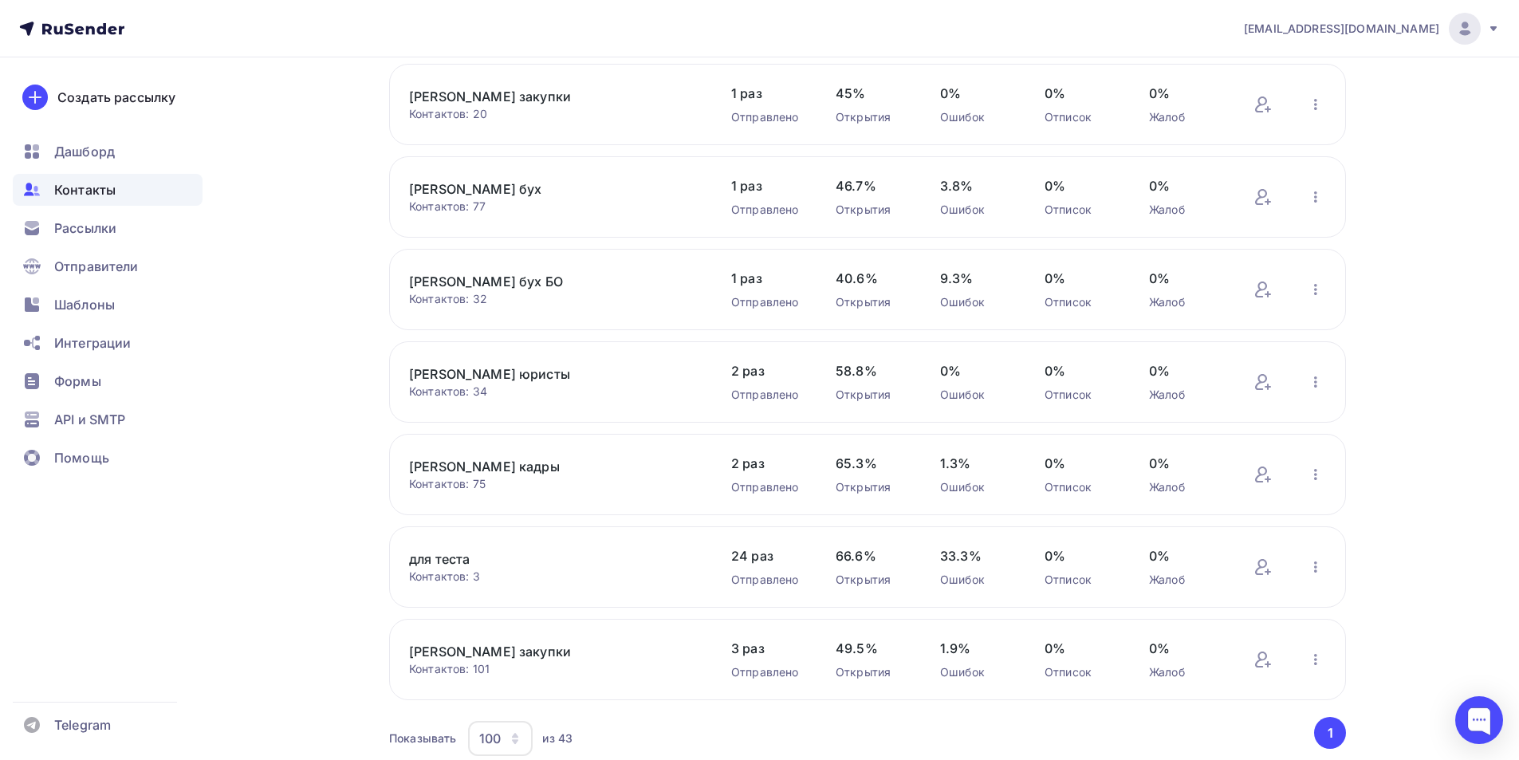
scroll to position [3067, 0]
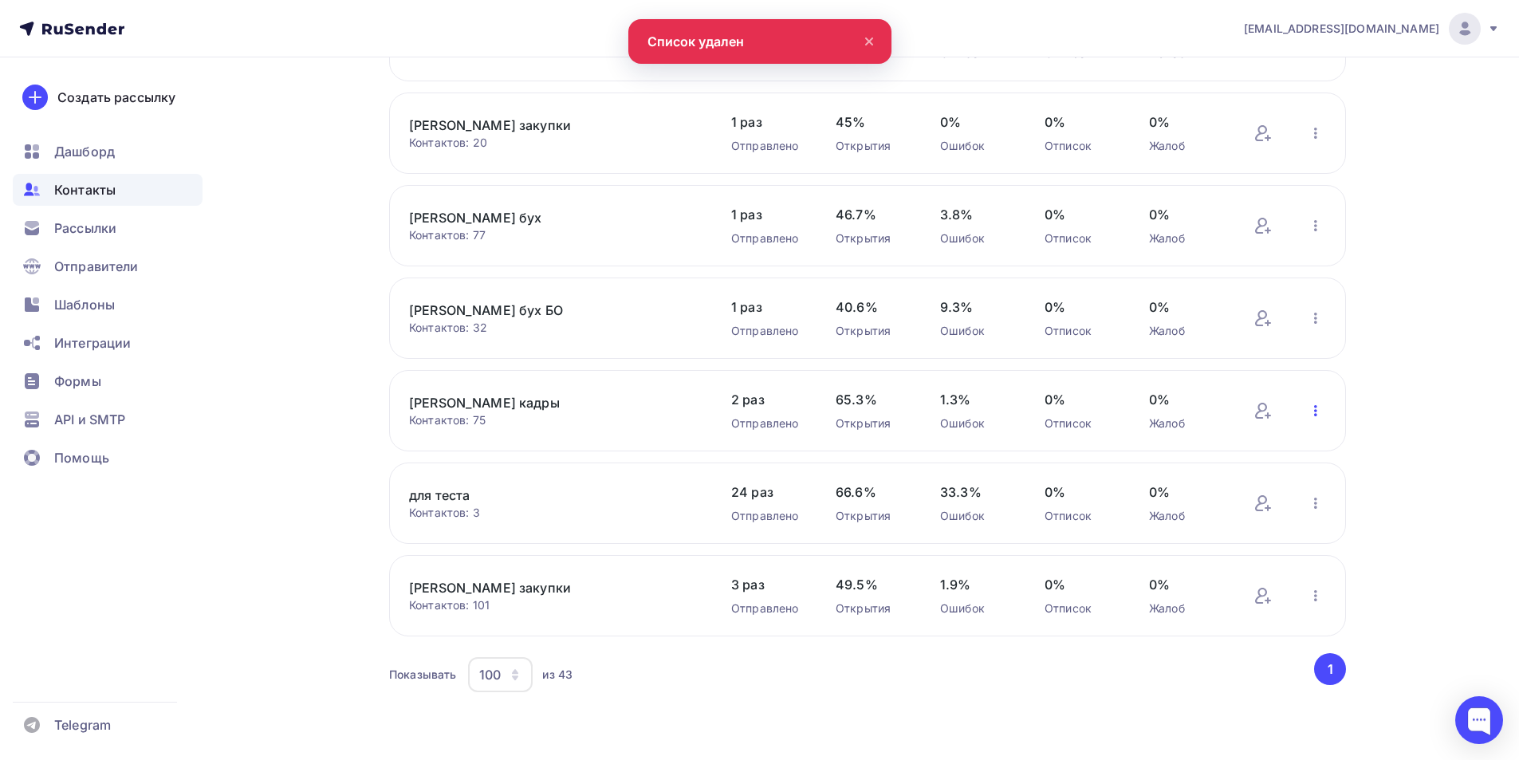
click at [1312, 408] on icon "button" at bounding box center [1315, 410] width 19 height 19
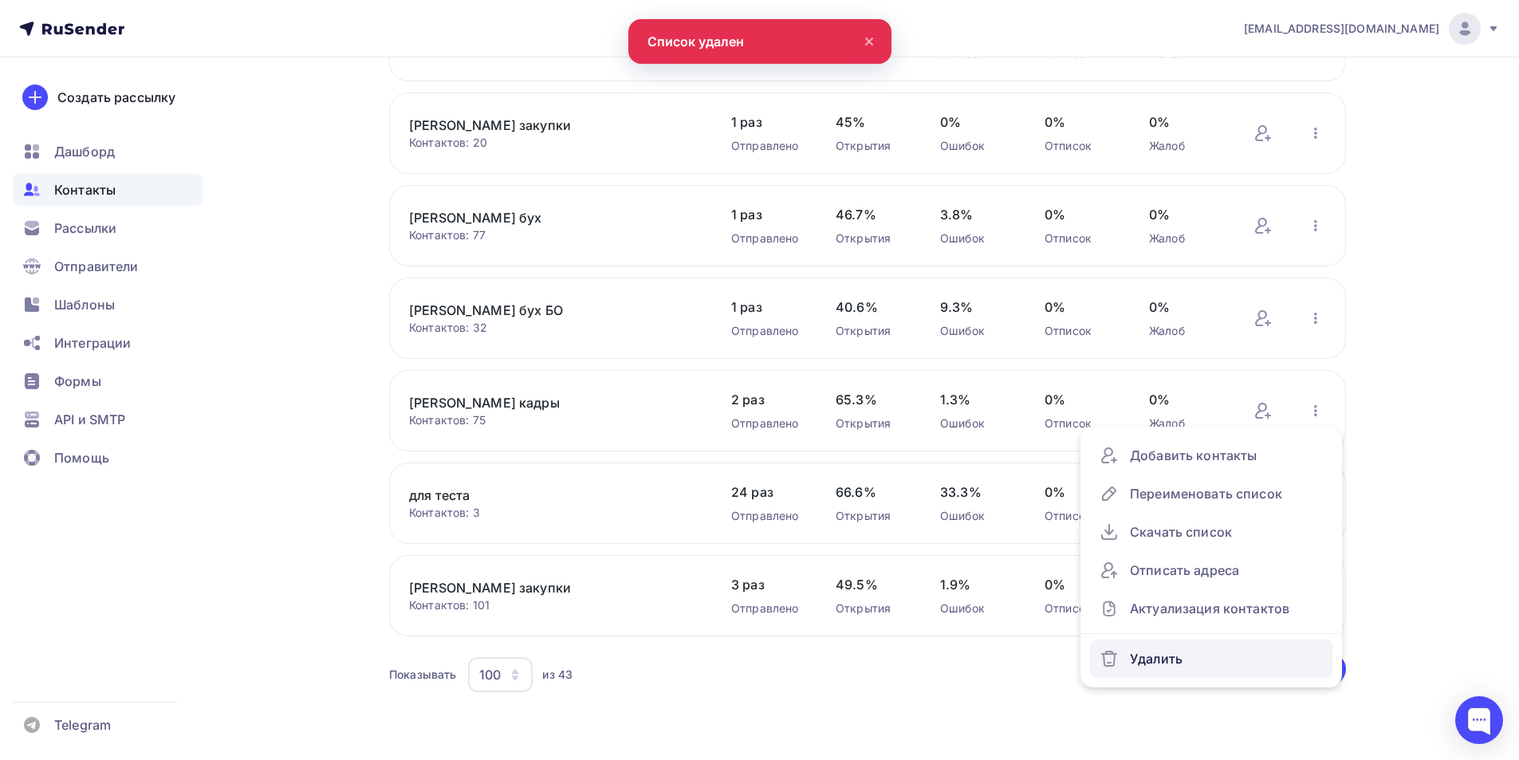
click at [1172, 662] on div "Удалить" at bounding box center [1211, 659] width 223 height 26
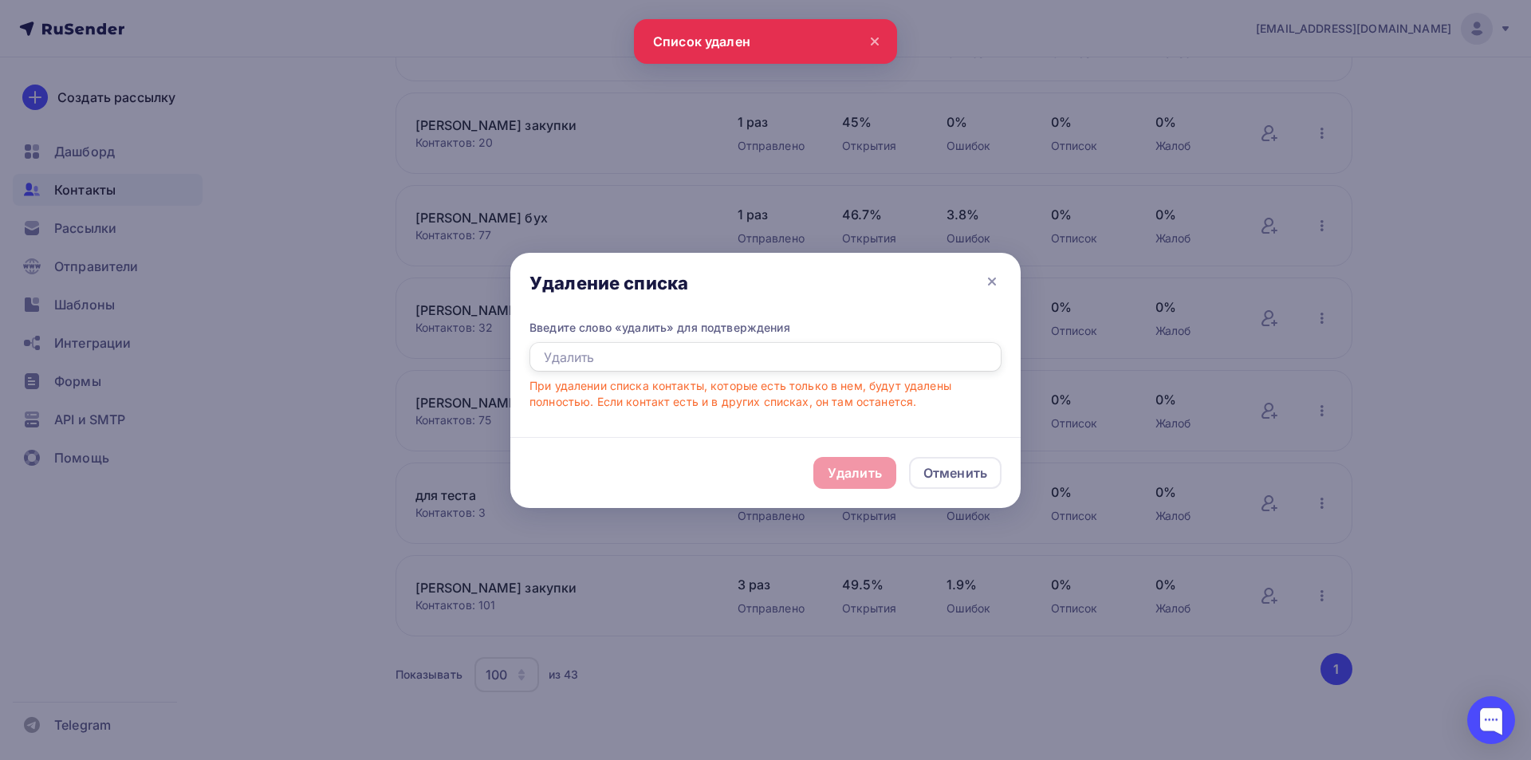
click at [589, 353] on input "text" at bounding box center [766, 357] width 472 height 30
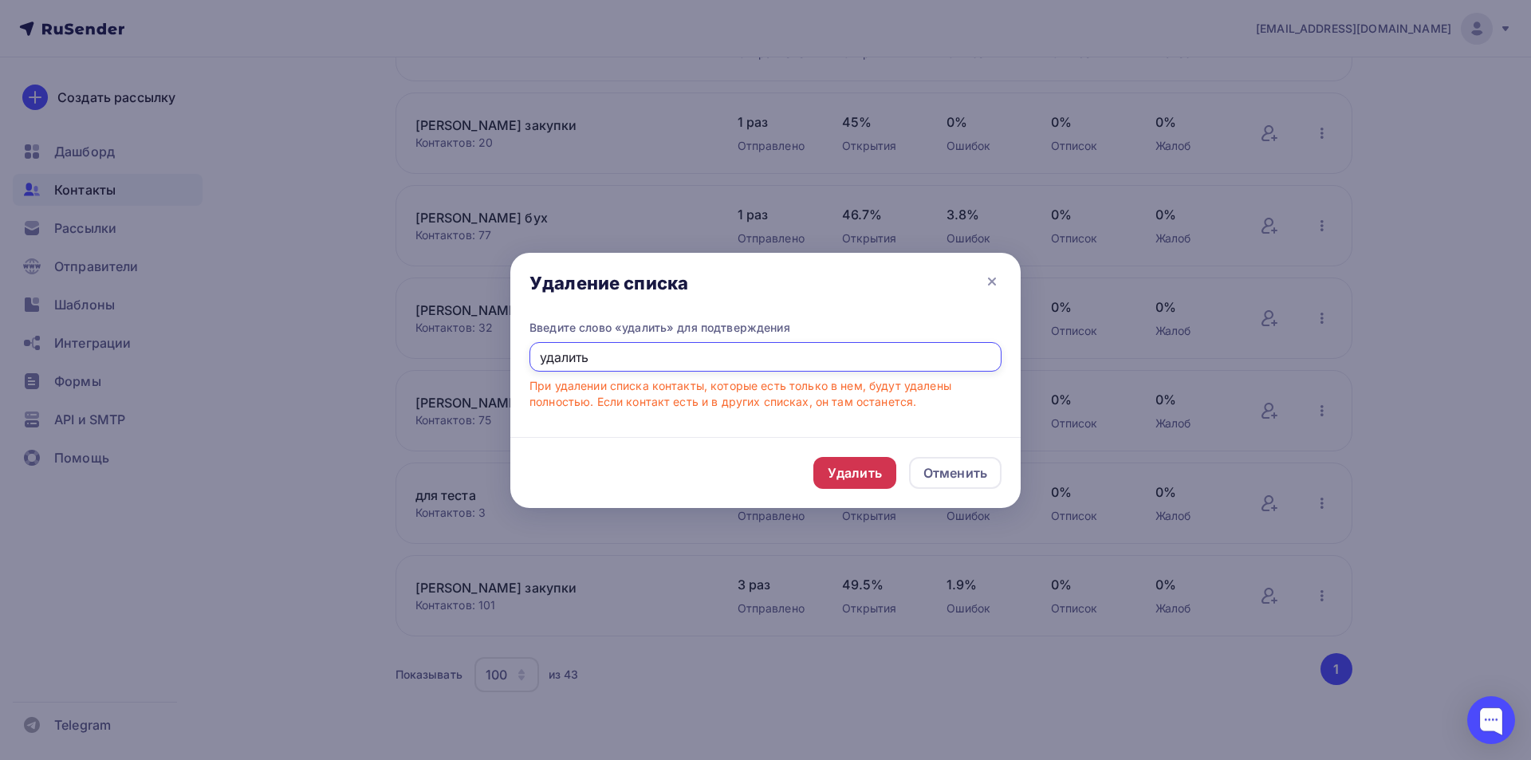
type input "удалить"
click at [837, 475] on div "Удалить" at bounding box center [855, 472] width 54 height 19
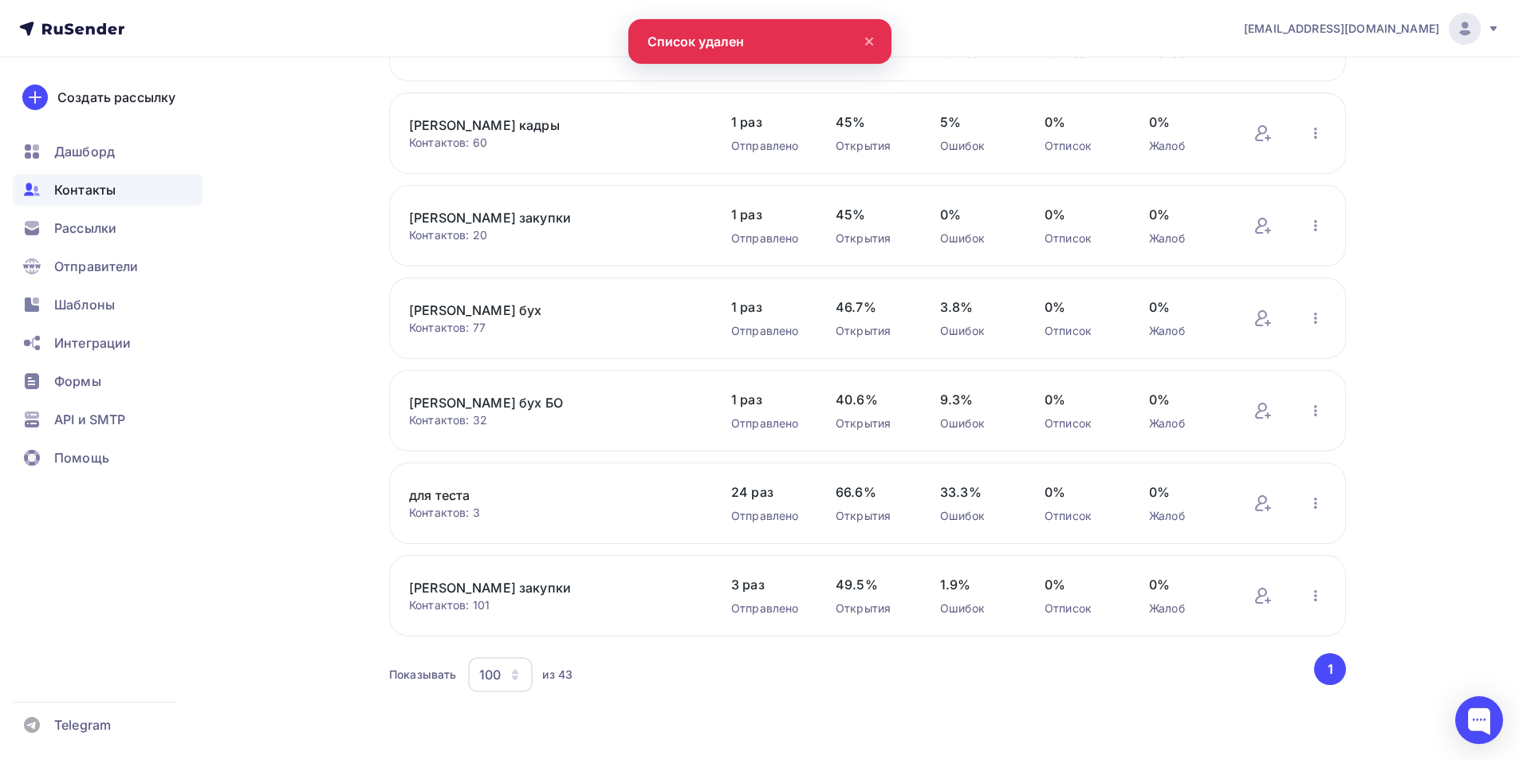
scroll to position [2975, 0]
click at [1317, 596] on icon "button" at bounding box center [1315, 595] width 3 height 11
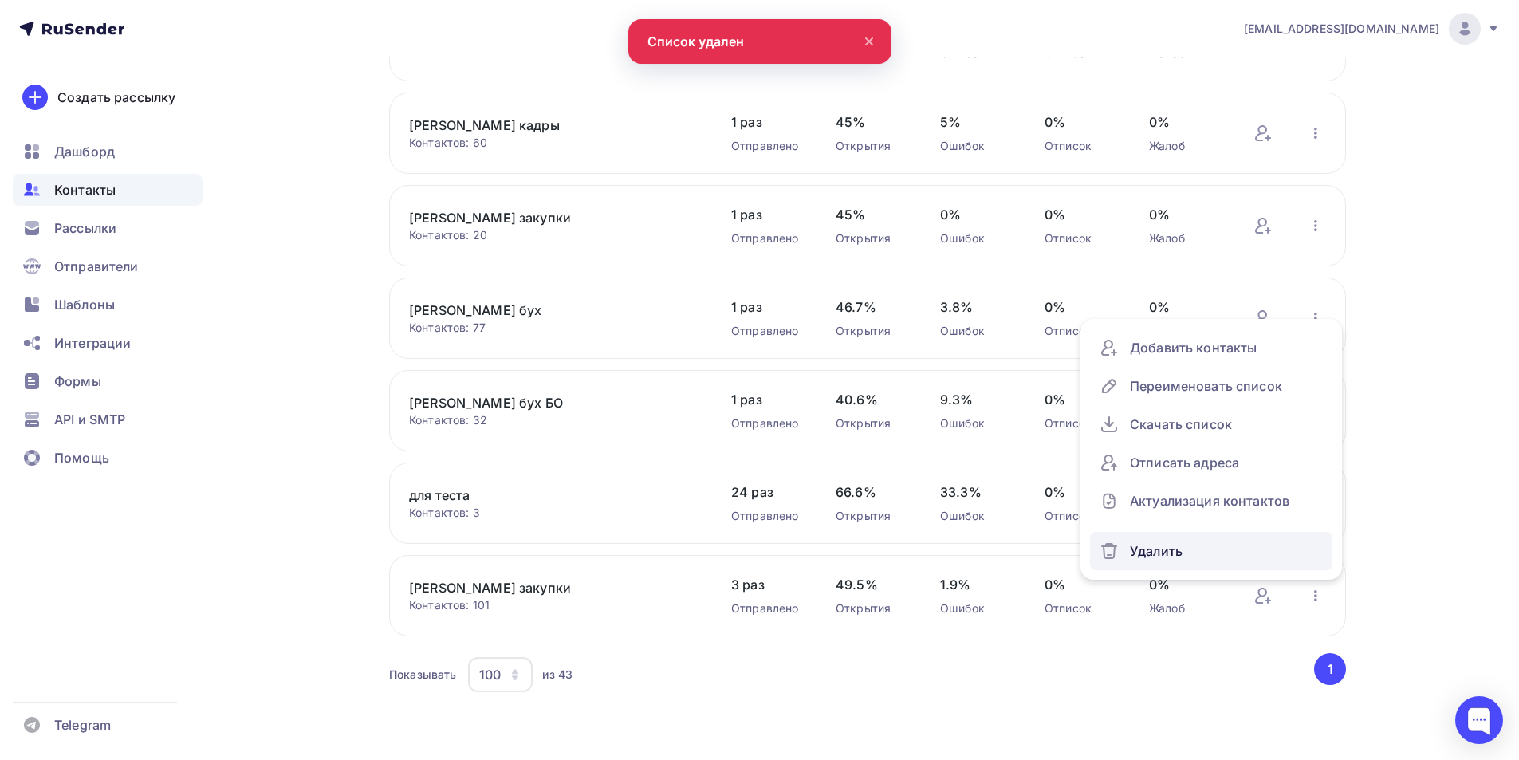
click at [1182, 546] on div "Удалить" at bounding box center [1211, 551] width 223 height 26
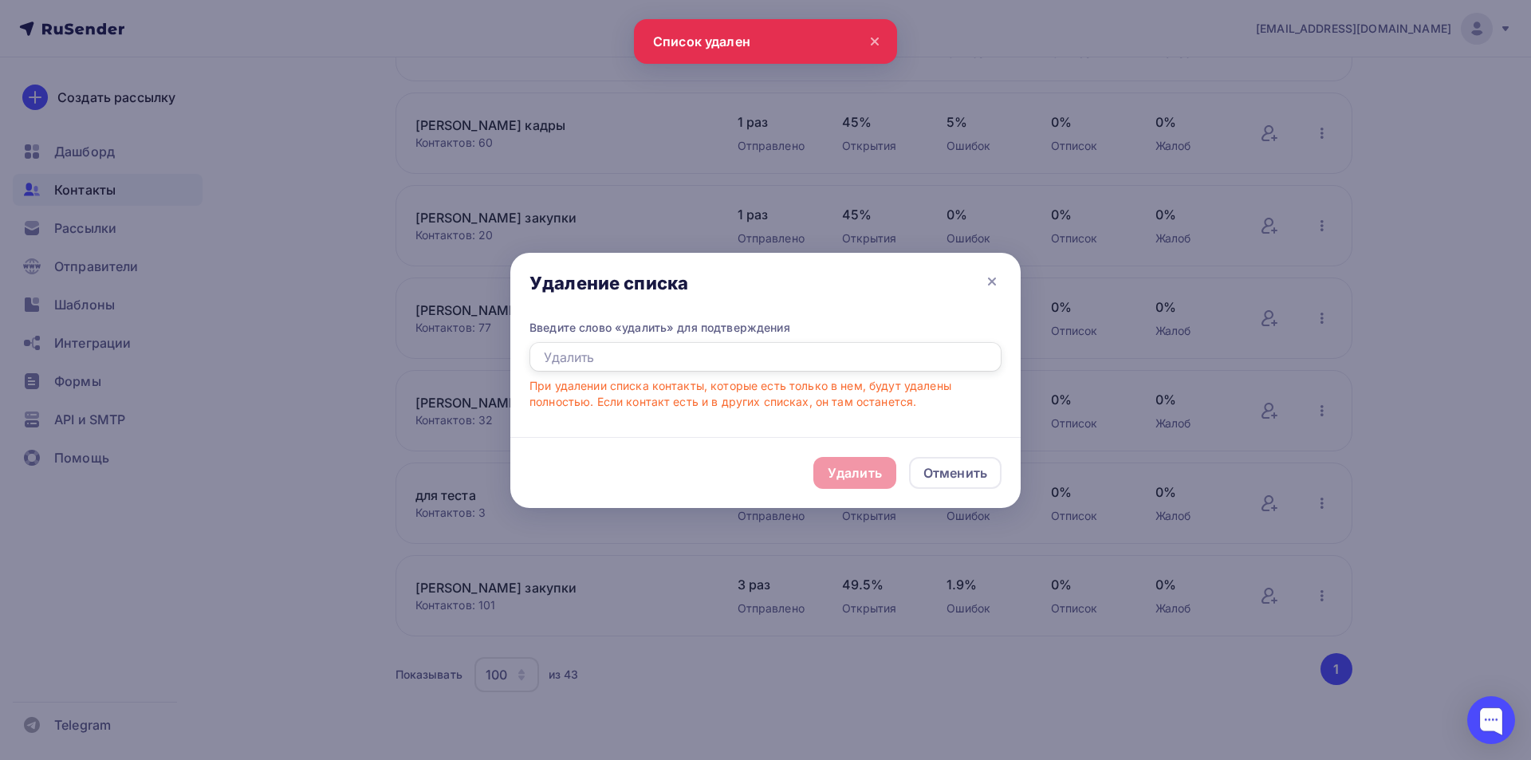
click at [538, 357] on input "text" at bounding box center [766, 357] width 472 height 30
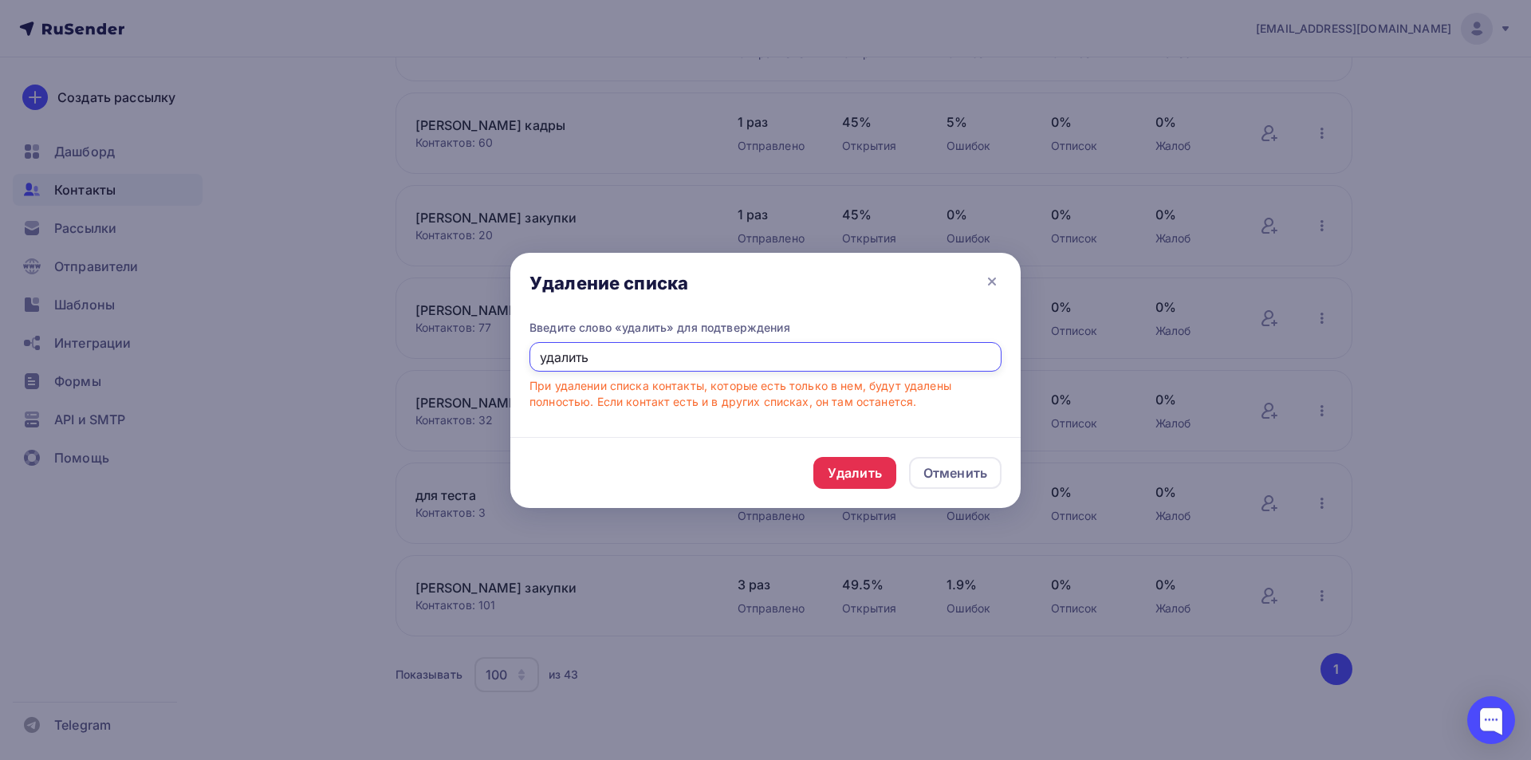
type input "удалить"
click at [842, 469] on div "Удалить" at bounding box center [855, 472] width 54 height 19
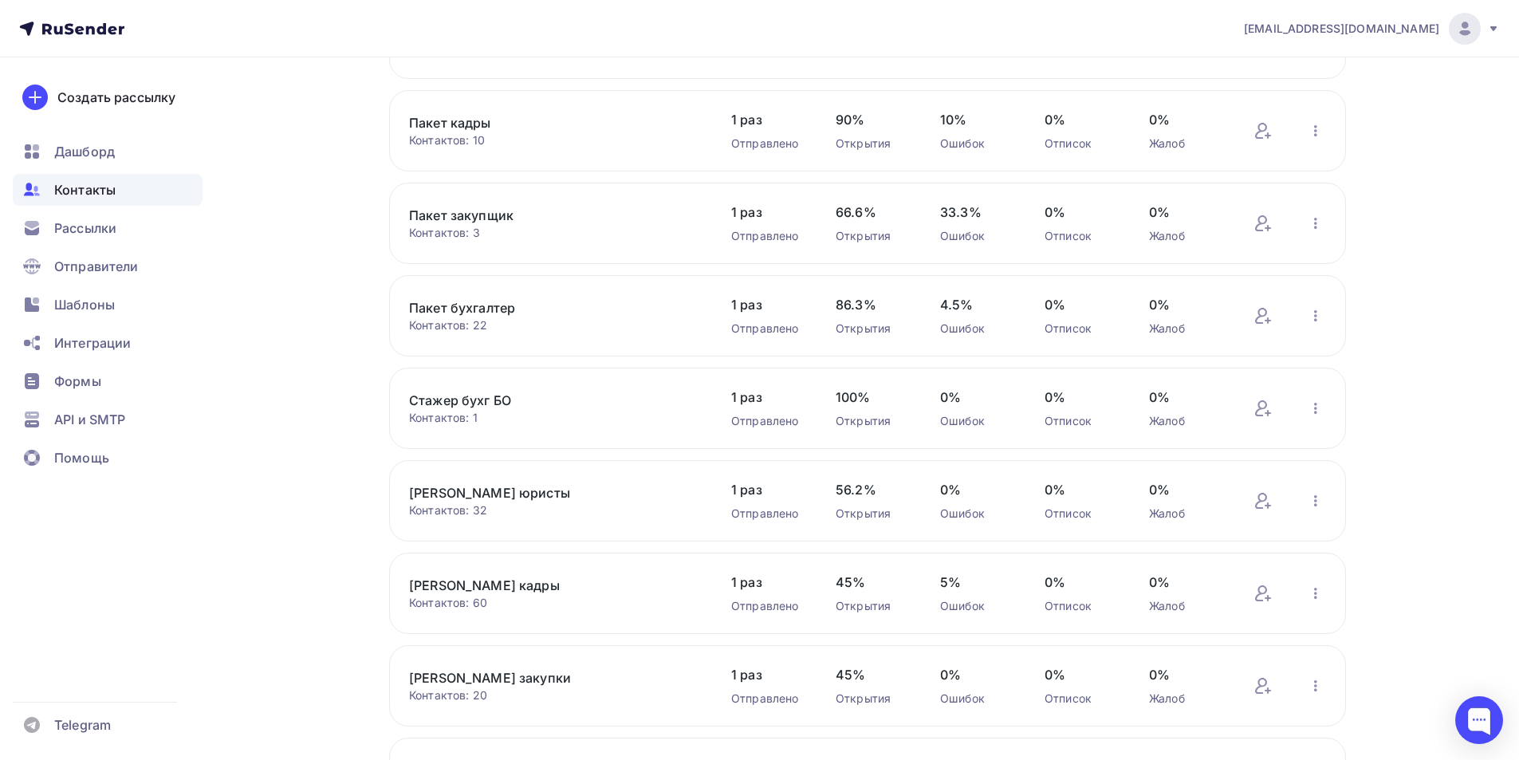
scroll to position [2484, 0]
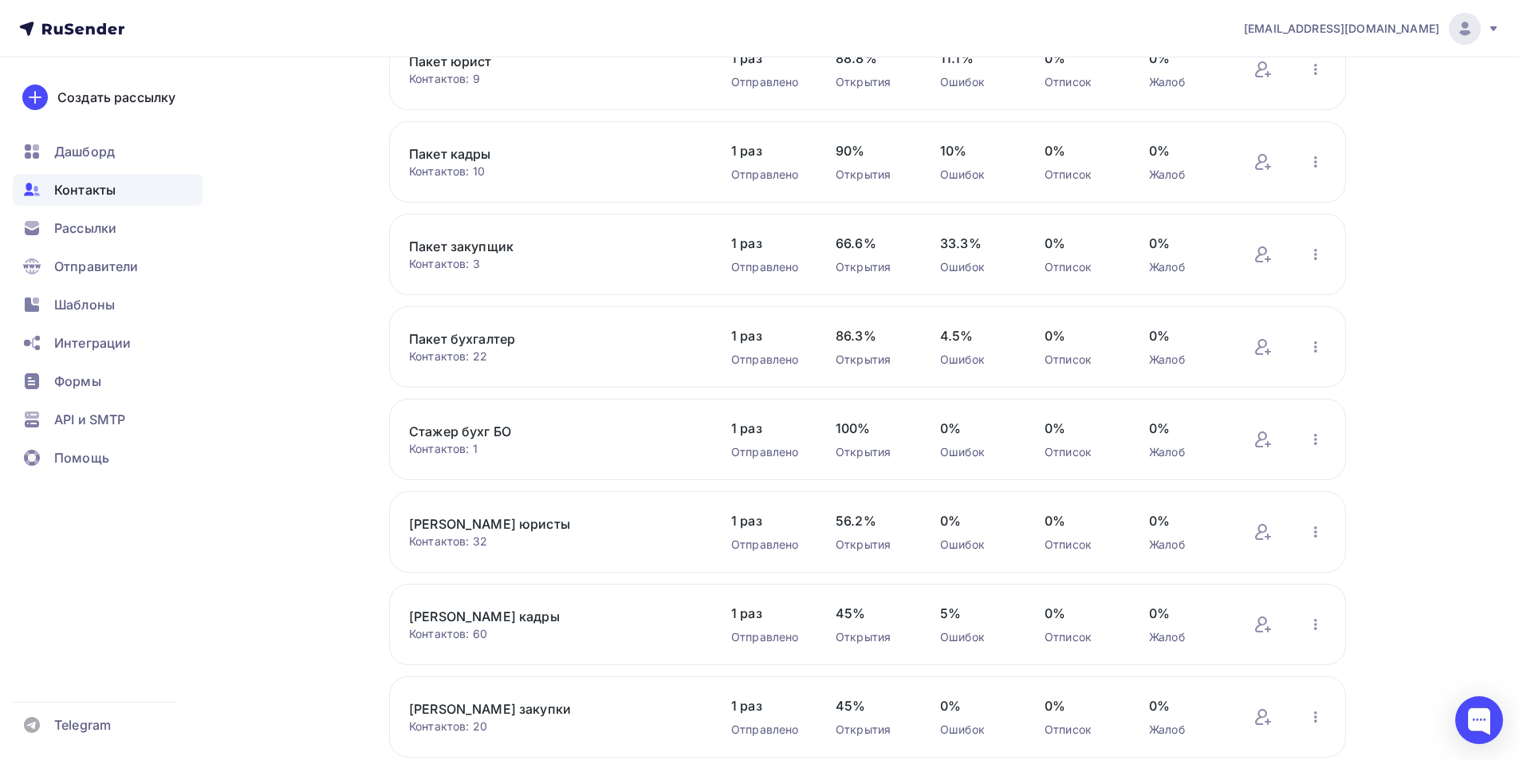
click at [463, 250] on link "Пакет закупщик" at bounding box center [544, 246] width 271 height 19
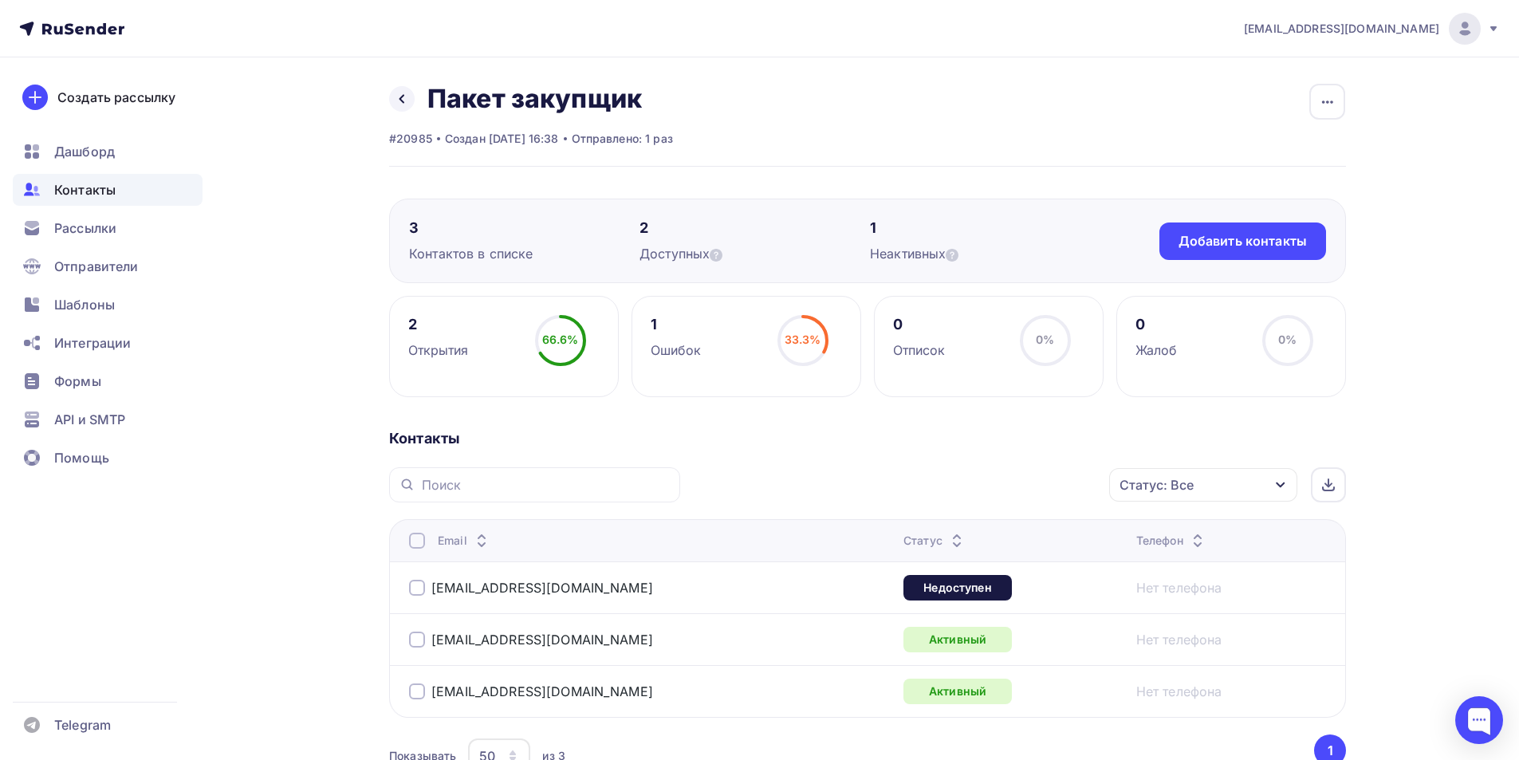
click at [108, 187] on span "Контакты" at bounding box center [84, 189] width 61 height 19
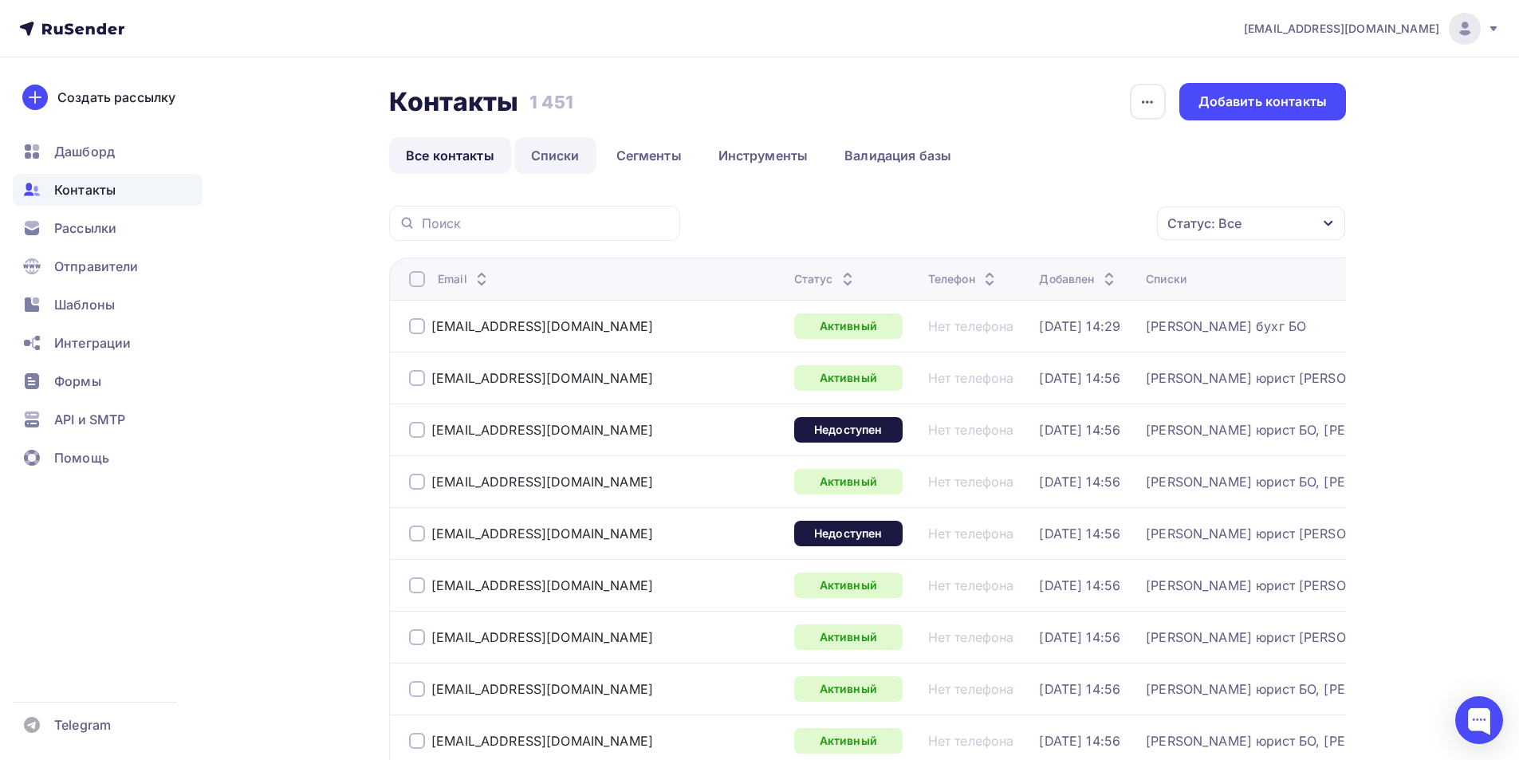
click at [560, 151] on link "Списки" at bounding box center [555, 155] width 82 height 37
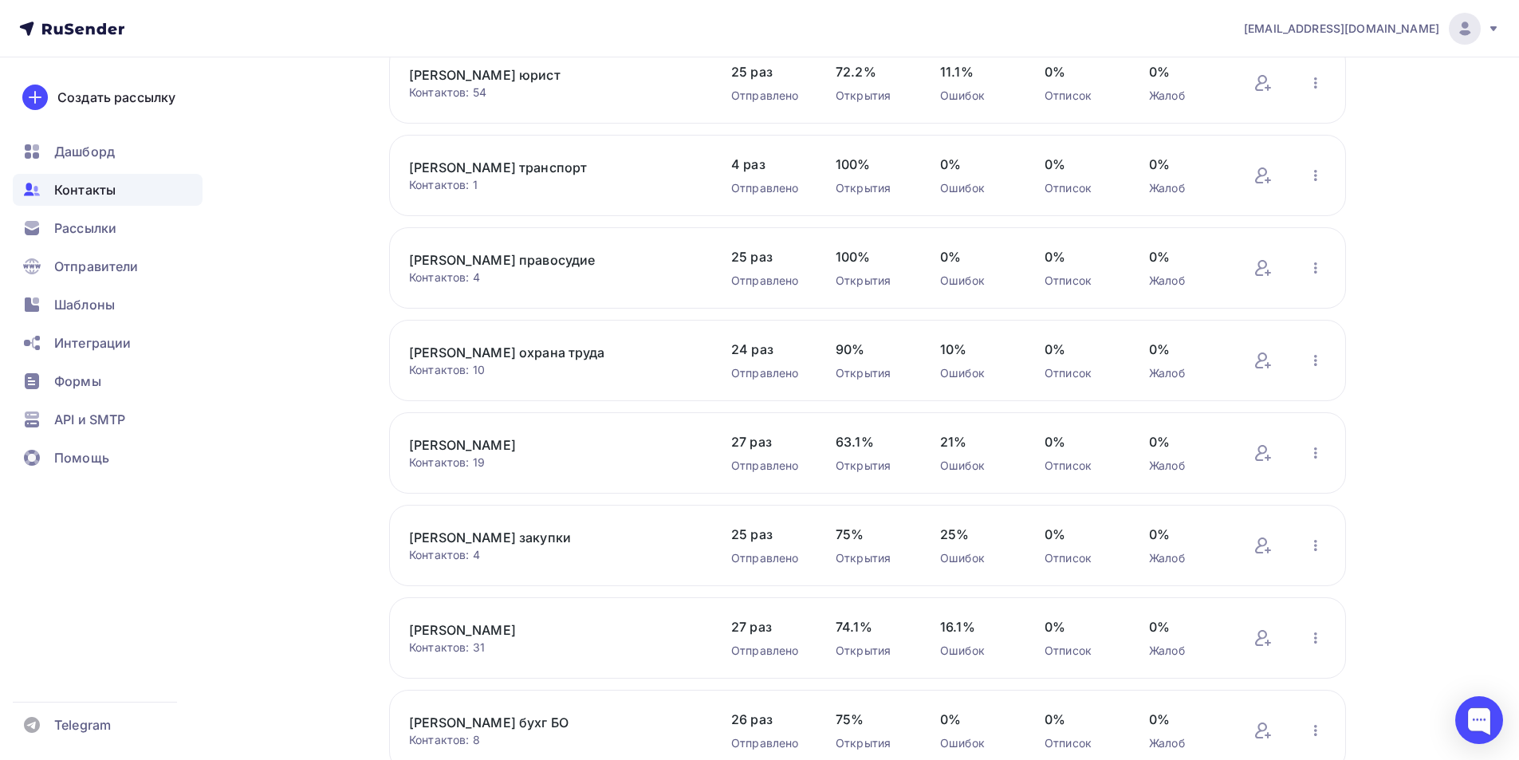
scroll to position [160, 0]
